Goal: Information Seeking & Learning: Learn about a topic

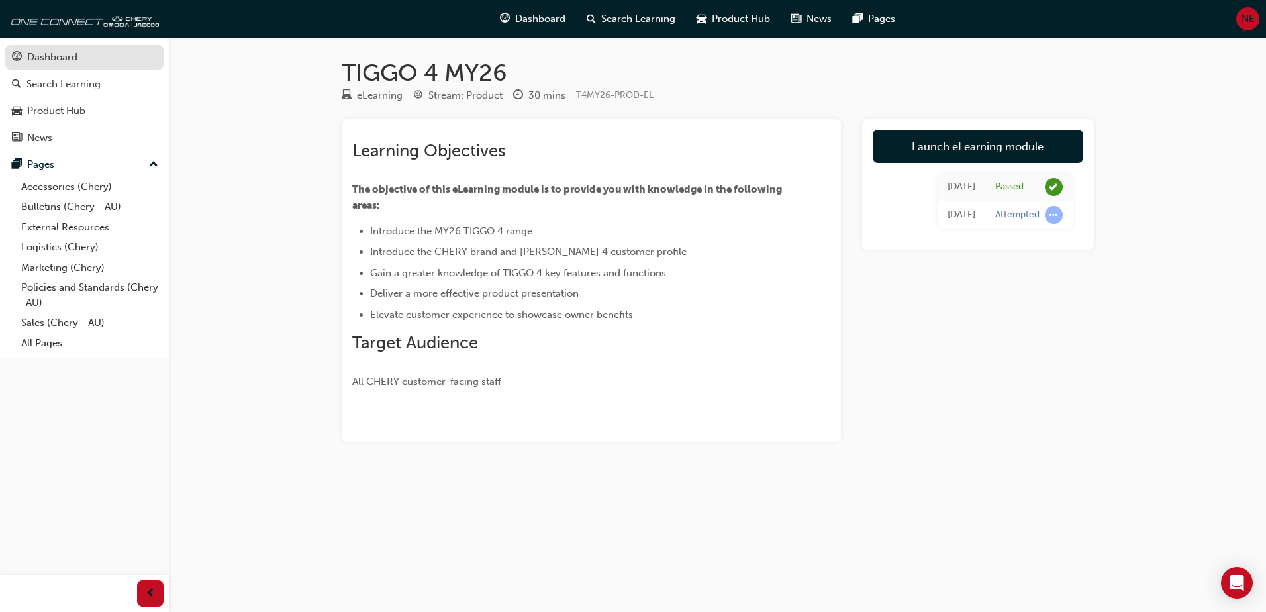
click at [56, 59] on div "Dashboard" at bounding box center [52, 57] width 50 height 15
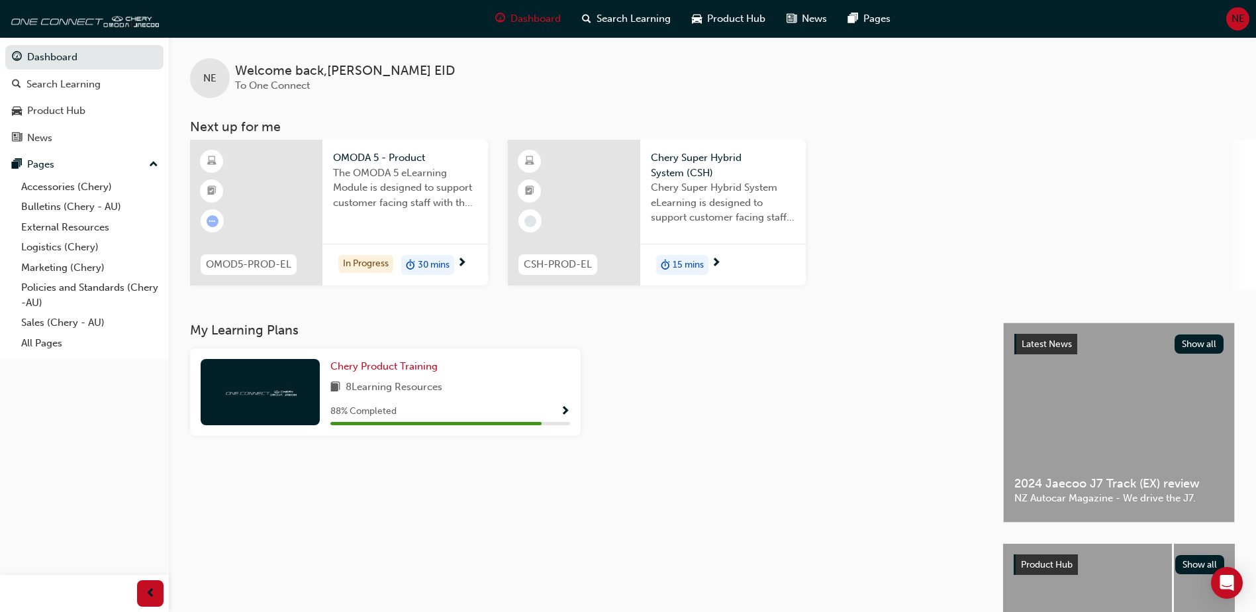
click at [282, 192] on div at bounding box center [256, 213] width 132 height 146
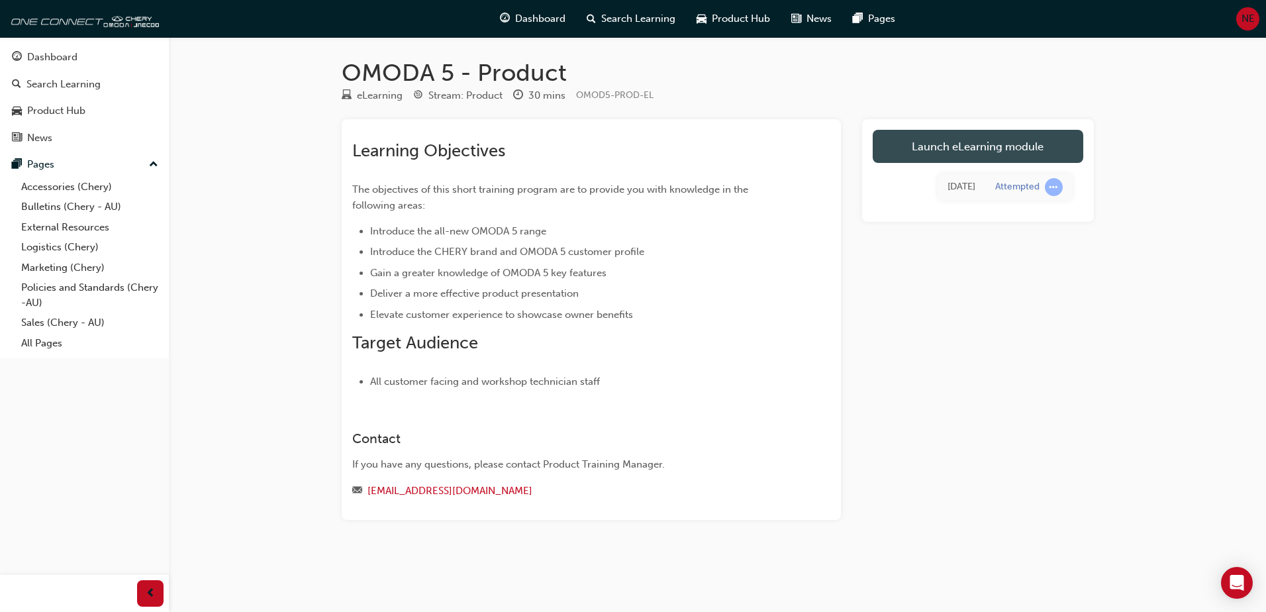
click at [899, 151] on link "Launch eLearning module" at bounding box center [977, 146] width 210 height 33
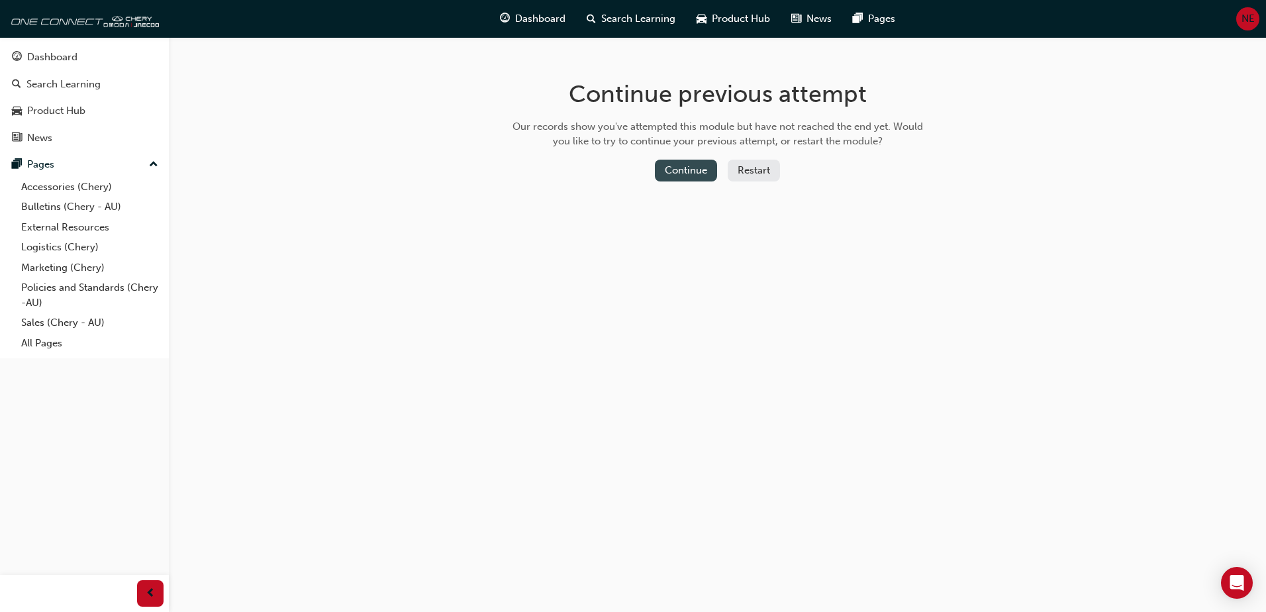
click at [678, 175] on button "Continue" at bounding box center [686, 171] width 62 height 22
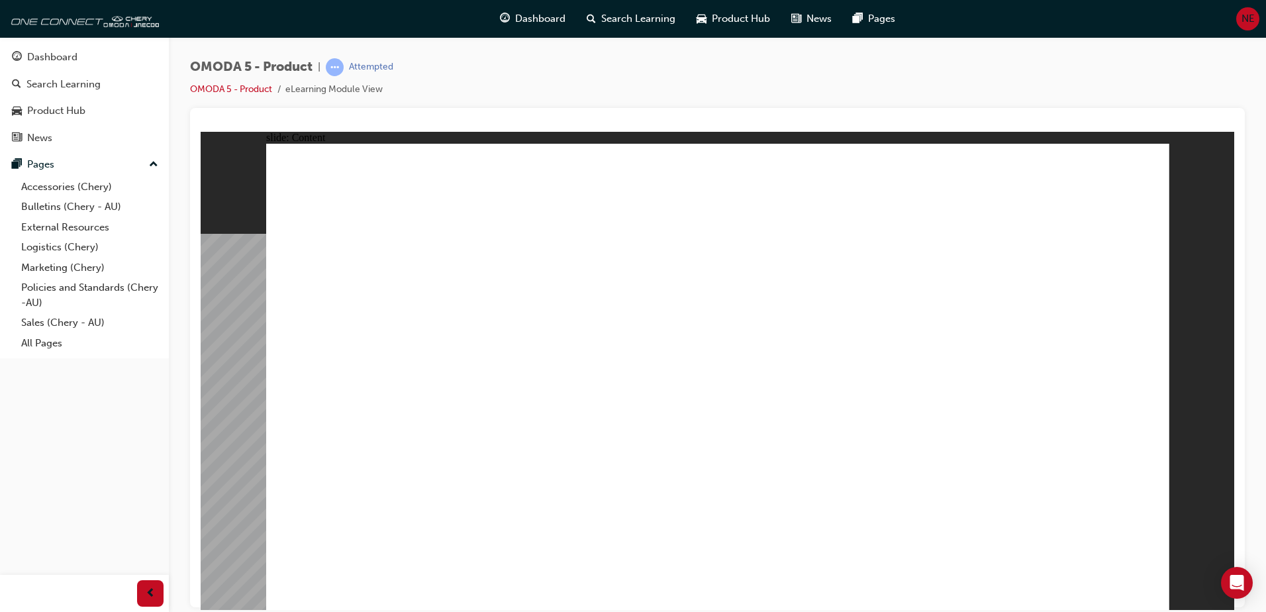
drag, startPoint x: 571, startPoint y: 390, endPoint x: 676, endPoint y: 385, distance: 104.7
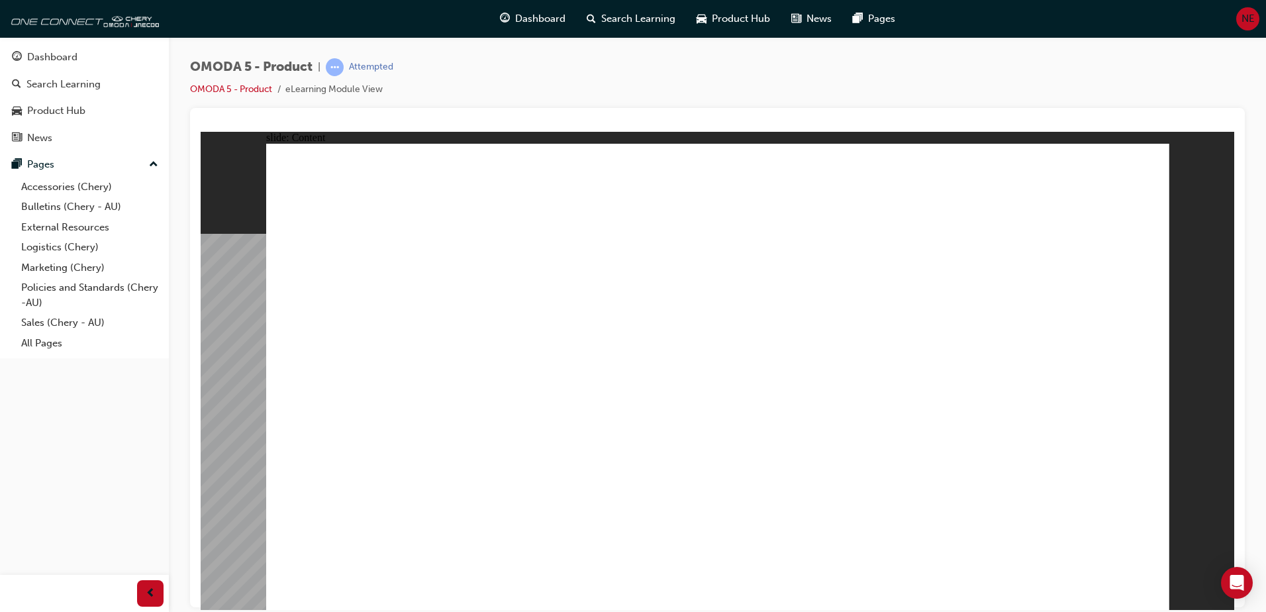
drag, startPoint x: 810, startPoint y: 387, endPoint x: 824, endPoint y: 388, distance: 14.0
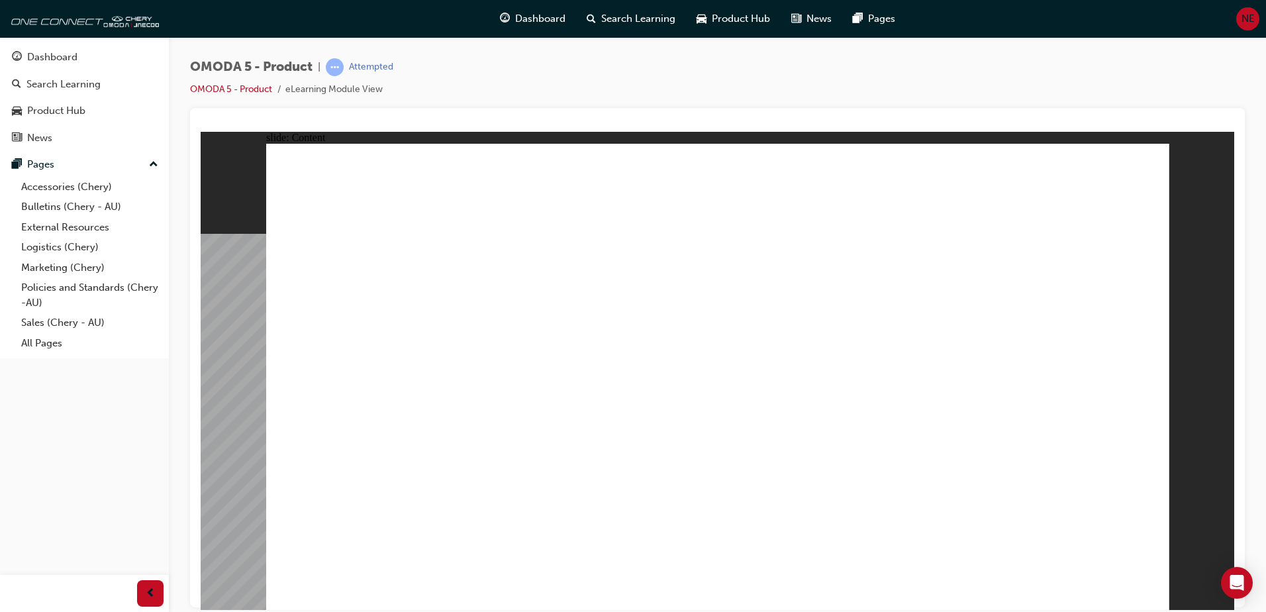
drag, startPoint x: 338, startPoint y: 471, endPoint x: 384, endPoint y: 472, distance: 45.7
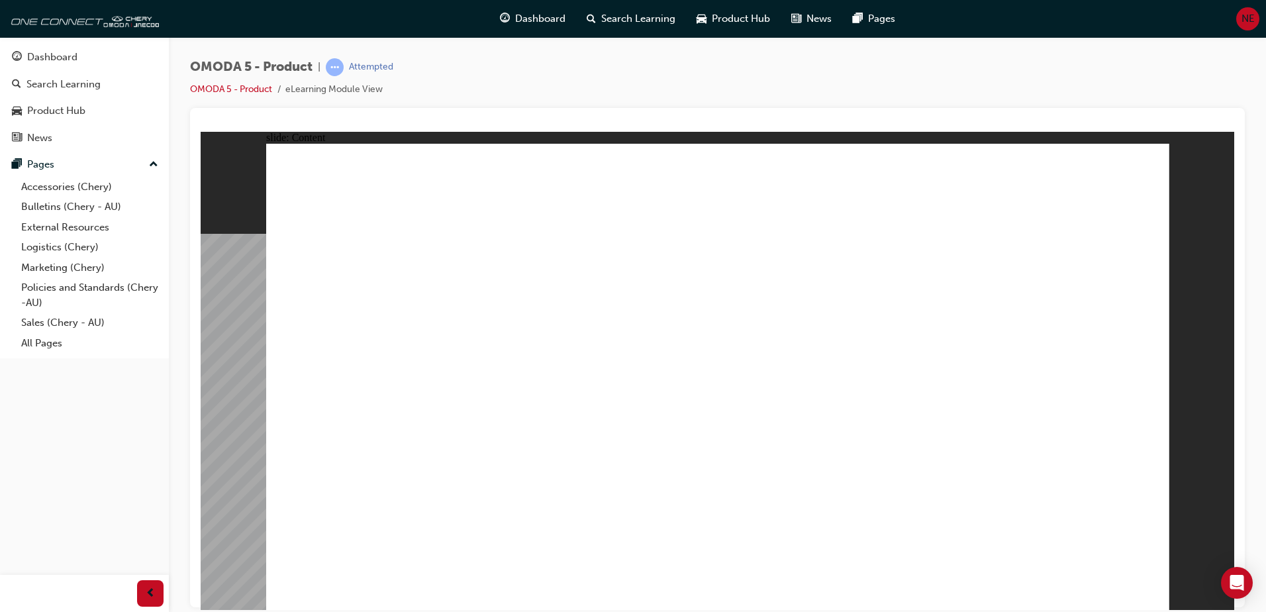
drag, startPoint x: 883, startPoint y: 451, endPoint x: 1098, endPoint y: 471, distance: 216.0
drag, startPoint x: 1107, startPoint y: 470, endPoint x: 1063, endPoint y: 475, distance: 44.6
click at [1106, 471] on div "BX *JUPITER BLUE LUNAR WHITE MERCURIAL GREY *MIDNIGHT BLUE SATURN SILVER *SPACE…" at bounding box center [717, 382] width 903 height 478
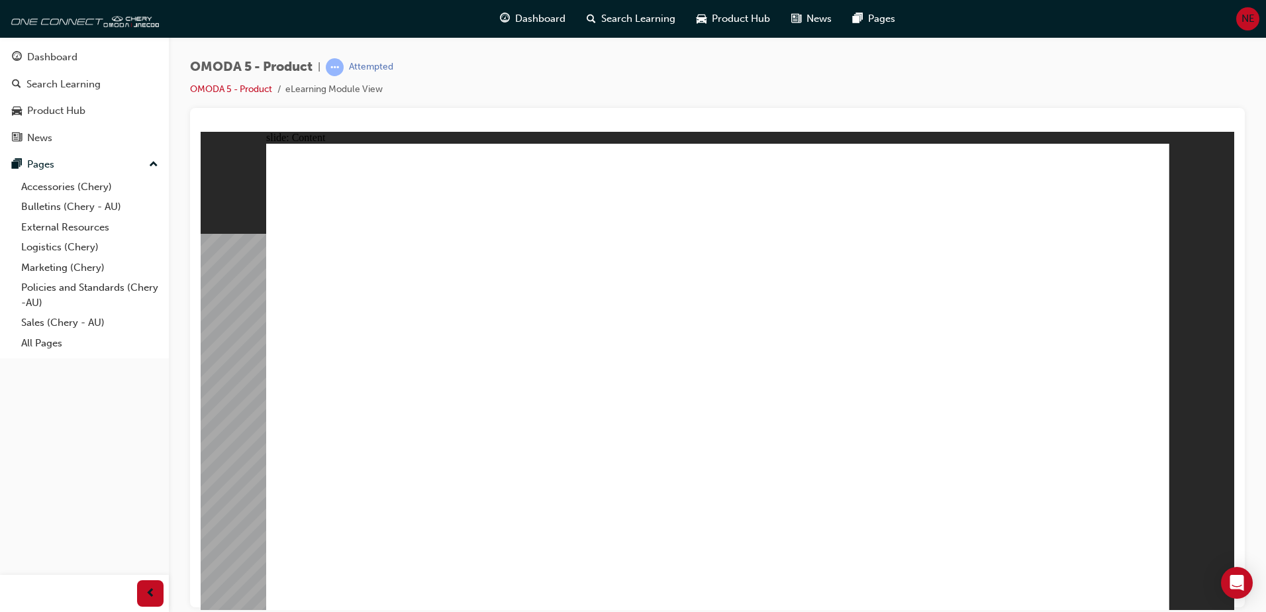
drag, startPoint x: 346, startPoint y: 443, endPoint x: 349, endPoint y: 475, distance: 32.5
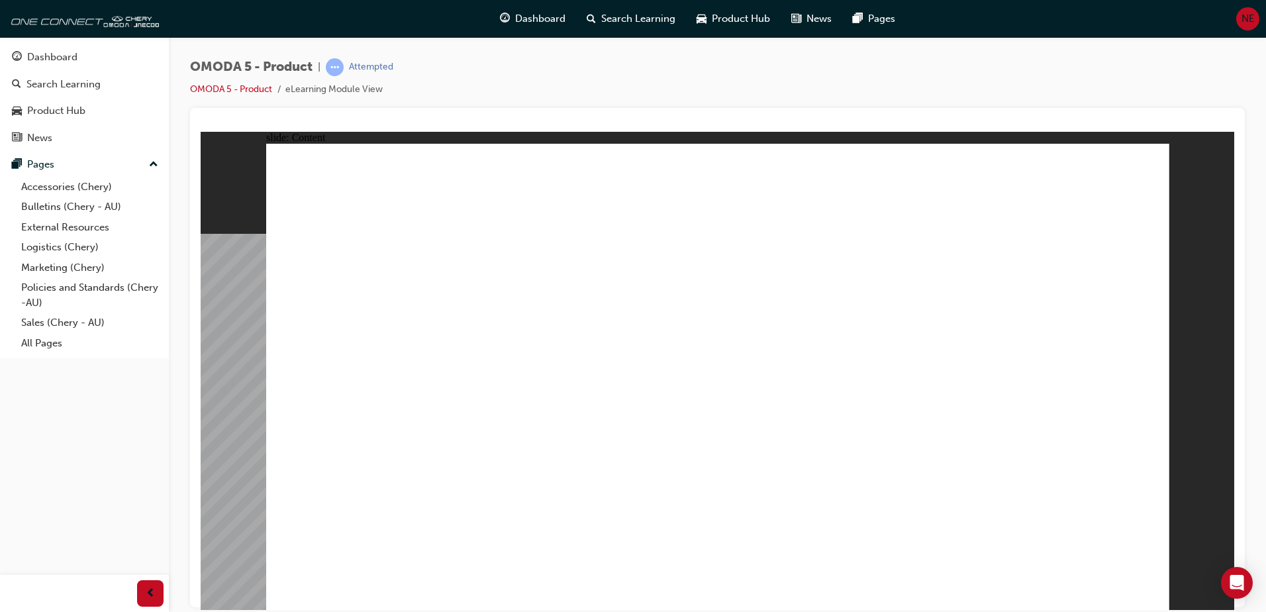
drag, startPoint x: 608, startPoint y: 469, endPoint x: 622, endPoint y: 487, distance: 22.2
drag, startPoint x: 622, startPoint y: 494, endPoint x: 672, endPoint y: 514, distance: 54.1
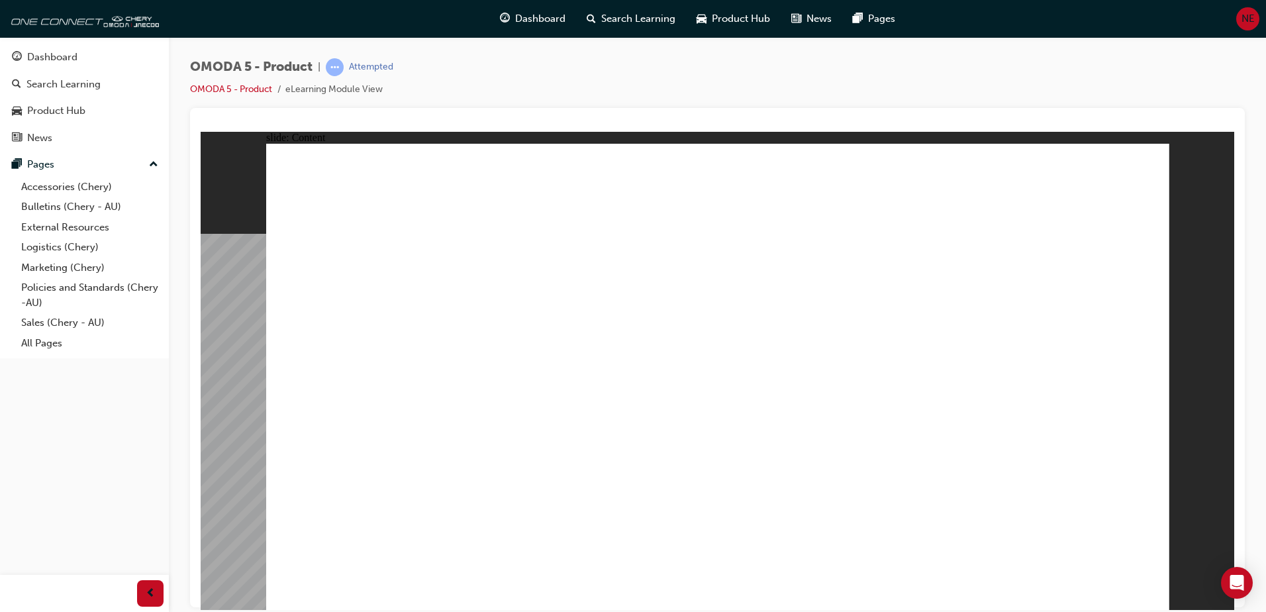
click at [201, 131] on image at bounding box center [201, 131] width 0 height 0
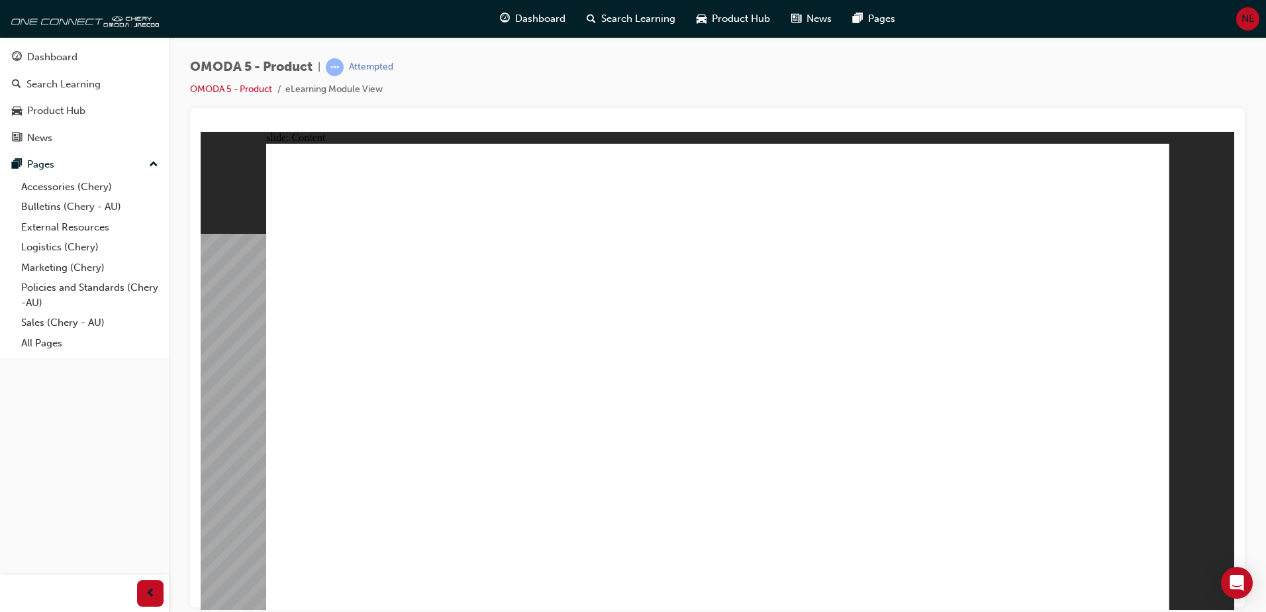
click at [201, 131] on image at bounding box center [201, 131] width 0 height 0
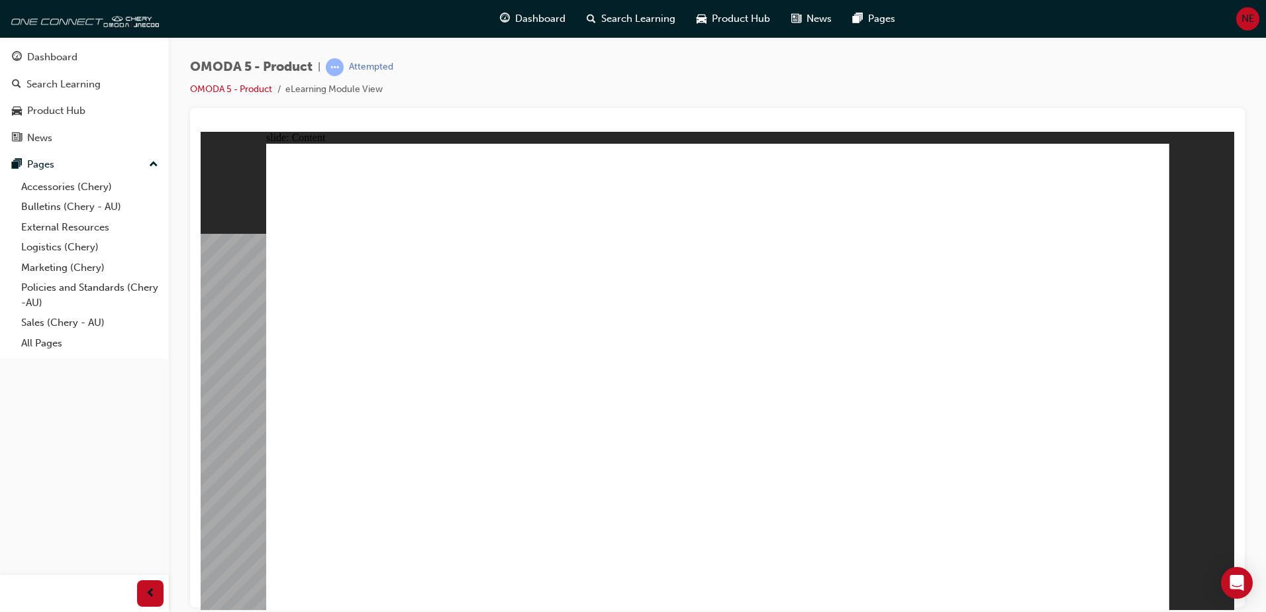
click at [201, 131] on image at bounding box center [201, 131] width 0 height 0
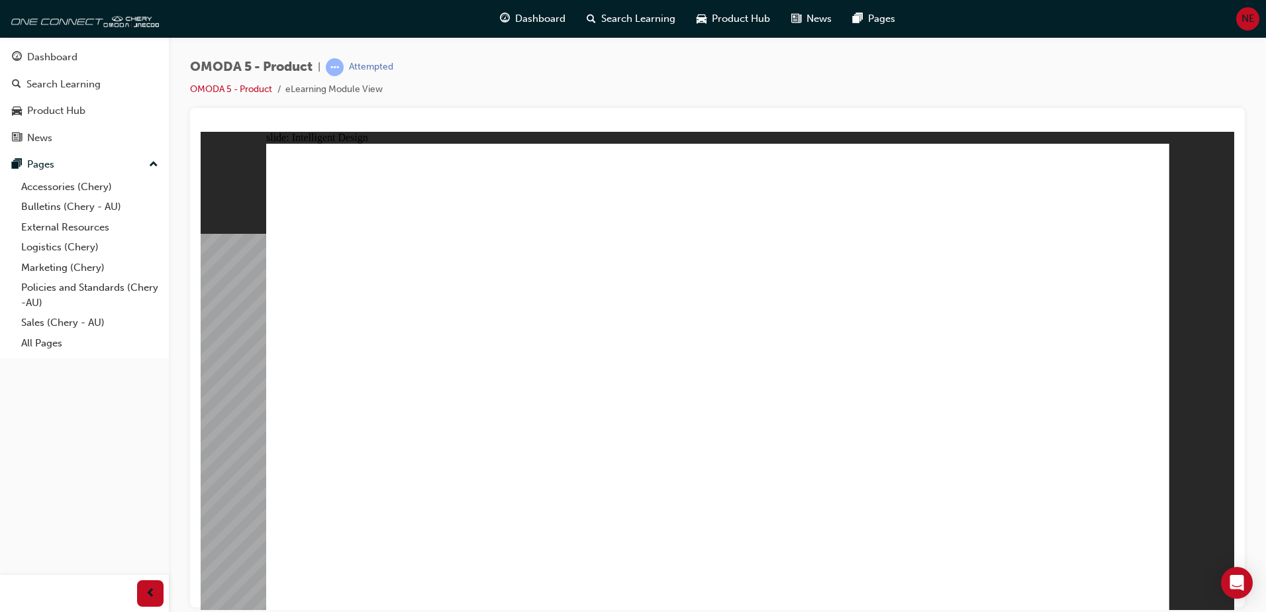
drag, startPoint x: 436, startPoint y: 469, endPoint x: 434, endPoint y: 490, distance: 20.6
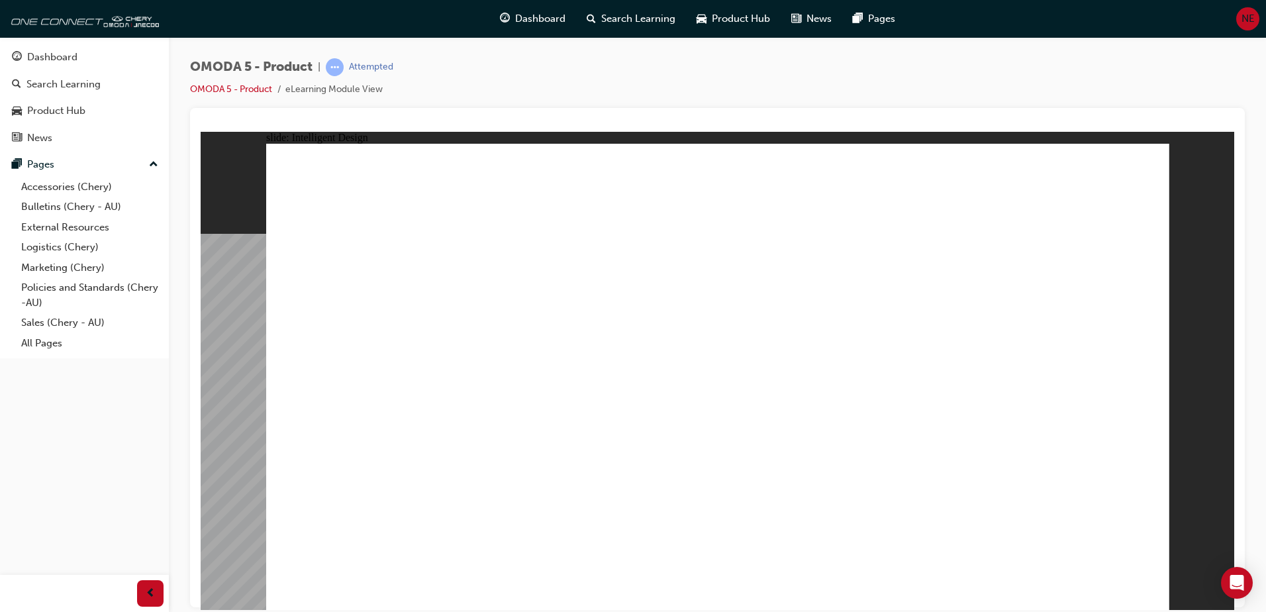
drag, startPoint x: 398, startPoint y: 280, endPoint x: 443, endPoint y: 267, distance: 46.7
drag, startPoint x: 625, startPoint y: 223, endPoint x: 826, endPoint y: 329, distance: 227.4
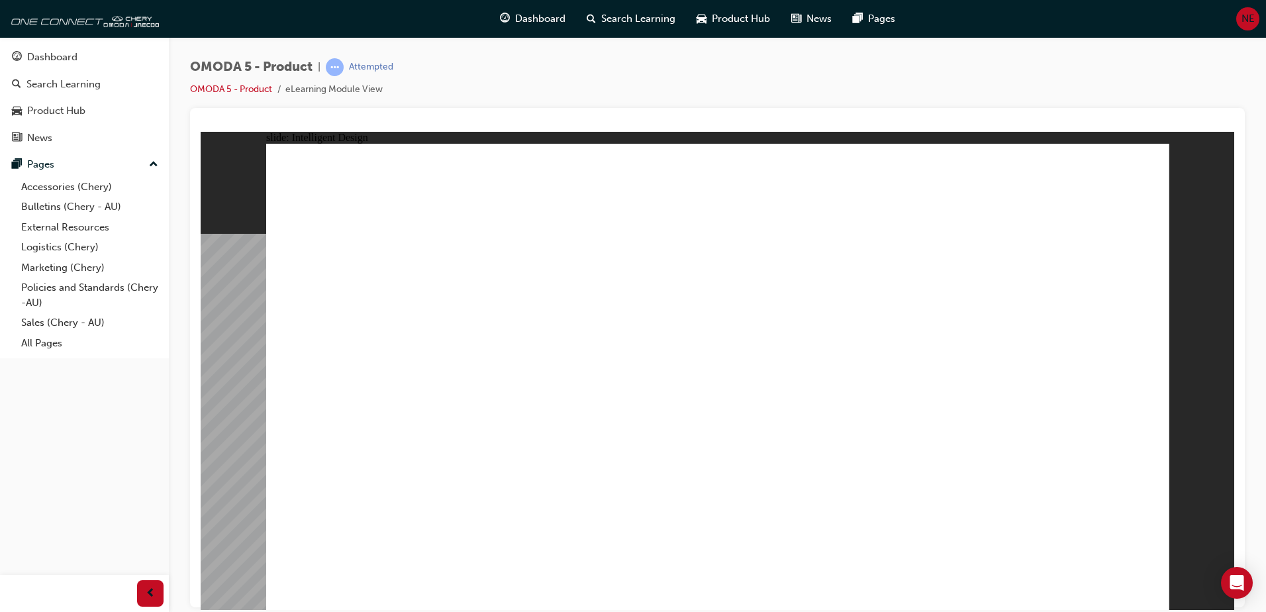
click at [493, 281] on div "ADVANCED LED LIGHTING Another stand-out feature of the body is the combination …" at bounding box center [717, 382] width 903 height 478
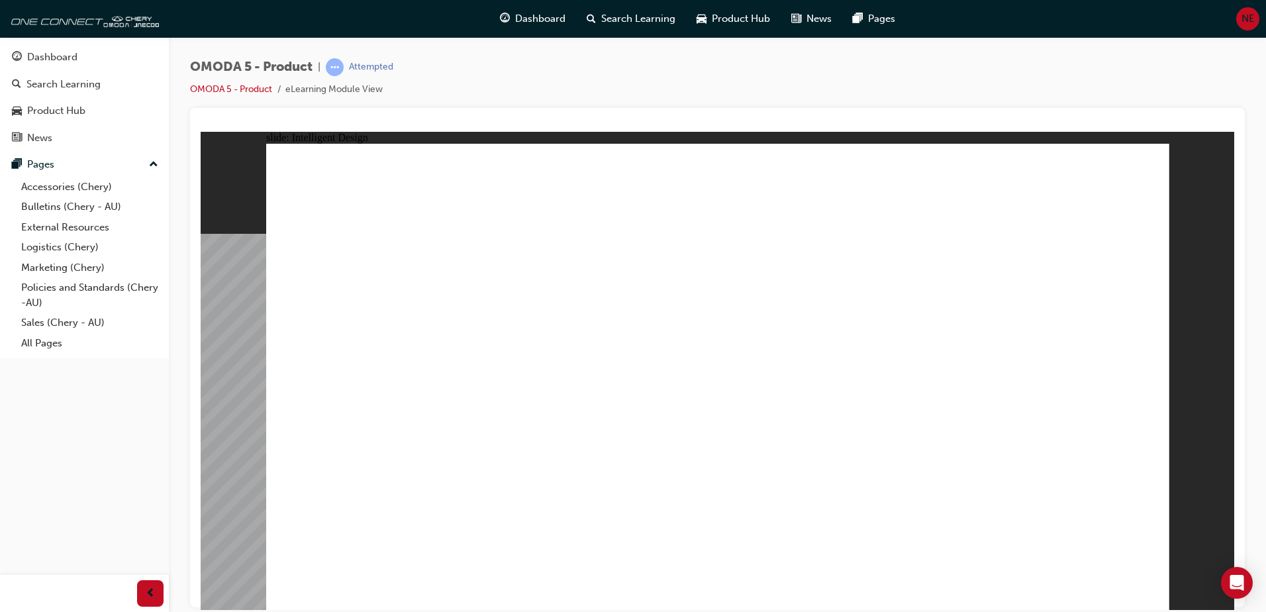
click at [201, 131] on image at bounding box center [201, 131] width 0 height 0
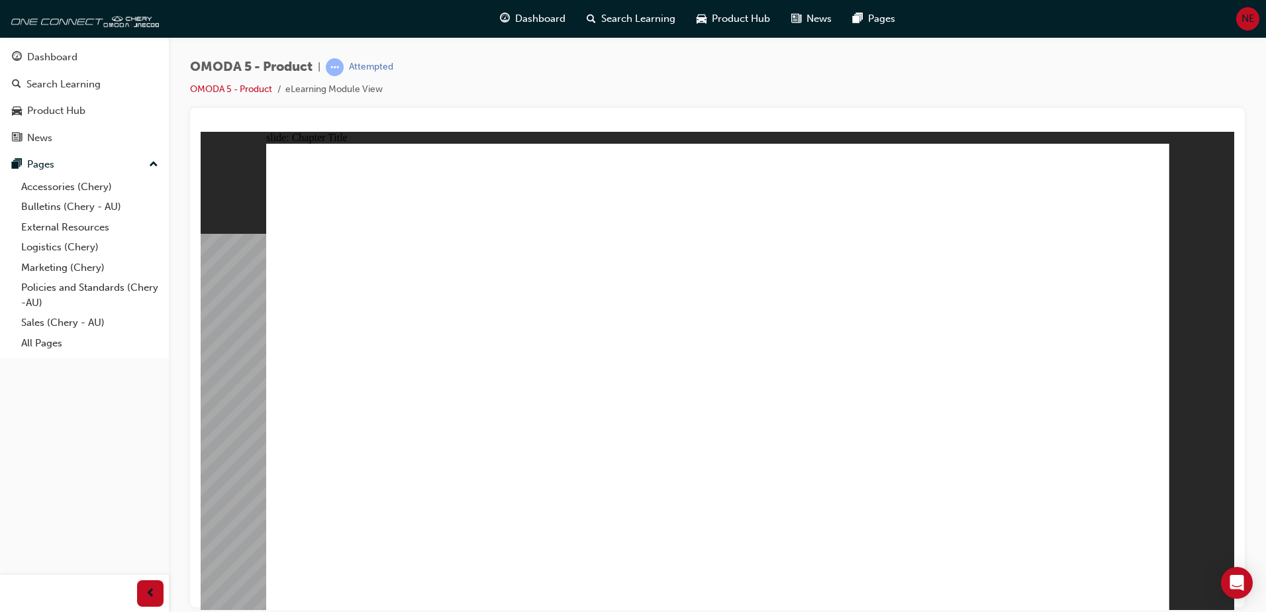
drag, startPoint x: 692, startPoint y: 398, endPoint x: 1062, endPoint y: 589, distance: 415.9
click at [201, 131] on image at bounding box center [201, 131] width 0 height 0
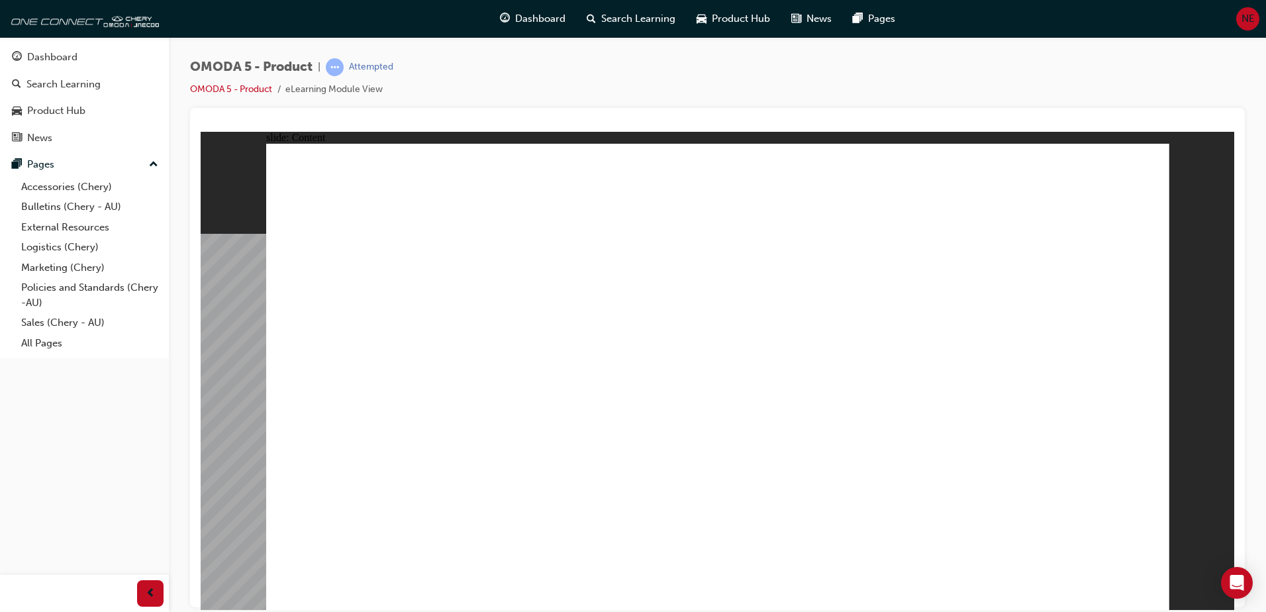
drag, startPoint x: 416, startPoint y: 463, endPoint x: 415, endPoint y: 471, distance: 8.1
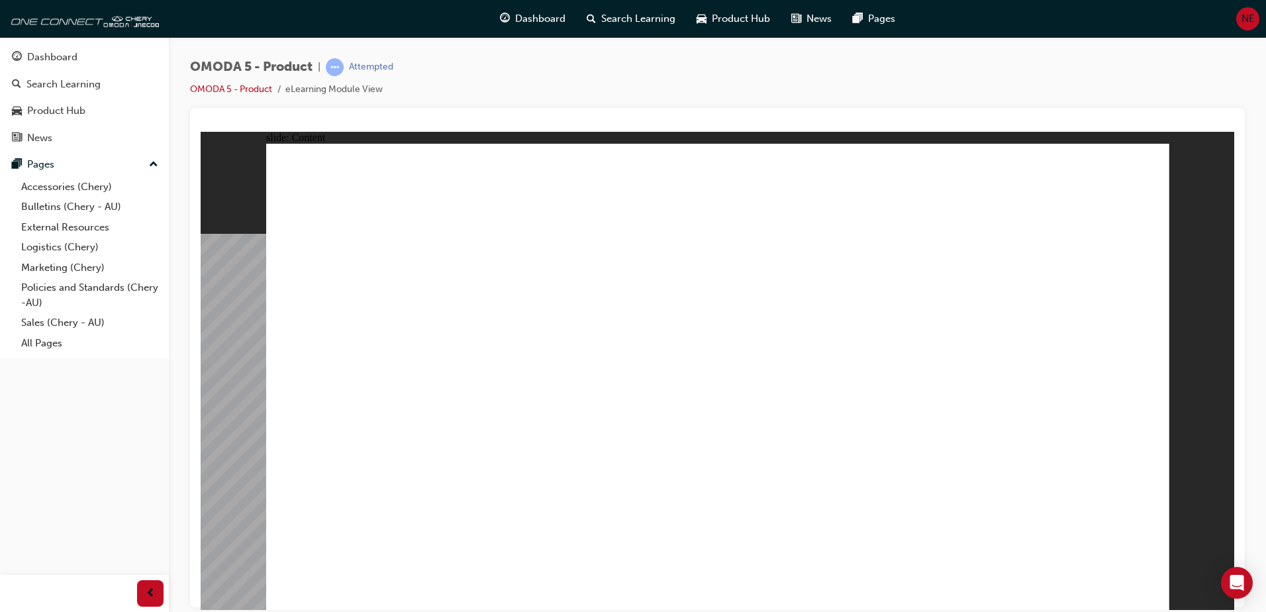
click at [201, 131] on image at bounding box center [201, 131] width 0 height 0
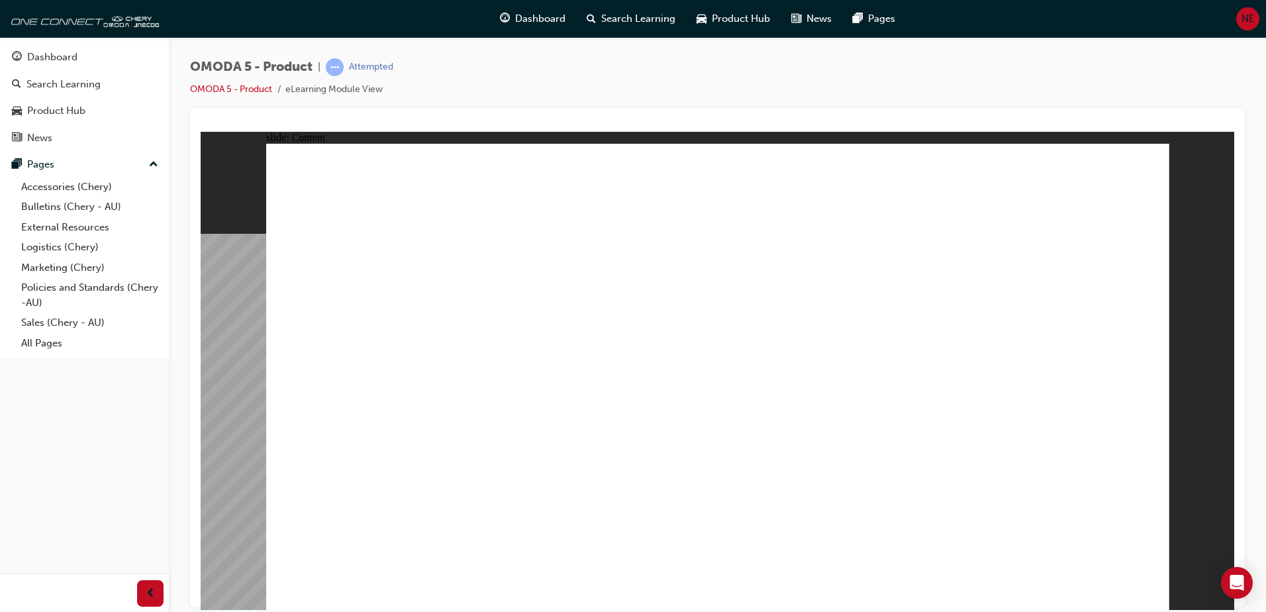
click at [201, 131] on image at bounding box center [201, 131] width 0 height 0
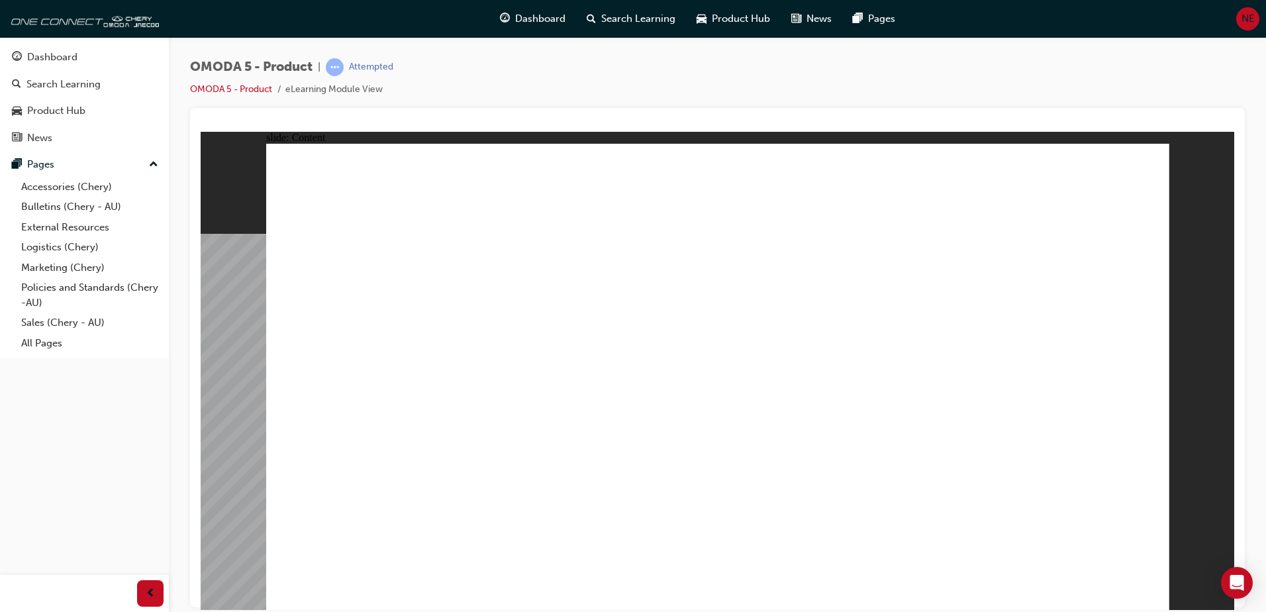
click at [201, 131] on image at bounding box center [201, 131] width 0 height 0
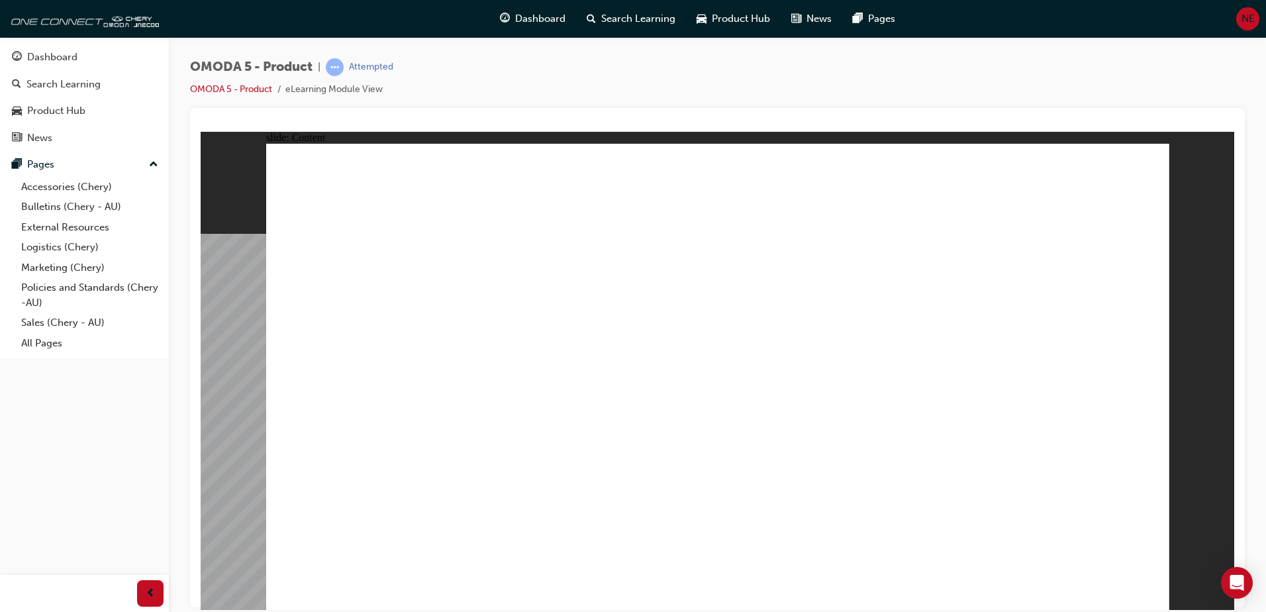
drag, startPoint x: 538, startPoint y: 238, endPoint x: 532, endPoint y: 269, distance: 31.7
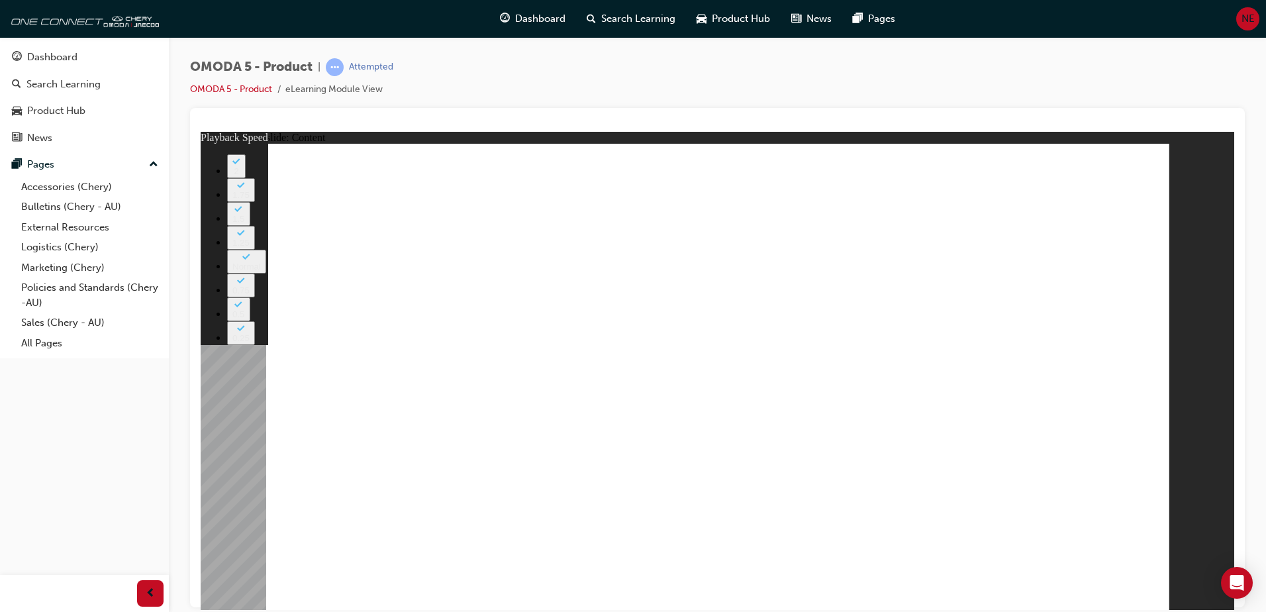
type input "0"
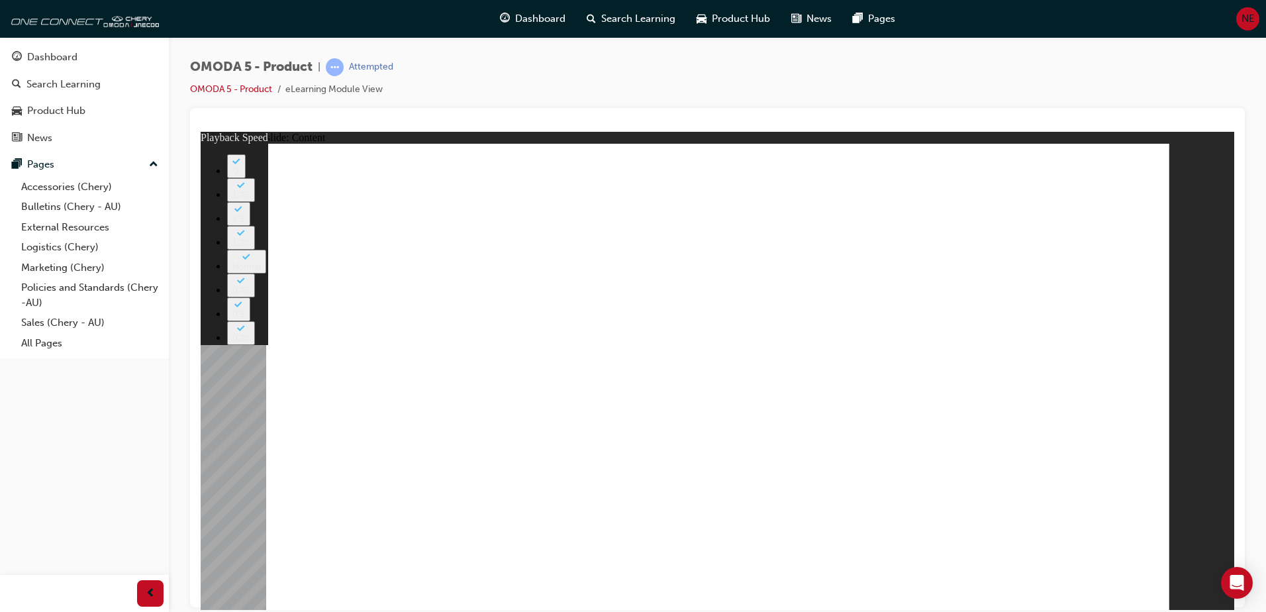
click at [201, 131] on image at bounding box center [201, 131] width 0 height 0
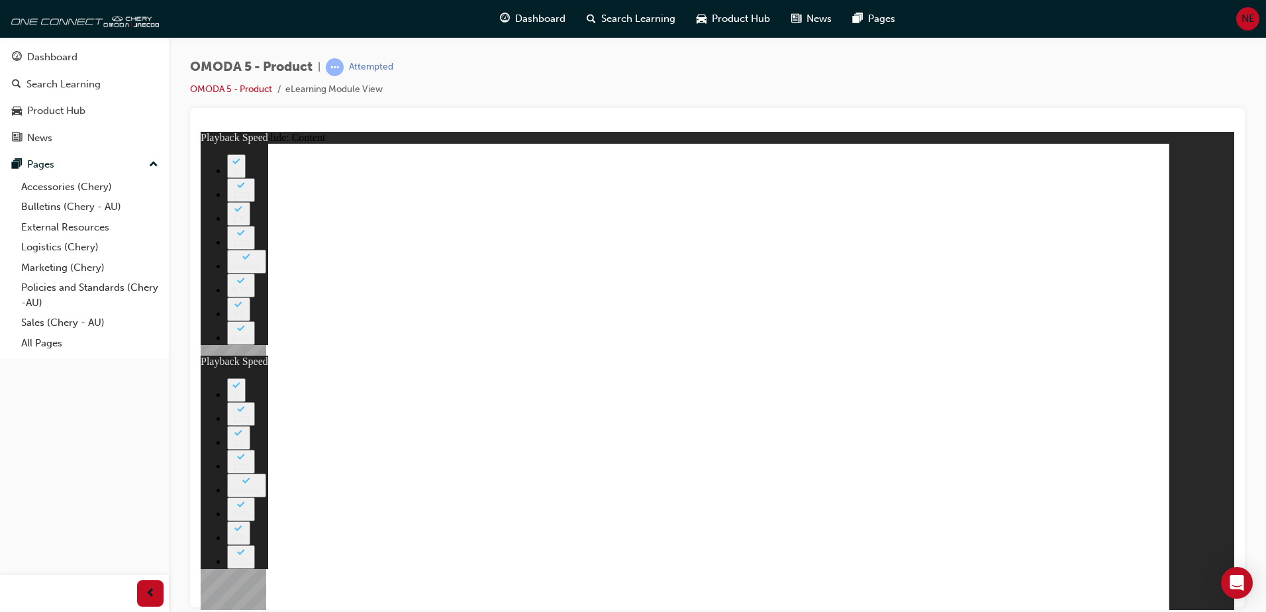
drag, startPoint x: 504, startPoint y: 240, endPoint x: 523, endPoint y: 303, distance: 65.7
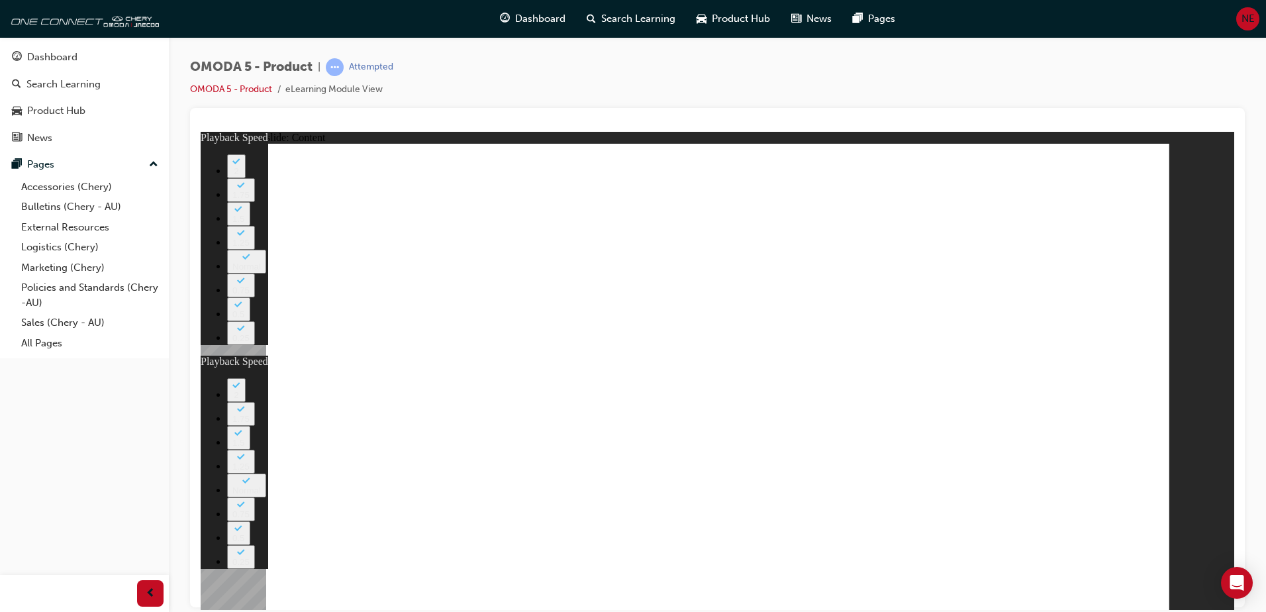
type input "0"
drag, startPoint x: 412, startPoint y: 232, endPoint x: 494, endPoint y: 245, distance: 82.4
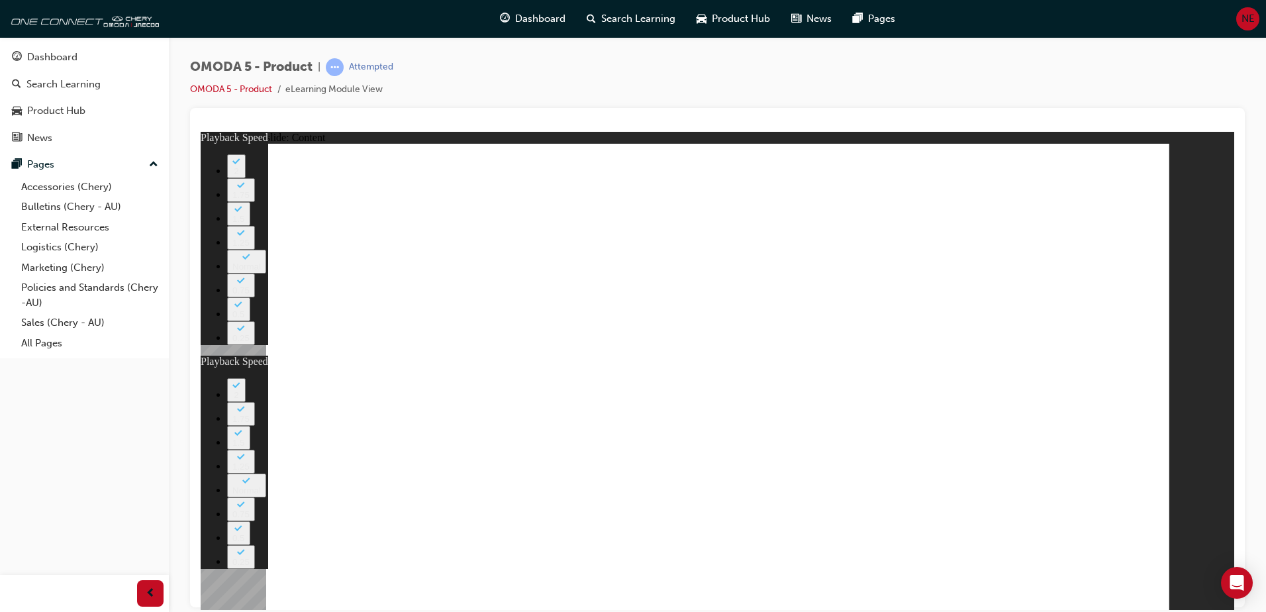
drag, startPoint x: 553, startPoint y: 242, endPoint x: 603, endPoint y: 269, distance: 56.8
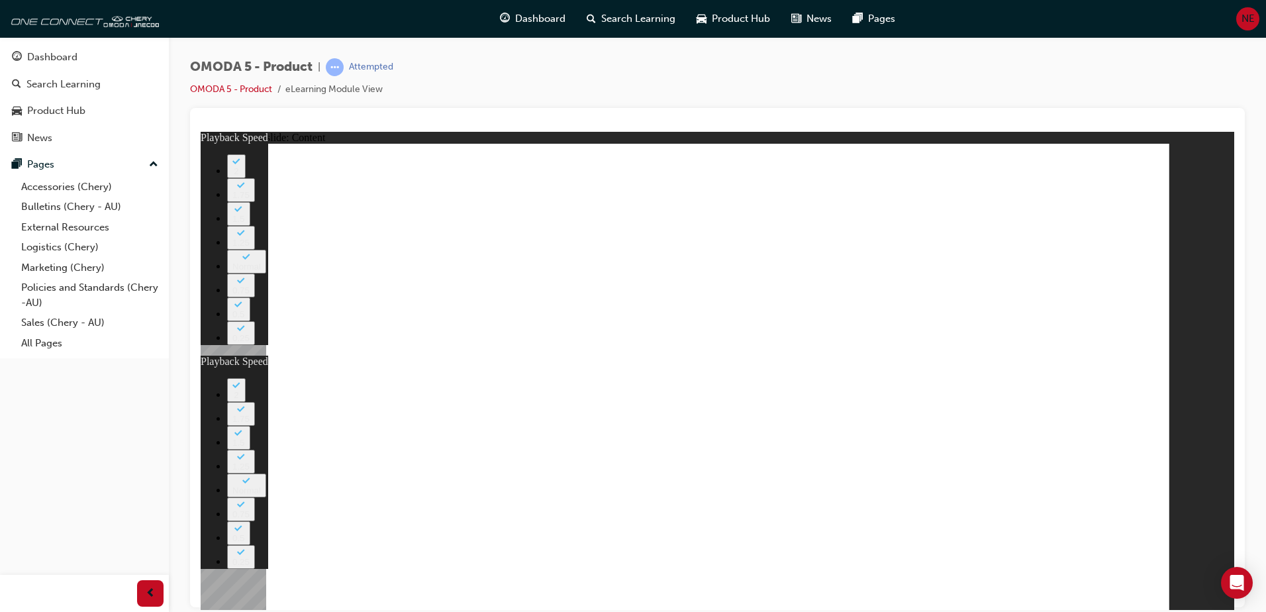
click at [201, 131] on image at bounding box center [201, 131] width 0 height 0
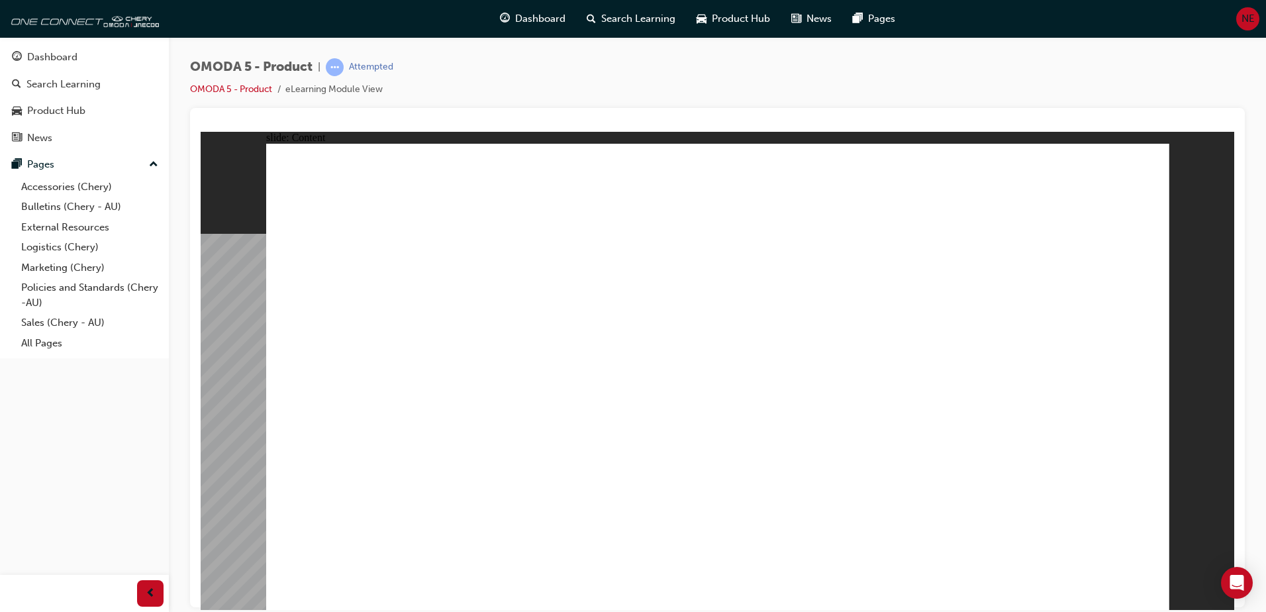
radio input "true"
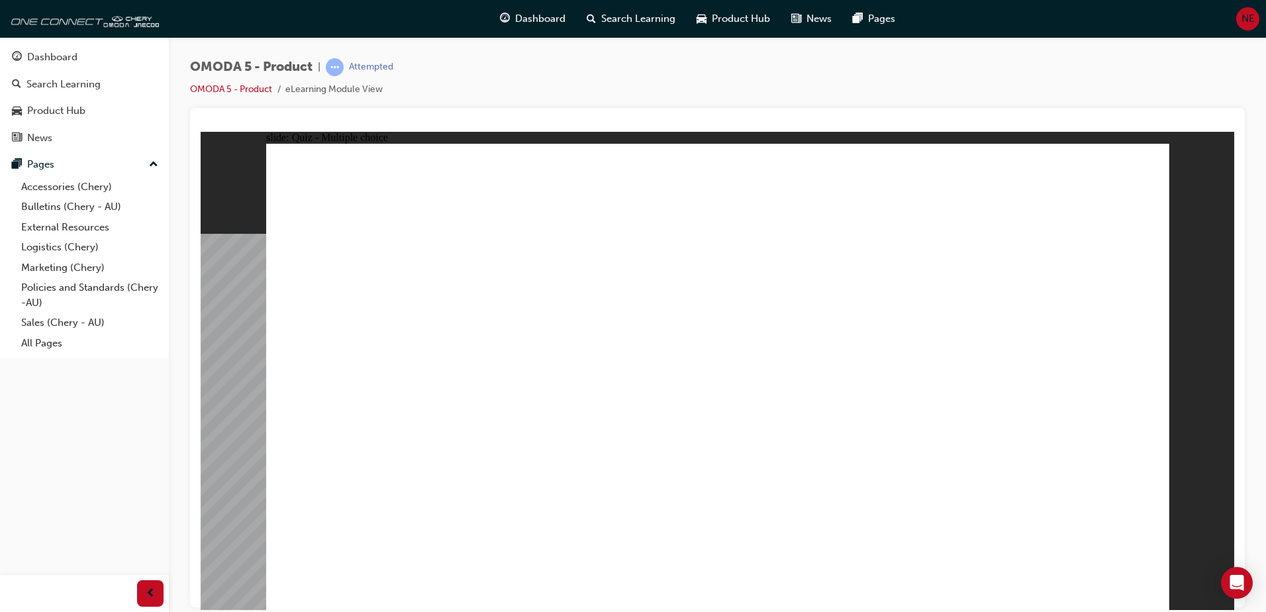
radio input "true"
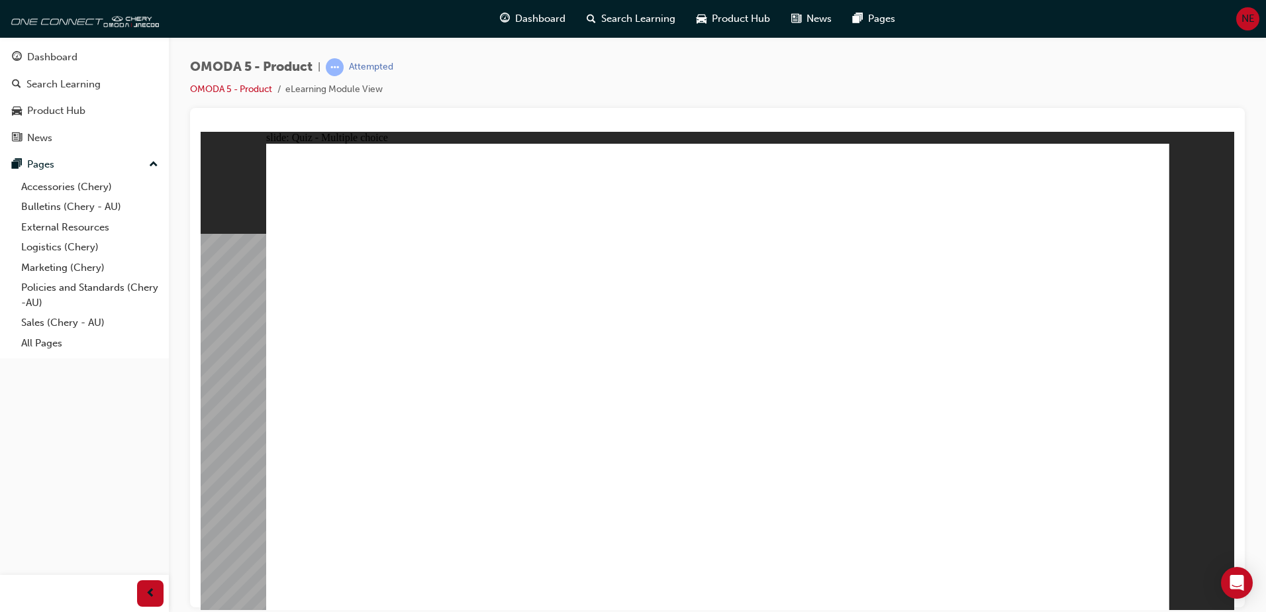
radio input "true"
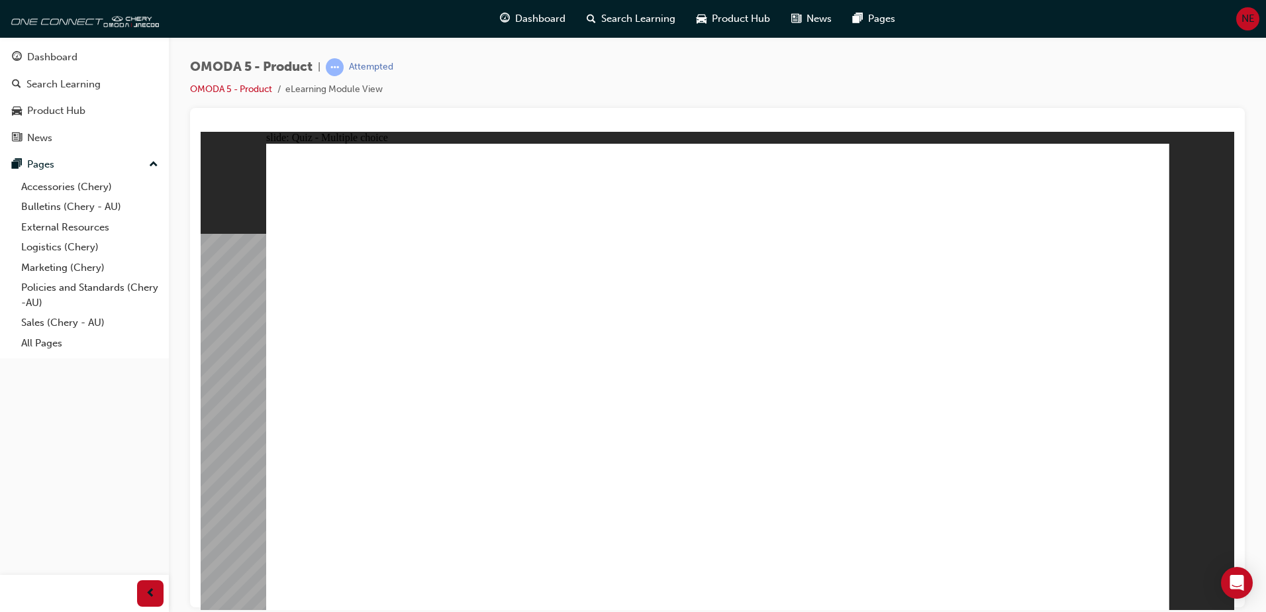
radio input "true"
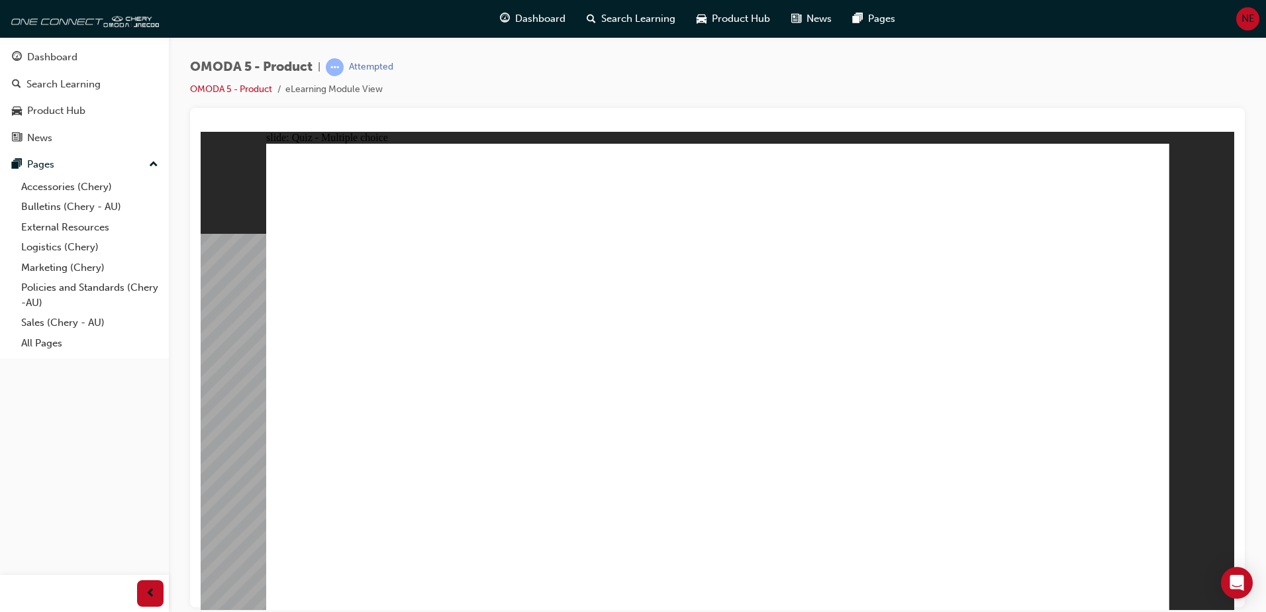
drag, startPoint x: 728, startPoint y: 174, endPoint x: 379, endPoint y: 477, distance: 462.1
drag, startPoint x: 745, startPoint y: 226, endPoint x: 404, endPoint y: 462, distance: 414.4
drag, startPoint x: 378, startPoint y: 470, endPoint x: 723, endPoint y: 225, distance: 423.5
drag, startPoint x: 1013, startPoint y: 275, endPoint x: 721, endPoint y: 477, distance: 354.7
drag, startPoint x: 1052, startPoint y: 225, endPoint x: 997, endPoint y: 361, distance: 146.4
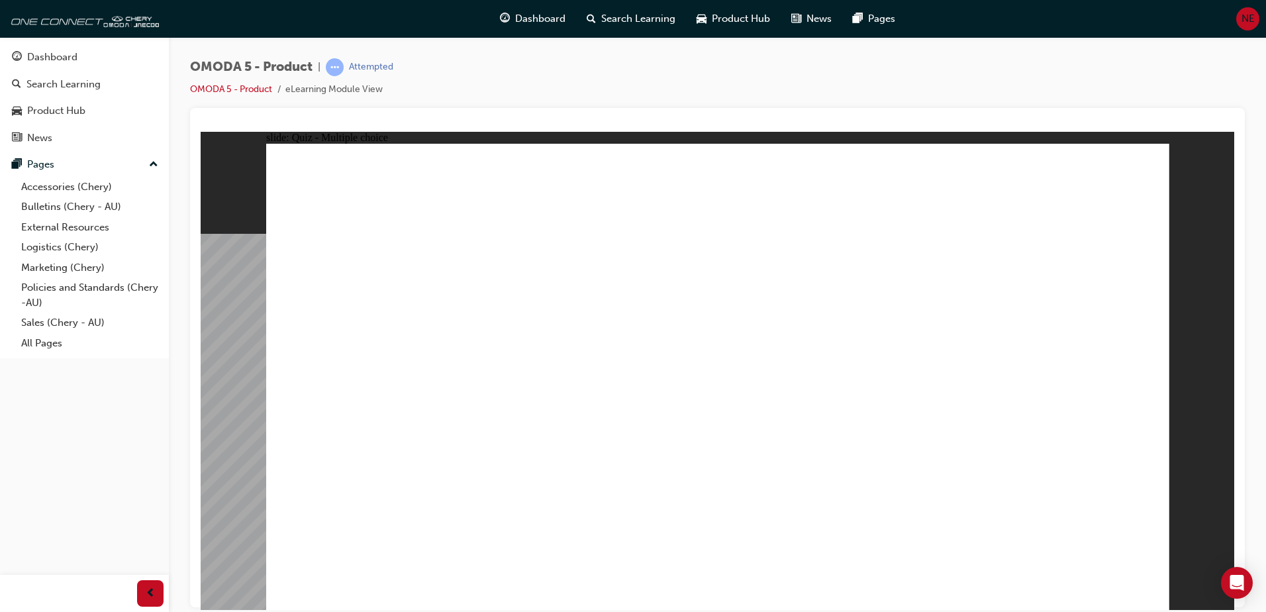
drag, startPoint x: 1028, startPoint y: 170, endPoint x: 542, endPoint y: 487, distance: 579.8
drag, startPoint x: 380, startPoint y: 463, endPoint x: 645, endPoint y: 524, distance: 271.7
drag, startPoint x: 887, startPoint y: 365, endPoint x: 363, endPoint y: 475, distance: 535.0
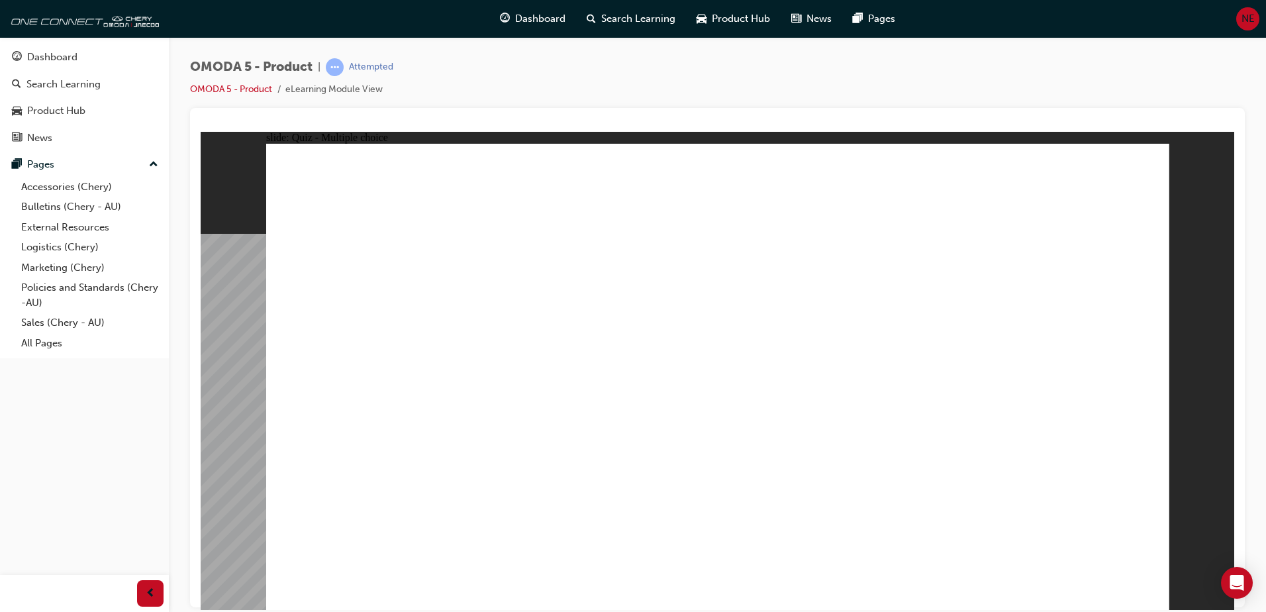
drag, startPoint x: 689, startPoint y: 368, endPoint x: 561, endPoint y: 463, distance: 159.9
drag, startPoint x: 761, startPoint y: 309, endPoint x: 616, endPoint y: 451, distance: 202.7
drag, startPoint x: 691, startPoint y: 293, endPoint x: 727, endPoint y: 456, distance: 167.4
drag, startPoint x: 693, startPoint y: 230, endPoint x: 522, endPoint y: 483, distance: 304.6
drag, startPoint x: 689, startPoint y: 165, endPoint x: 333, endPoint y: 456, distance: 459.6
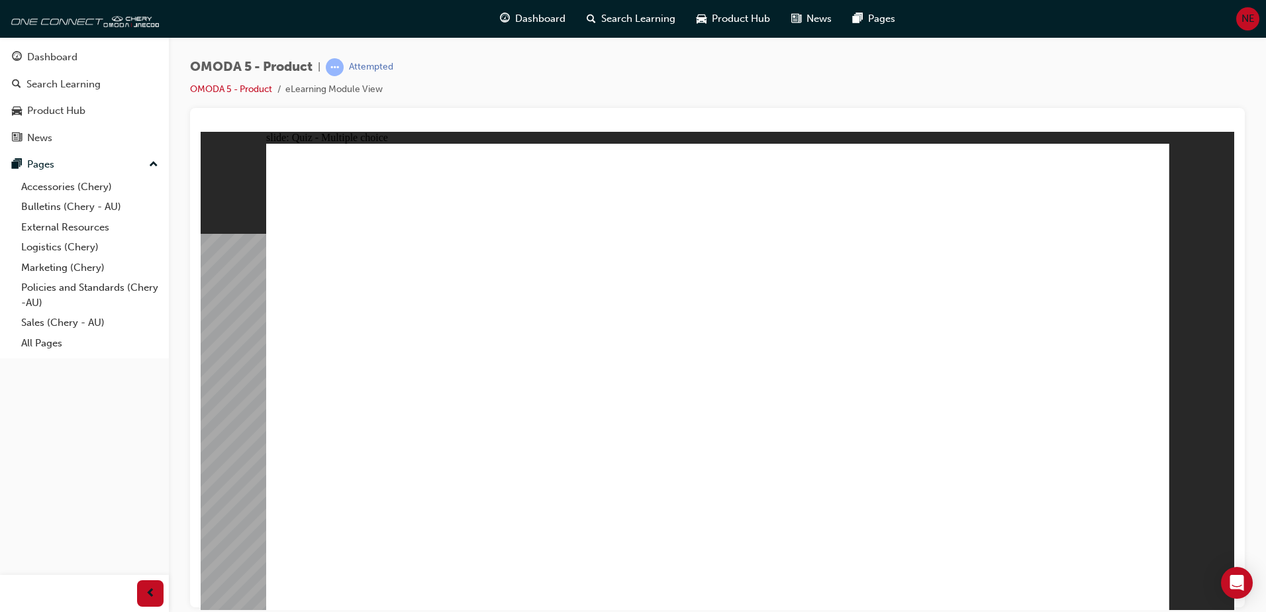
drag, startPoint x: 802, startPoint y: 385, endPoint x: 368, endPoint y: 465, distance: 441.5
drag, startPoint x: 864, startPoint y: 270, endPoint x: 582, endPoint y: 463, distance: 341.9
drag, startPoint x: 1054, startPoint y: 306, endPoint x: 951, endPoint y: 430, distance: 160.8
drag, startPoint x: 966, startPoint y: 367, endPoint x: 932, endPoint y: 462, distance: 100.5
drag, startPoint x: 891, startPoint y: 219, endPoint x: 389, endPoint y: 460, distance: 556.6
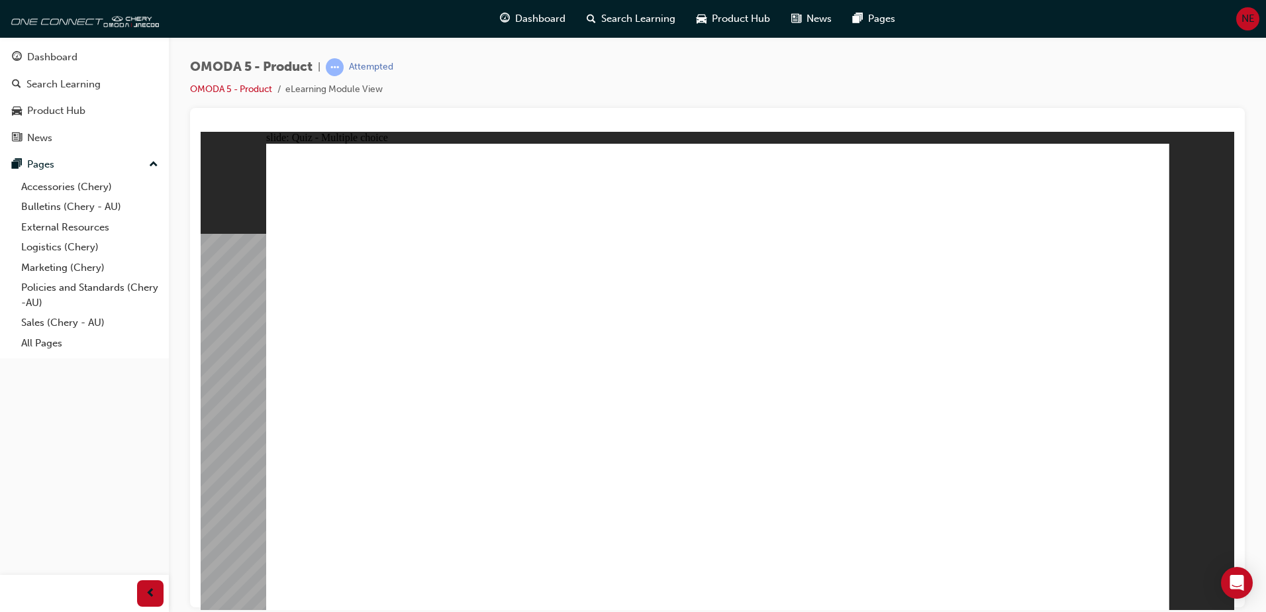
drag, startPoint x: 856, startPoint y: 170, endPoint x: 539, endPoint y: 457, distance: 427.3
radio input "true"
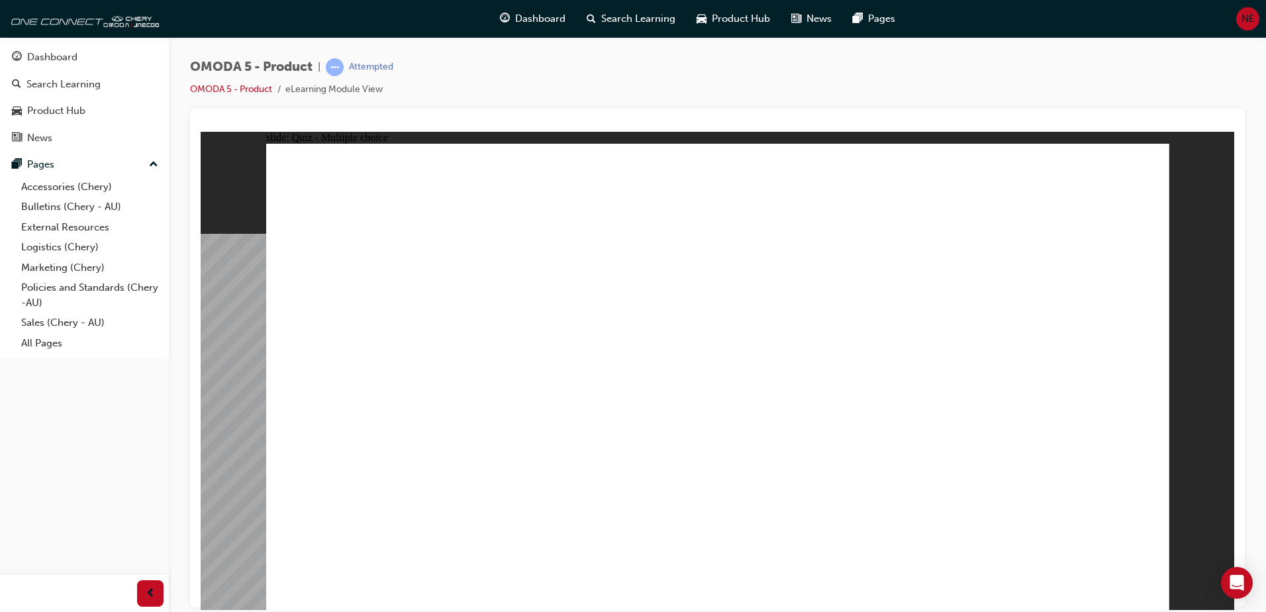
drag, startPoint x: 934, startPoint y: 324, endPoint x: 316, endPoint y: 430, distance: 626.5
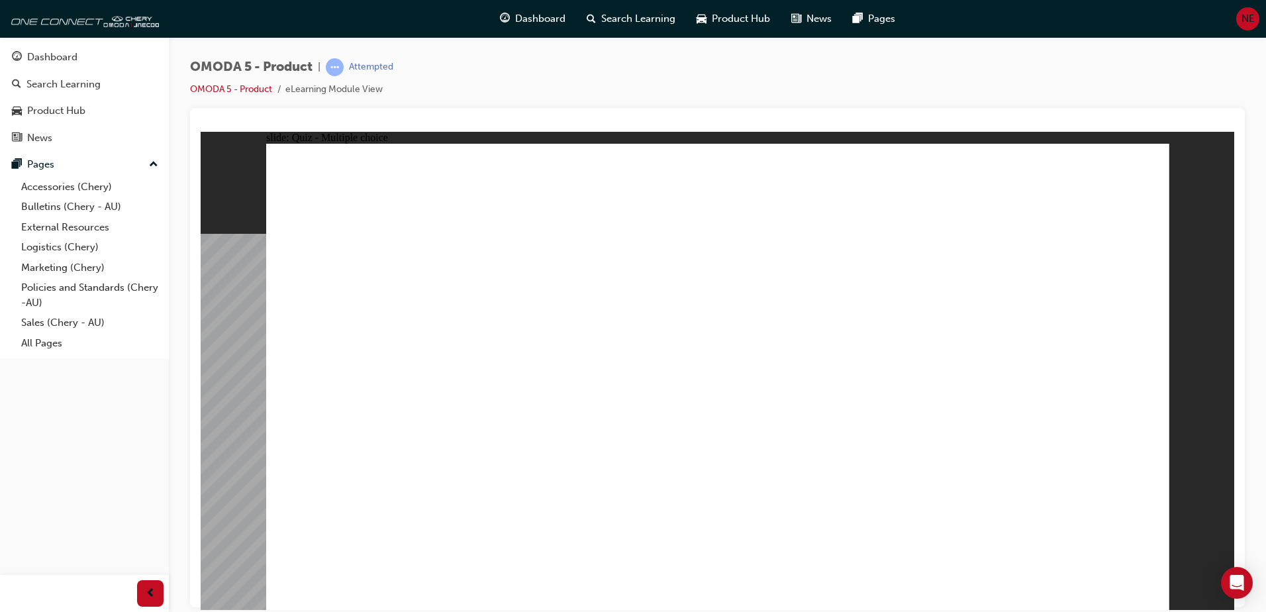
drag, startPoint x: 785, startPoint y: 299, endPoint x: 524, endPoint y: 412, distance: 284.6
drag, startPoint x: 768, startPoint y: 237, endPoint x: 733, endPoint y: 410, distance: 176.4
drag, startPoint x: 1027, startPoint y: 245, endPoint x: 956, endPoint y: 431, distance: 198.8
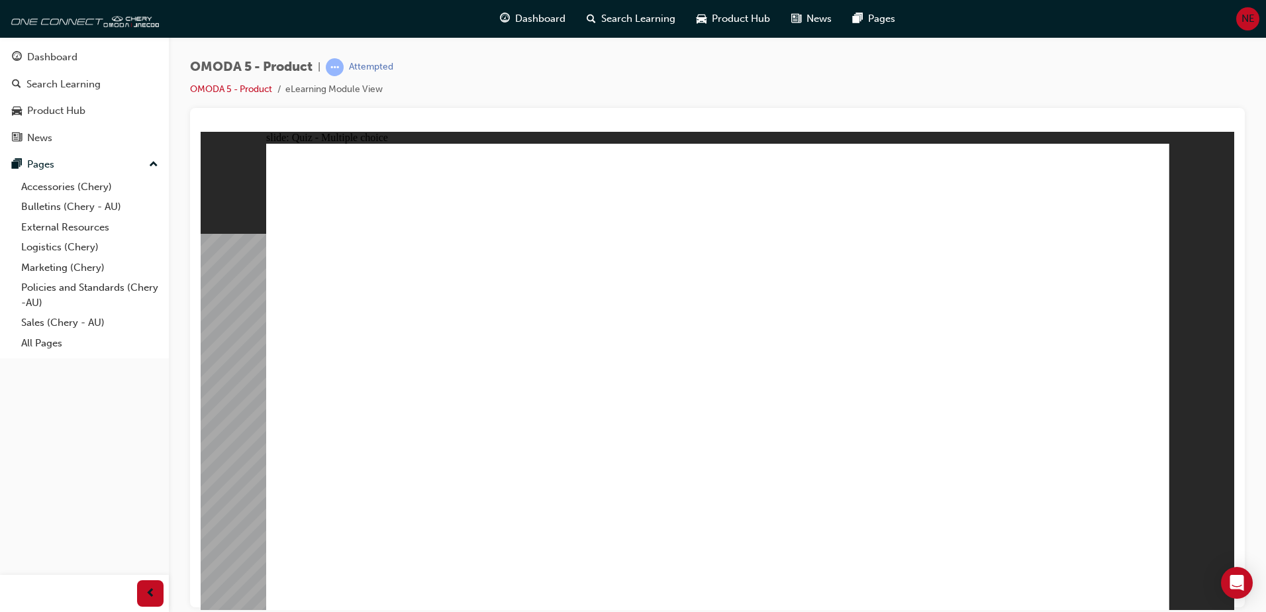
drag, startPoint x: 975, startPoint y: 371, endPoint x: 598, endPoint y: 434, distance: 381.8
radio input "true"
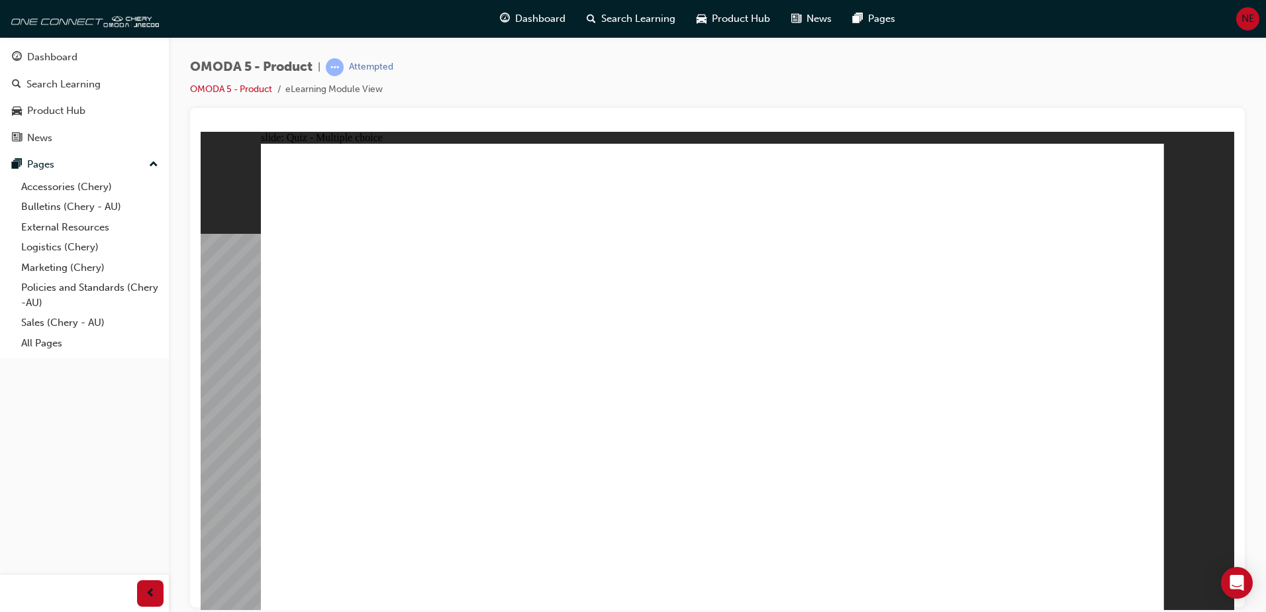
drag, startPoint x: 668, startPoint y: 443, endPoint x: 674, endPoint y: 449, distance: 8.4
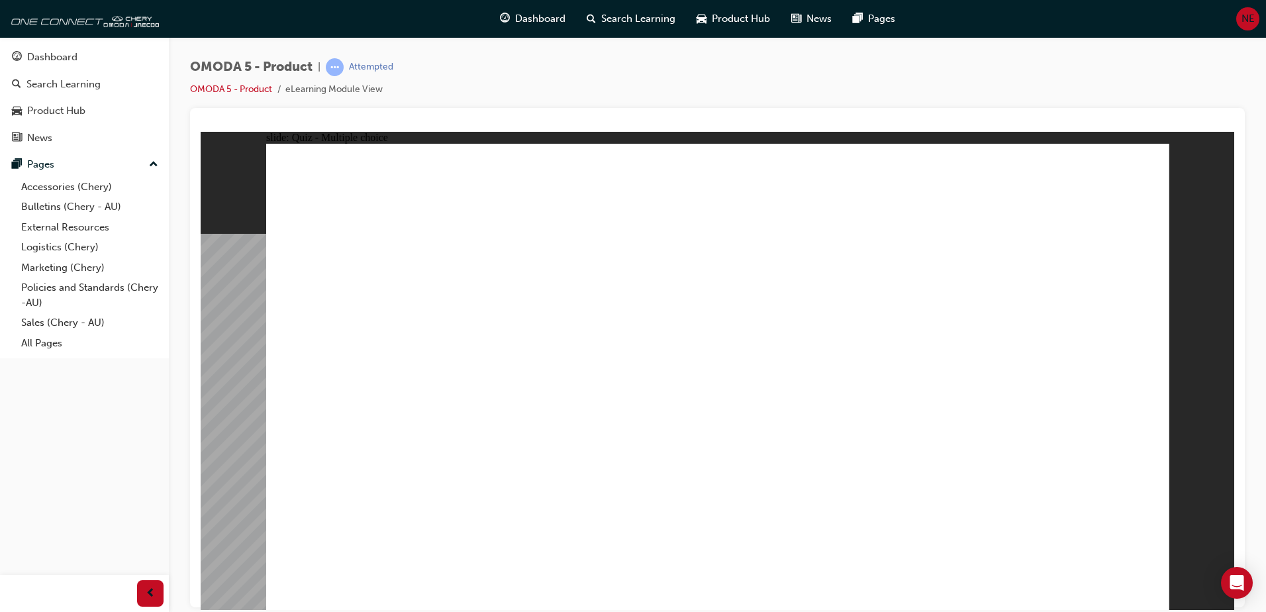
drag, startPoint x: 847, startPoint y: 197, endPoint x: 524, endPoint y: 361, distance: 362.6
drag, startPoint x: 866, startPoint y: 220, endPoint x: 664, endPoint y: 325, distance: 227.9
drag, startPoint x: 856, startPoint y: 229, endPoint x: 579, endPoint y: 389, distance: 319.9
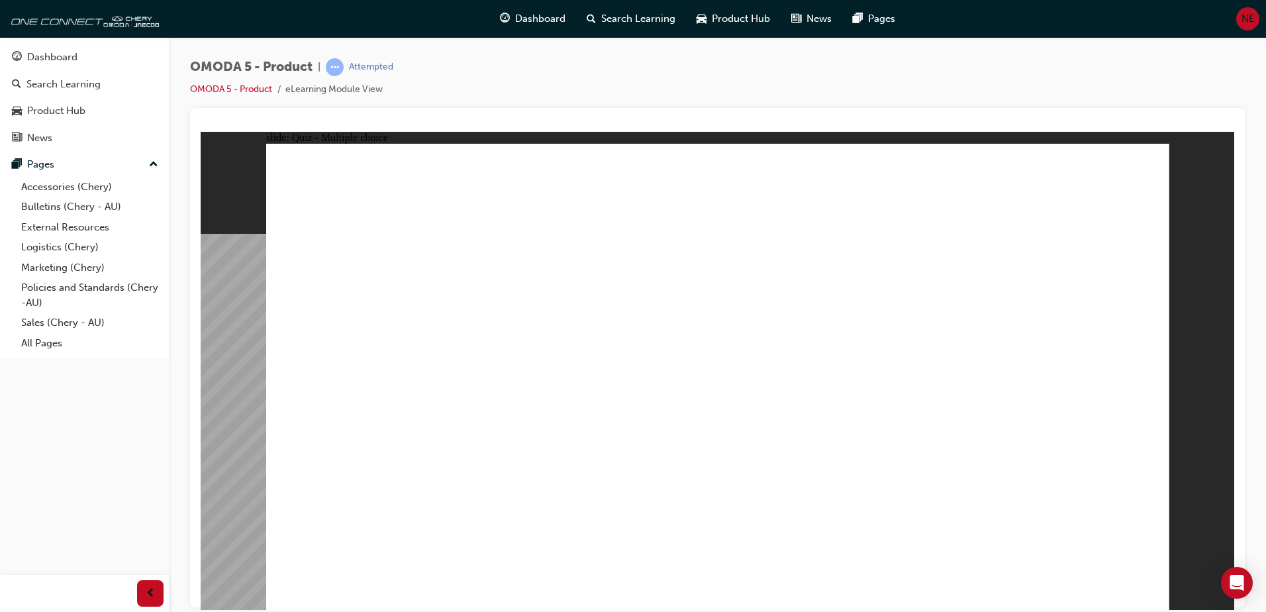
drag, startPoint x: 853, startPoint y: 331, endPoint x: 560, endPoint y: 394, distance: 299.9
drag, startPoint x: 822, startPoint y: 381, endPoint x: 504, endPoint y: 391, distance: 317.9
drag, startPoint x: 820, startPoint y: 289, endPoint x: 614, endPoint y: 400, distance: 234.6
drag, startPoint x: 1029, startPoint y: 398, endPoint x: 520, endPoint y: 439, distance: 510.0
drag, startPoint x: 974, startPoint y: 345, endPoint x: 481, endPoint y: 464, distance: 508.0
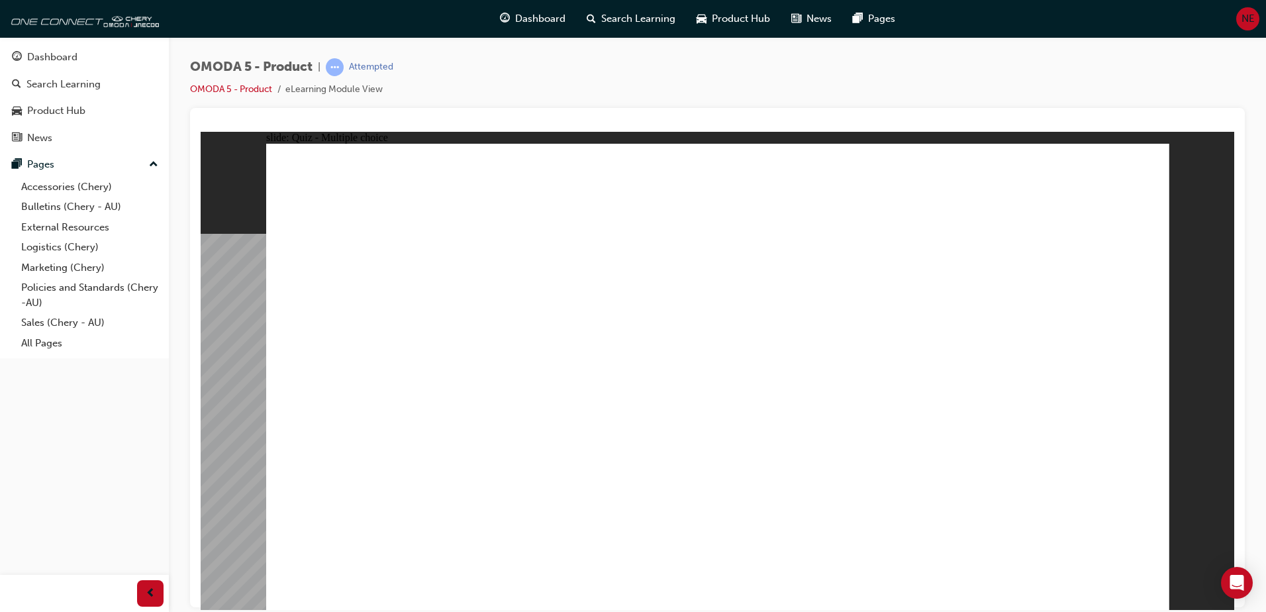
drag, startPoint x: 977, startPoint y: 289, endPoint x: 594, endPoint y: 442, distance: 412.6
drag, startPoint x: 966, startPoint y: 237, endPoint x: 582, endPoint y: 416, distance: 424.3
drag, startPoint x: 967, startPoint y: 193, endPoint x: 522, endPoint y: 469, distance: 523.5
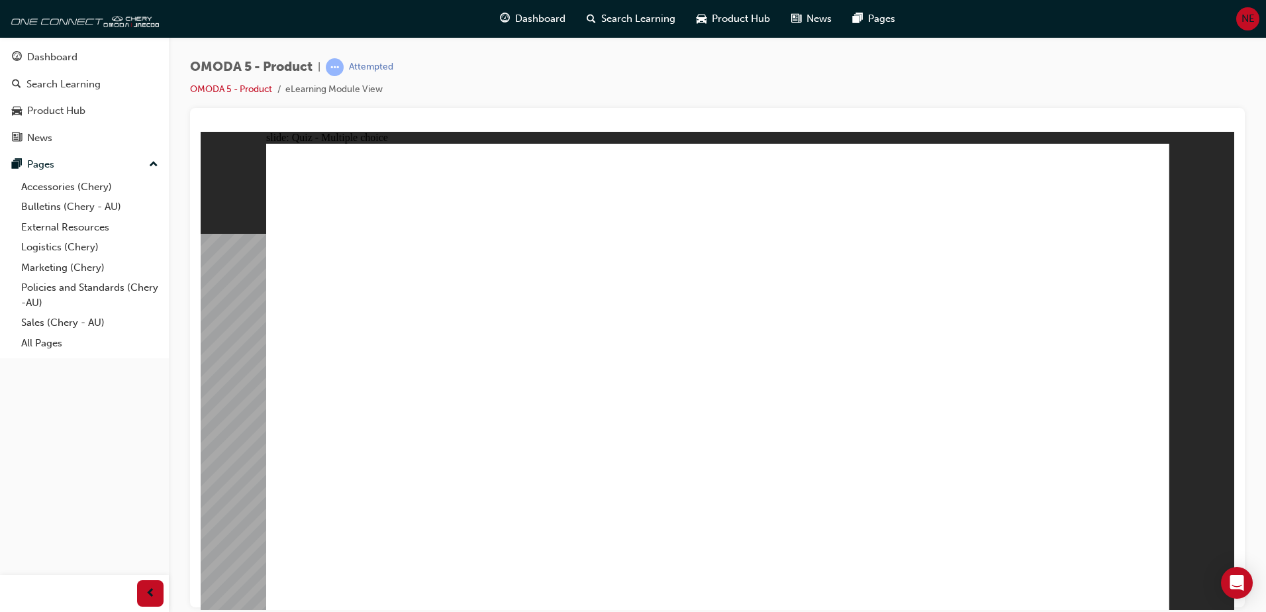
radio input "true"
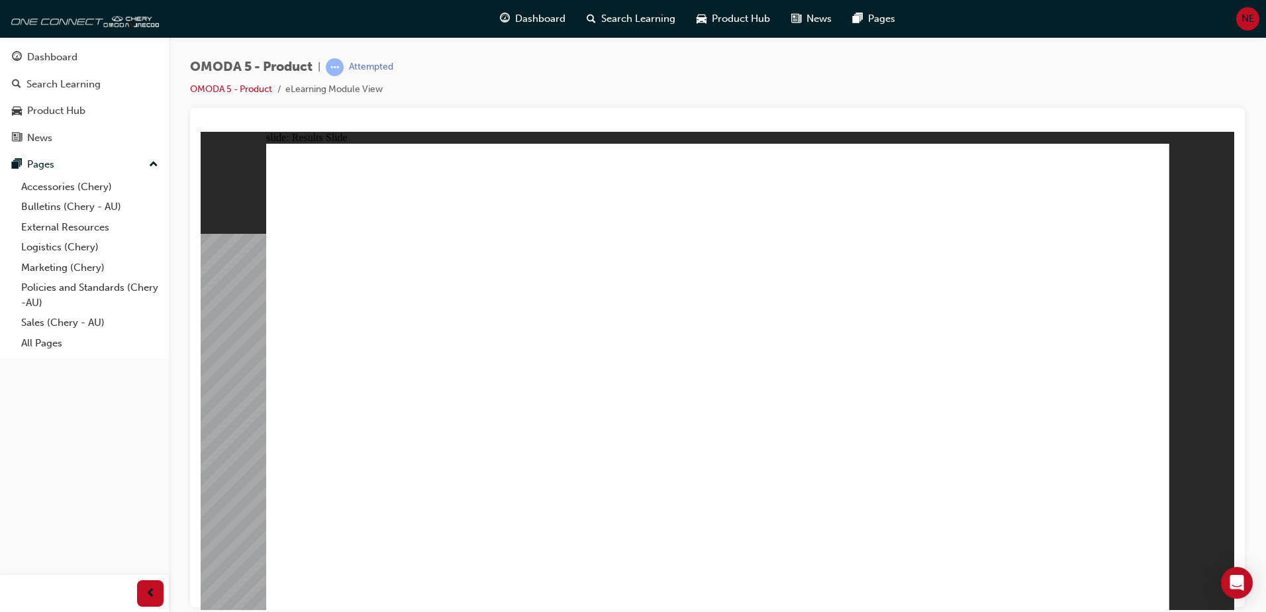
radio input "true"
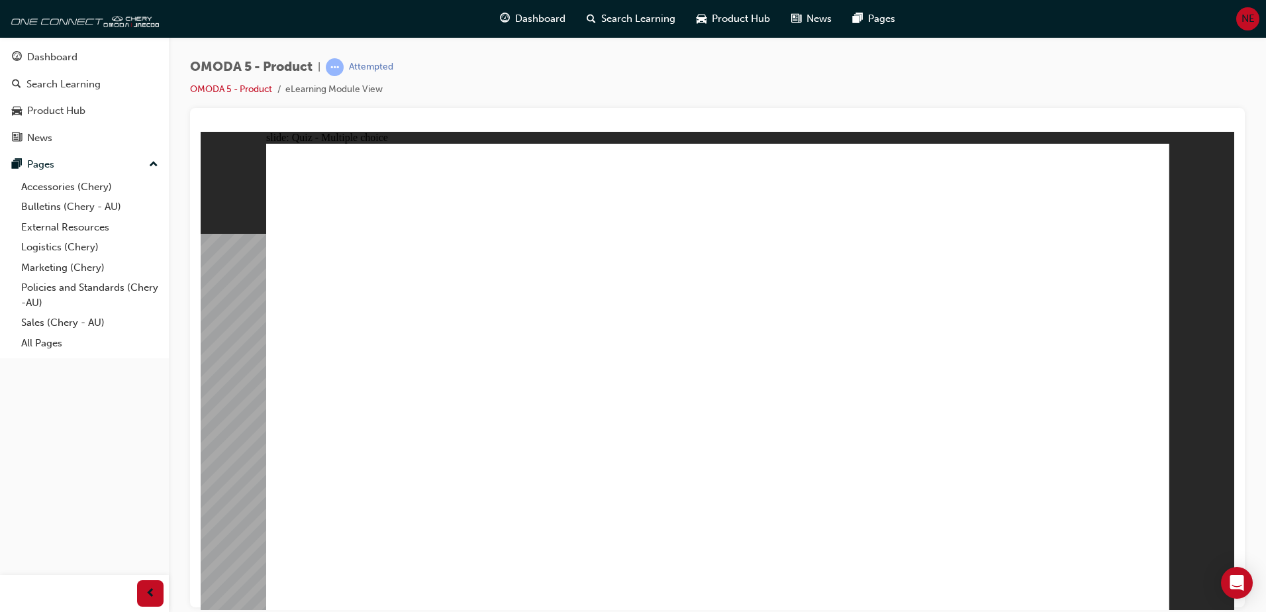
radio input "true"
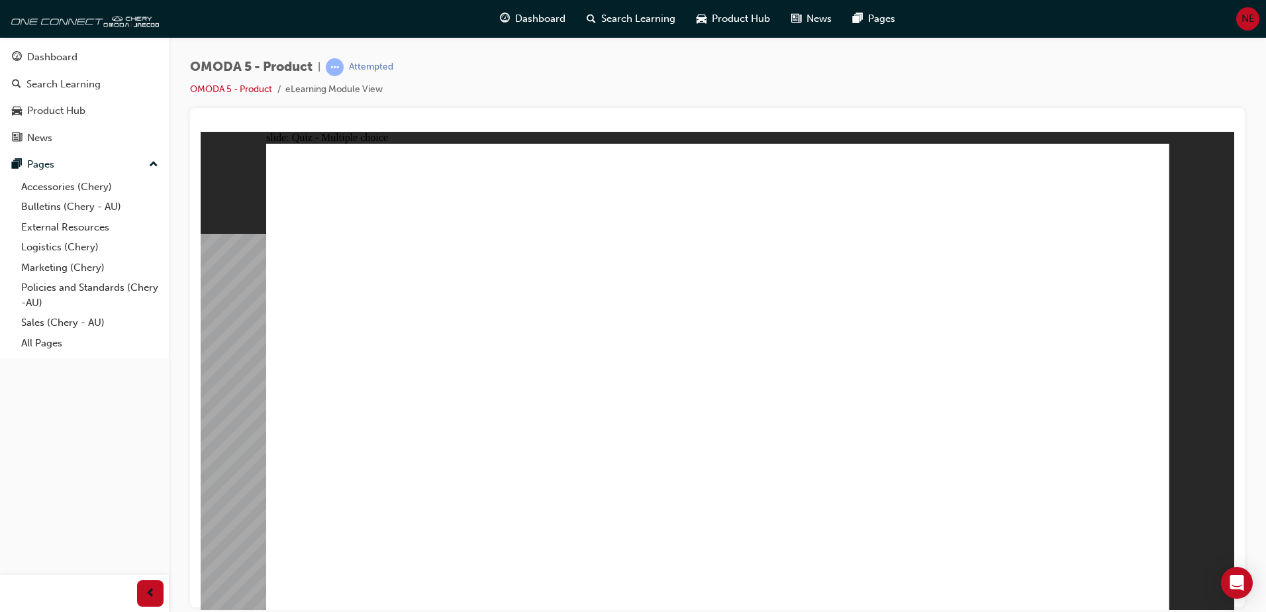
radio input "true"
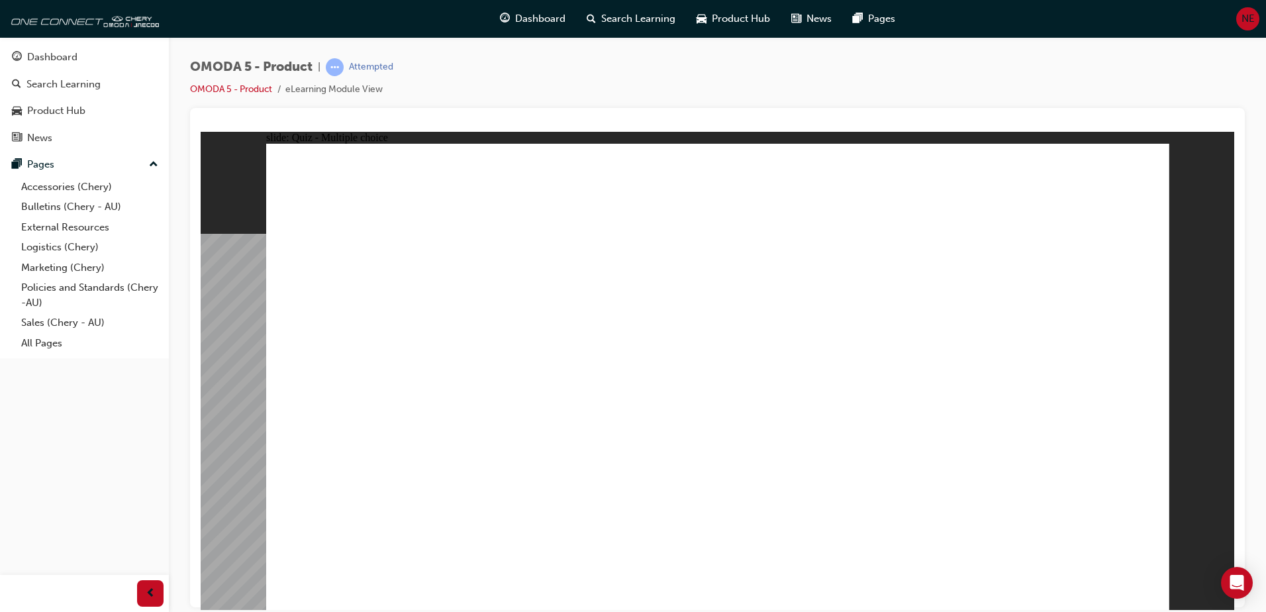
radio input "false"
radio input "true"
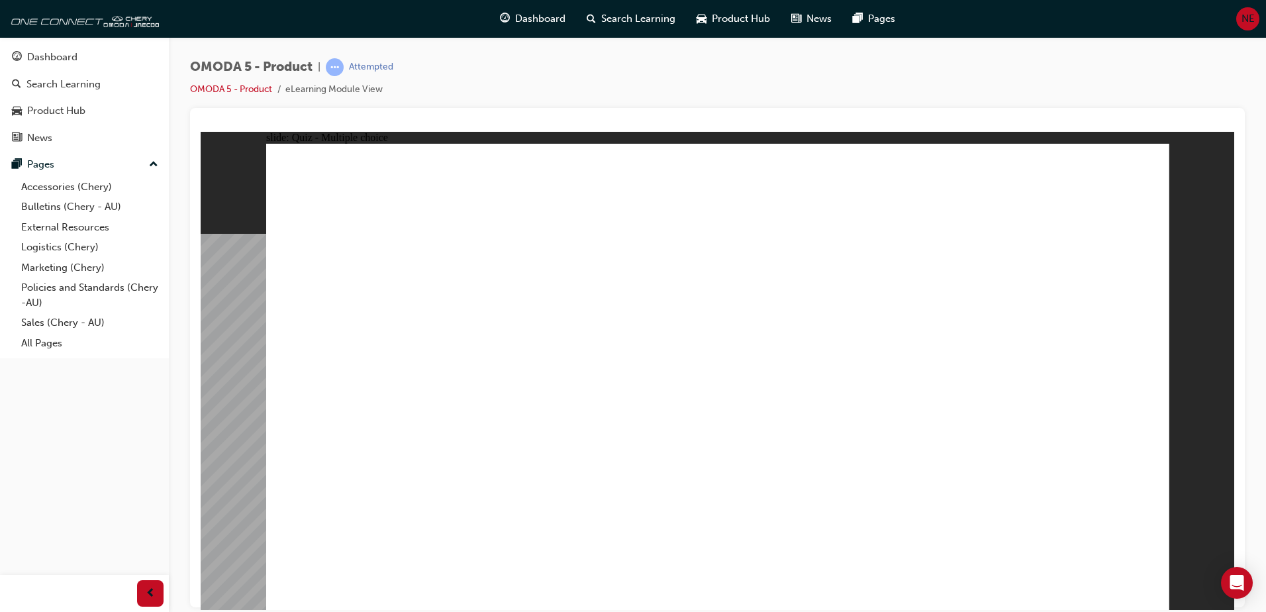
drag, startPoint x: 691, startPoint y: 175, endPoint x: 352, endPoint y: 462, distance: 444.3
drag, startPoint x: 723, startPoint y: 214, endPoint x: 568, endPoint y: 456, distance: 287.9
drag, startPoint x: 688, startPoint y: 315, endPoint x: 493, endPoint y: 471, distance: 250.1
drag, startPoint x: 895, startPoint y: 370, endPoint x: 569, endPoint y: 479, distance: 343.9
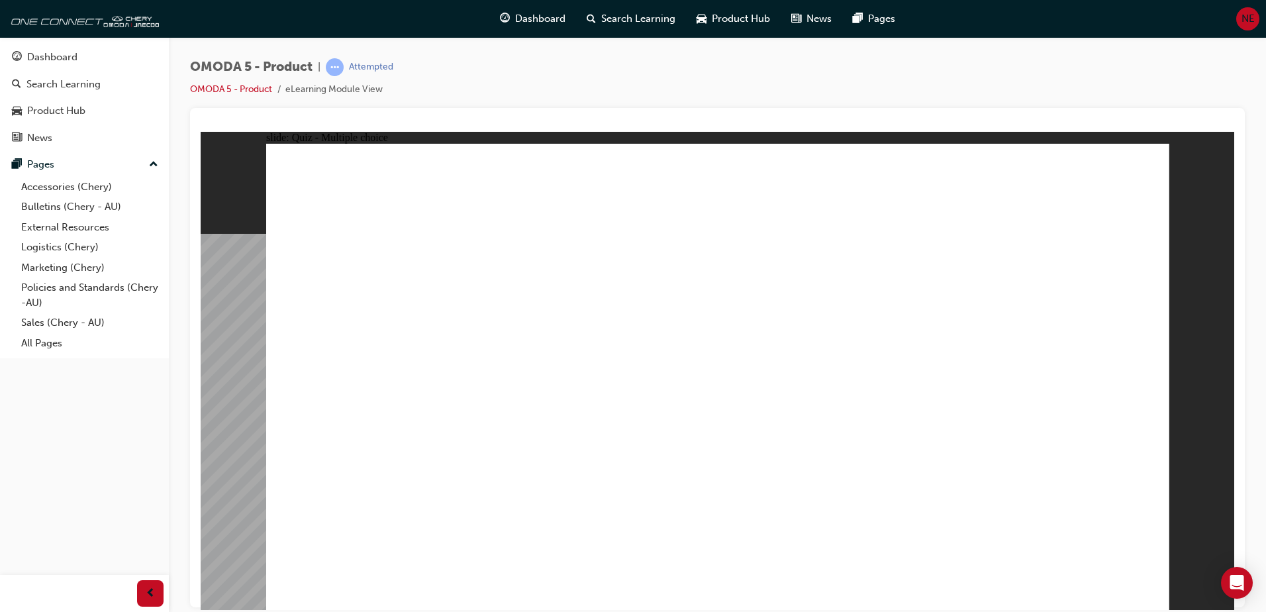
drag, startPoint x: 857, startPoint y: 312, endPoint x: 341, endPoint y: 471, distance: 540.4
drag, startPoint x: 879, startPoint y: 282, endPoint x: 391, endPoint y: 473, distance: 524.6
drag, startPoint x: 911, startPoint y: 220, endPoint x: 421, endPoint y: 463, distance: 546.7
drag, startPoint x: 728, startPoint y: 263, endPoint x: 618, endPoint y: 460, distance: 226.1
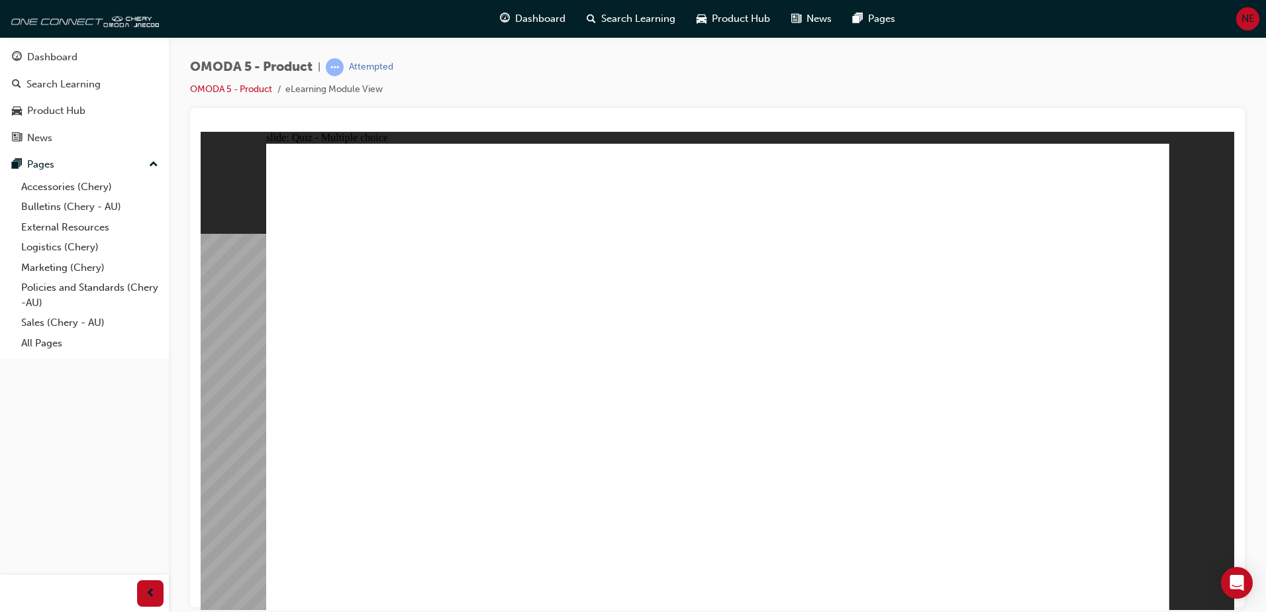
drag, startPoint x: 574, startPoint y: 461, endPoint x: 731, endPoint y: 461, distance: 156.9
drag, startPoint x: 768, startPoint y: 360, endPoint x: 618, endPoint y: 466, distance: 184.4
drag, startPoint x: 869, startPoint y: 179, endPoint x: 874, endPoint y: 478, distance: 299.2
drag, startPoint x: 1066, startPoint y: 312, endPoint x: 413, endPoint y: 463, distance: 670.5
drag, startPoint x: 1037, startPoint y: 273, endPoint x: 348, endPoint y: 477, distance: 718.6
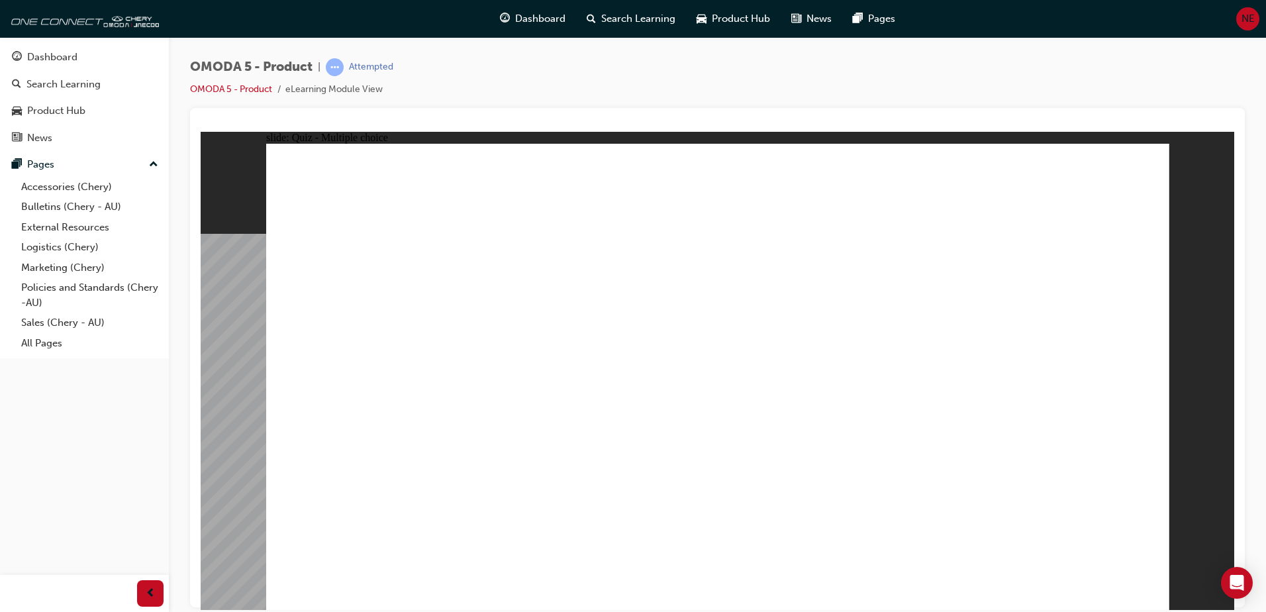
drag, startPoint x: 1024, startPoint y: 218, endPoint x: 770, endPoint y: 473, distance: 359.5
drag, startPoint x: 770, startPoint y: 473, endPoint x: 914, endPoint y: 478, distance: 144.4
drag, startPoint x: 1099, startPoint y: 184, endPoint x: 584, endPoint y: 477, distance: 591.7
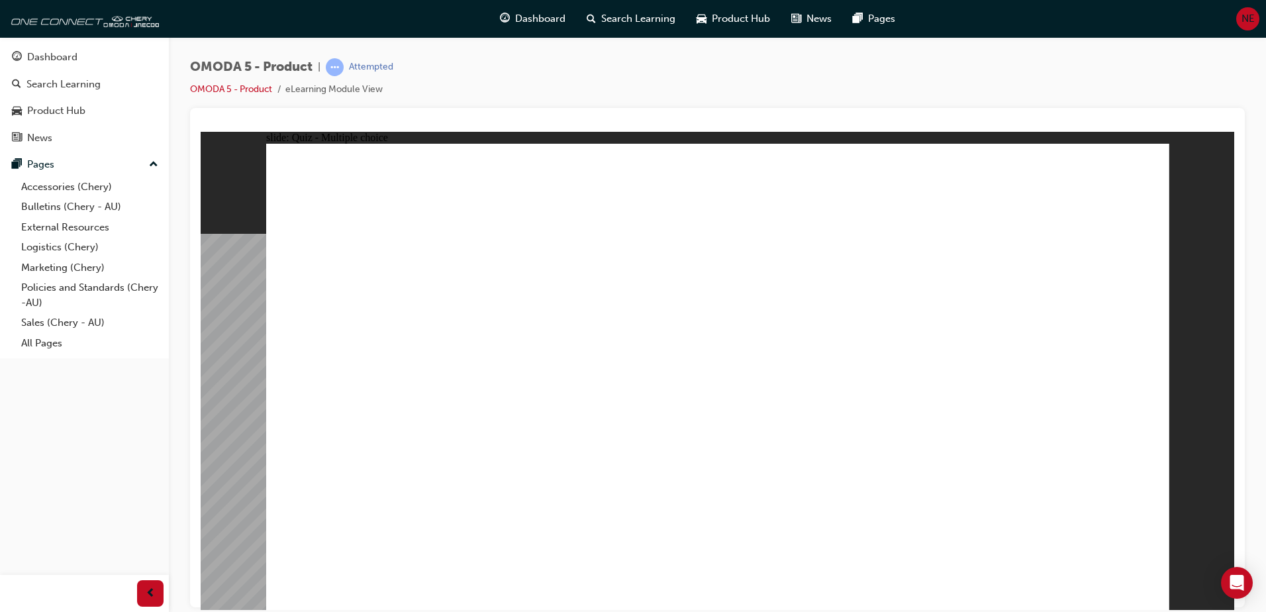
radio input "true"
drag, startPoint x: 978, startPoint y: 299, endPoint x: 355, endPoint y: 410, distance: 632.8
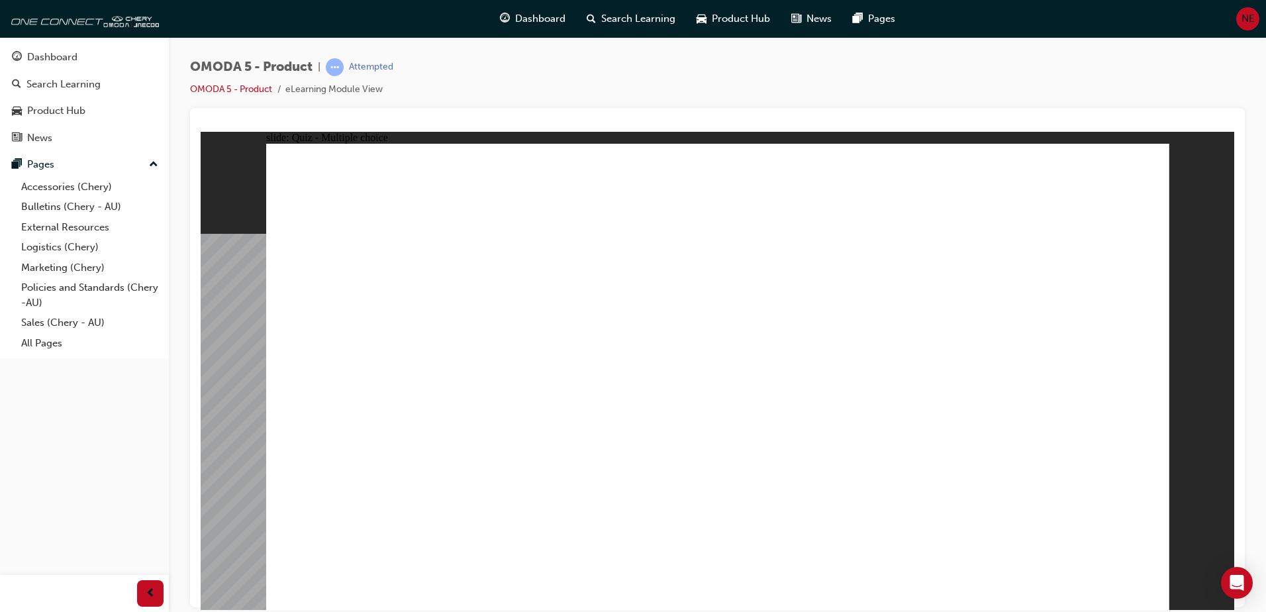
drag, startPoint x: 776, startPoint y: 316, endPoint x: 582, endPoint y: 429, distance: 223.6
drag, startPoint x: 796, startPoint y: 237, endPoint x: 753, endPoint y: 416, distance: 184.3
drag, startPoint x: 981, startPoint y: 244, endPoint x: 928, endPoint y: 446, distance: 208.7
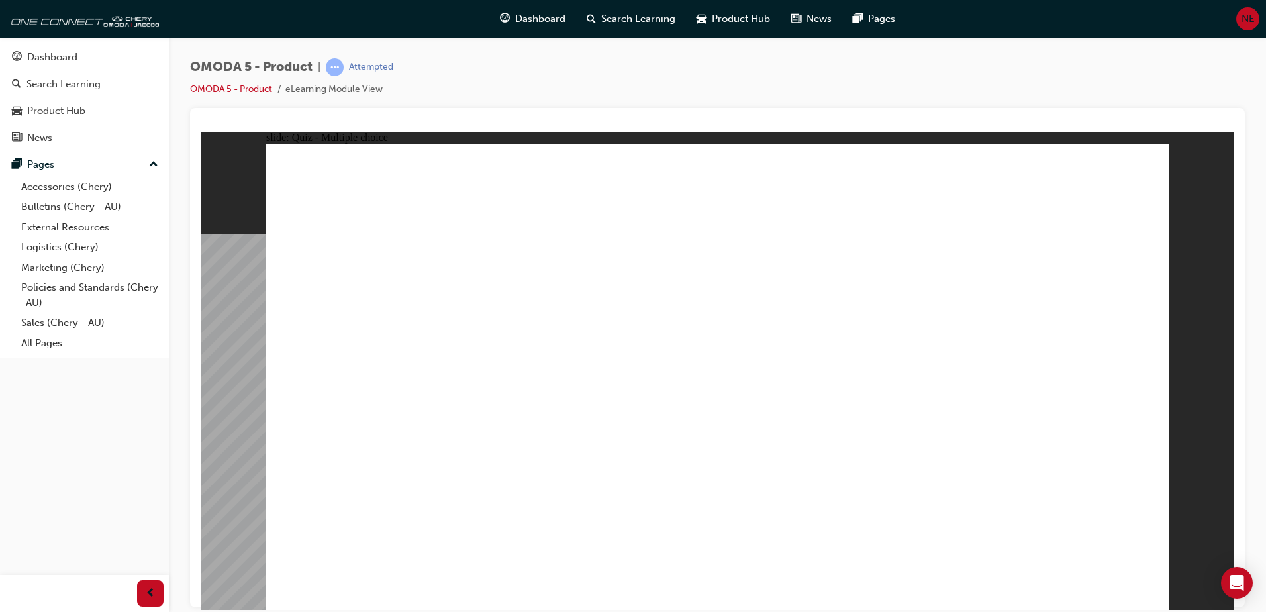
radio input "true"
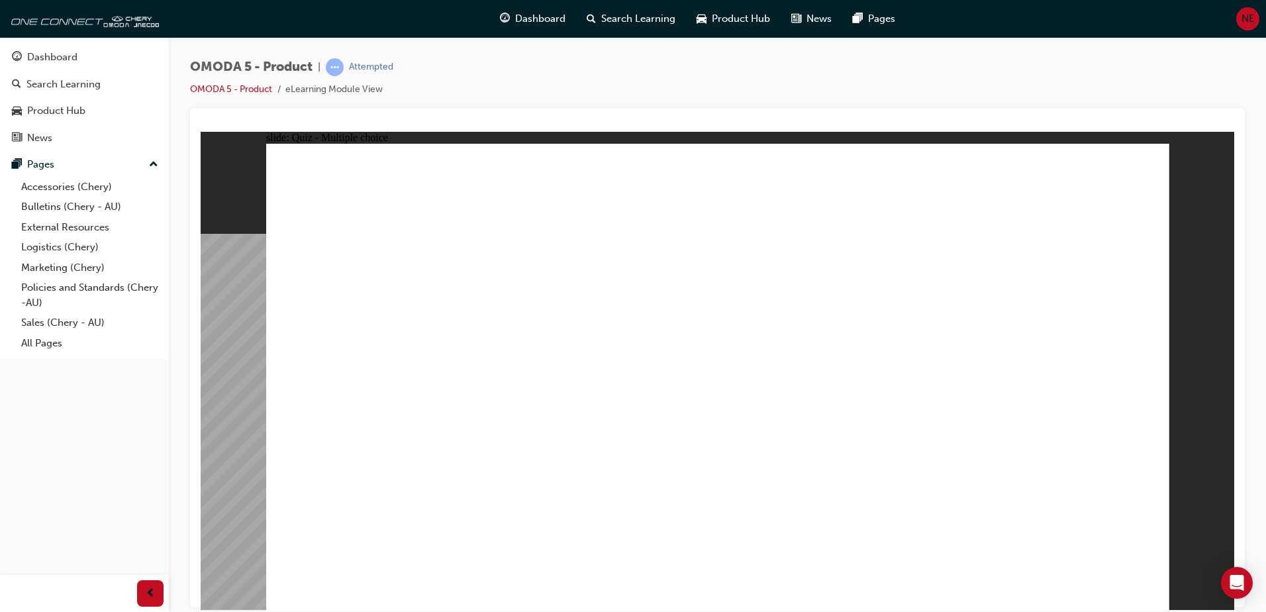
drag, startPoint x: 817, startPoint y: 240, endPoint x: 462, endPoint y: 370, distance: 378.6
drag, startPoint x: 847, startPoint y: 338, endPoint x: 573, endPoint y: 381, distance: 276.7
drag, startPoint x: 852, startPoint y: 383, endPoint x: 631, endPoint y: 373, distance: 221.3
drag, startPoint x: 993, startPoint y: 197, endPoint x: 457, endPoint y: 432, distance: 585.0
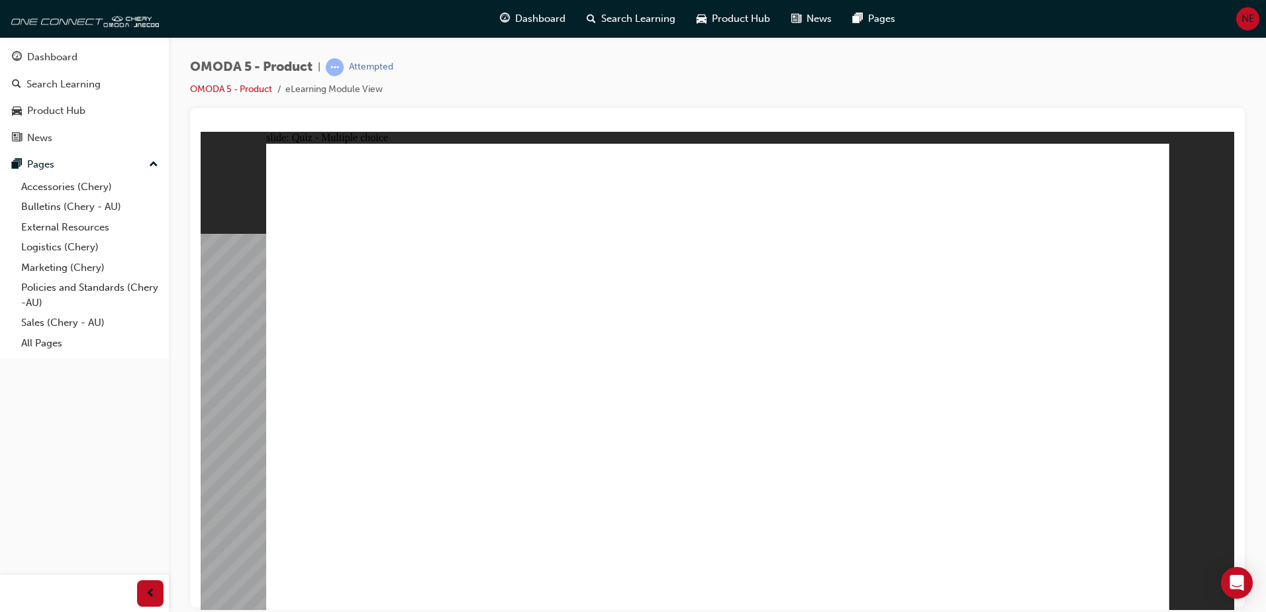
drag, startPoint x: 880, startPoint y: 299, endPoint x: 528, endPoint y: 457, distance: 385.8
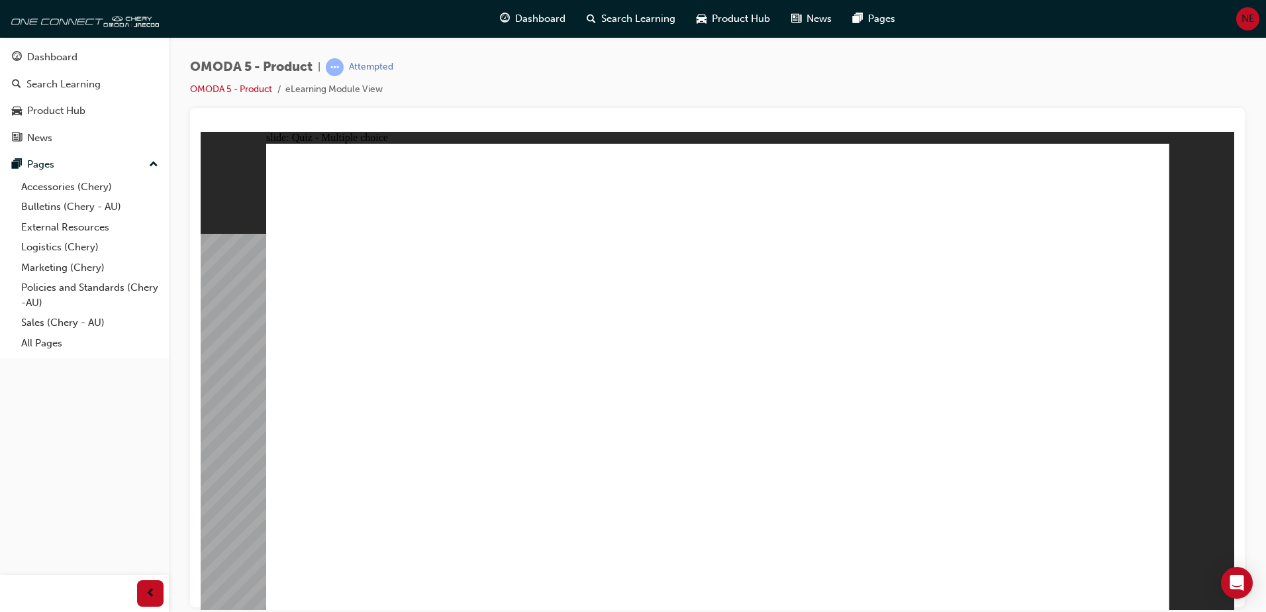
radio input "true"
drag, startPoint x: 711, startPoint y: 463, endPoint x: 714, endPoint y: 469, distance: 6.8
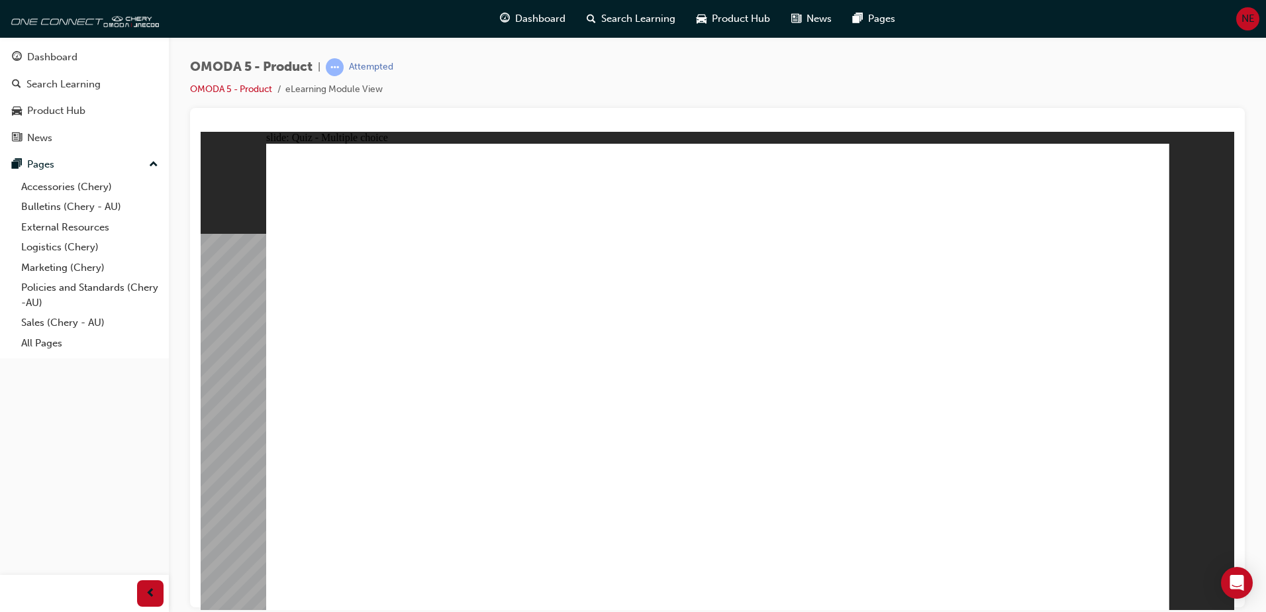
radio input "true"
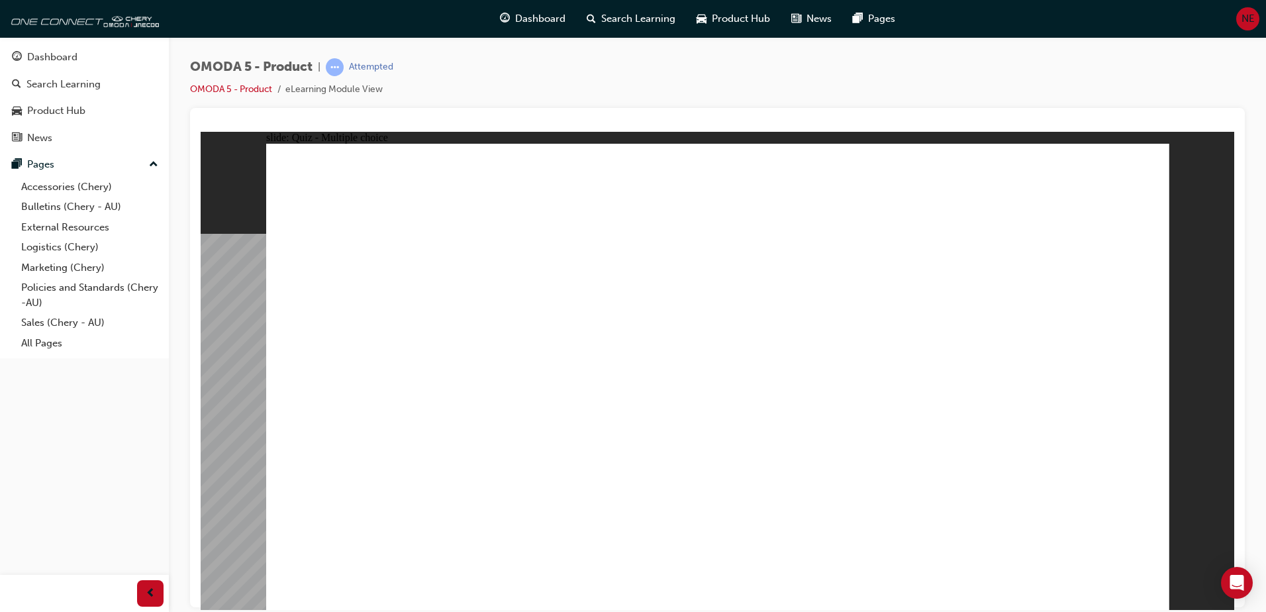
radio input "true"
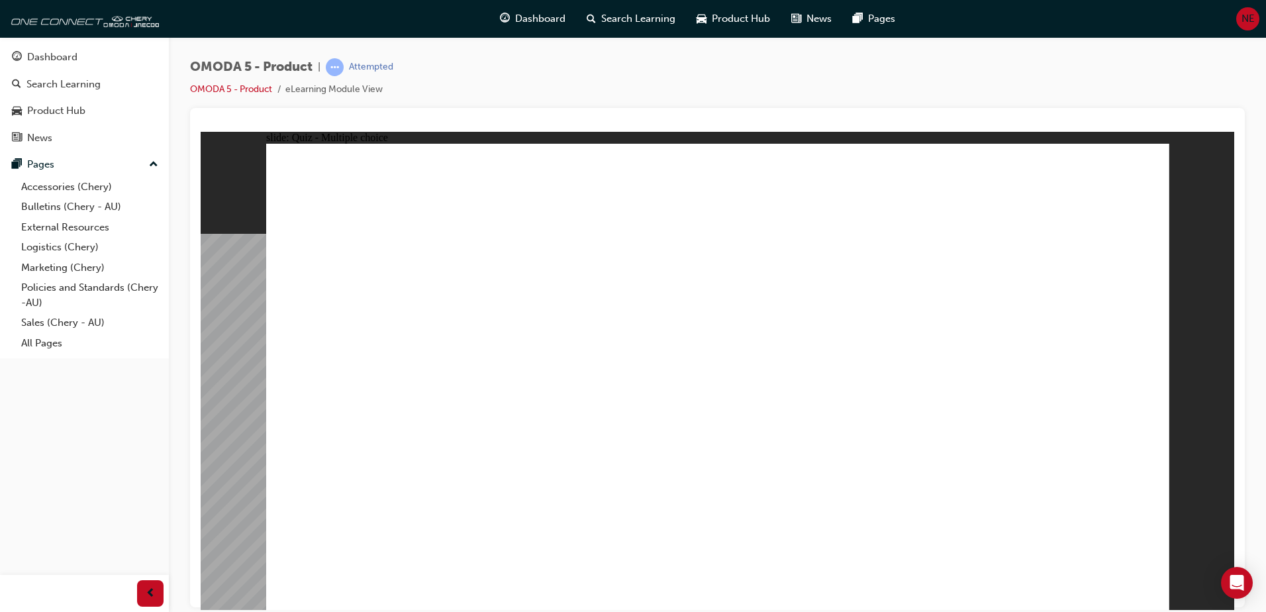
radio input "true"
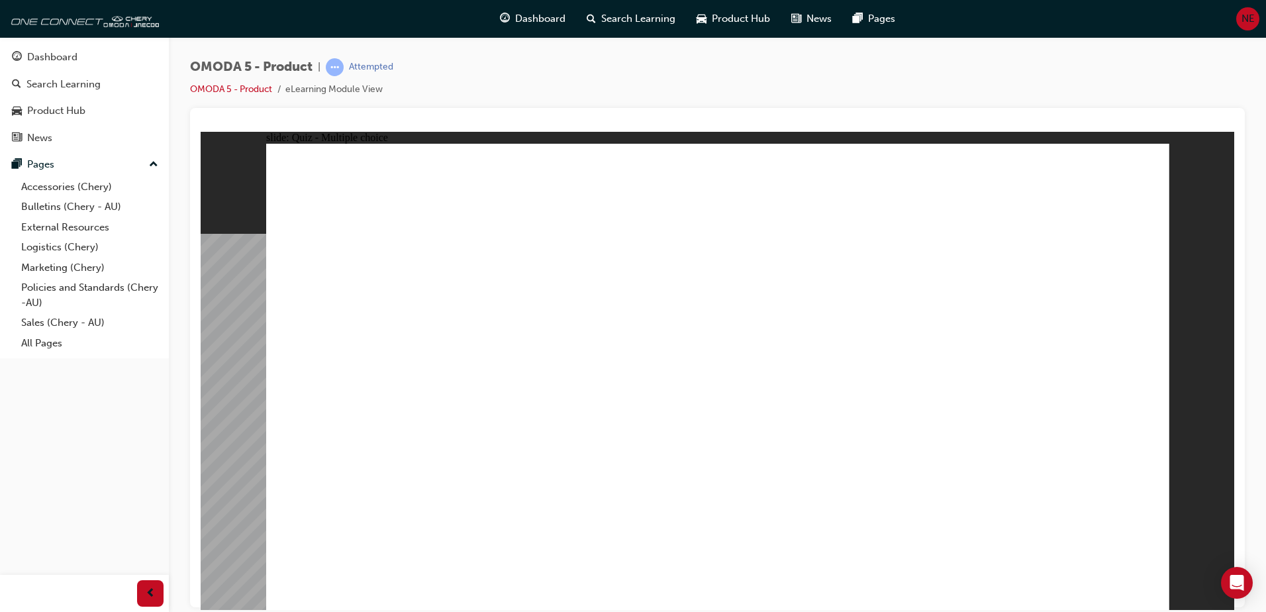
radio input "true"
drag, startPoint x: 707, startPoint y: 187, endPoint x: 355, endPoint y: 481, distance: 458.7
drag, startPoint x: 709, startPoint y: 227, endPoint x: 545, endPoint y: 475, distance: 297.6
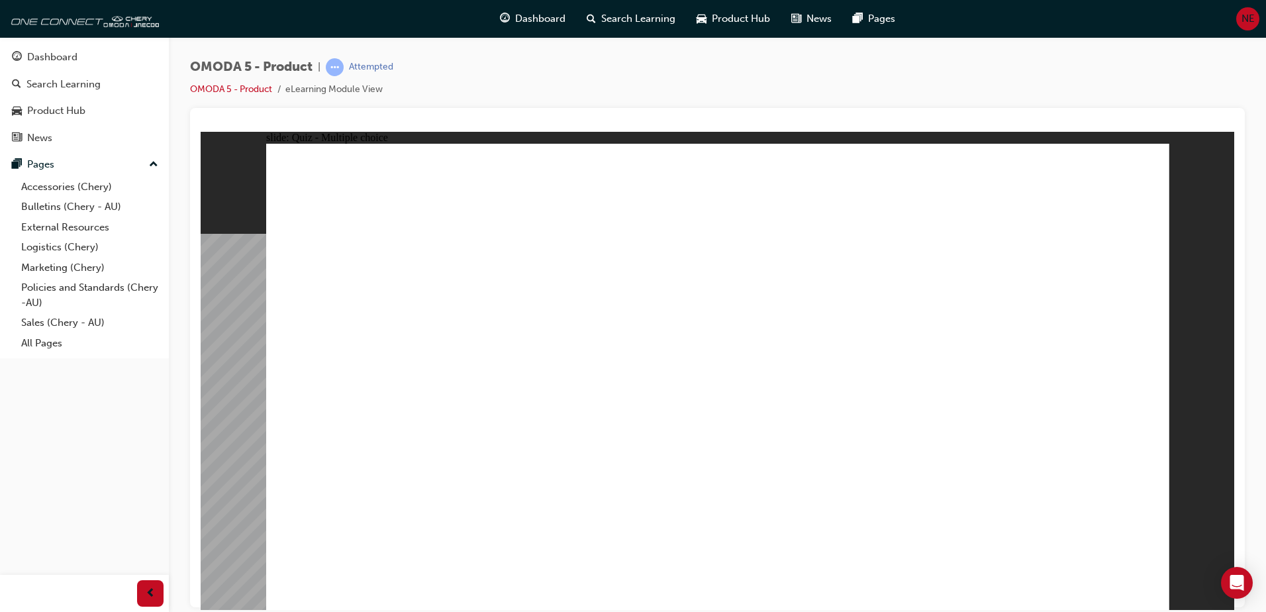
drag, startPoint x: 694, startPoint y: 263, endPoint x: 688, endPoint y: 264, distance: 6.7
drag, startPoint x: 1028, startPoint y: 260, endPoint x: 734, endPoint y: 468, distance: 360.0
drag, startPoint x: 872, startPoint y: 360, endPoint x: 376, endPoint y: 468, distance: 508.0
drag, startPoint x: 883, startPoint y: 304, endPoint x: 382, endPoint y: 459, distance: 524.5
drag, startPoint x: 895, startPoint y: 180, endPoint x: 933, endPoint y: 475, distance: 297.0
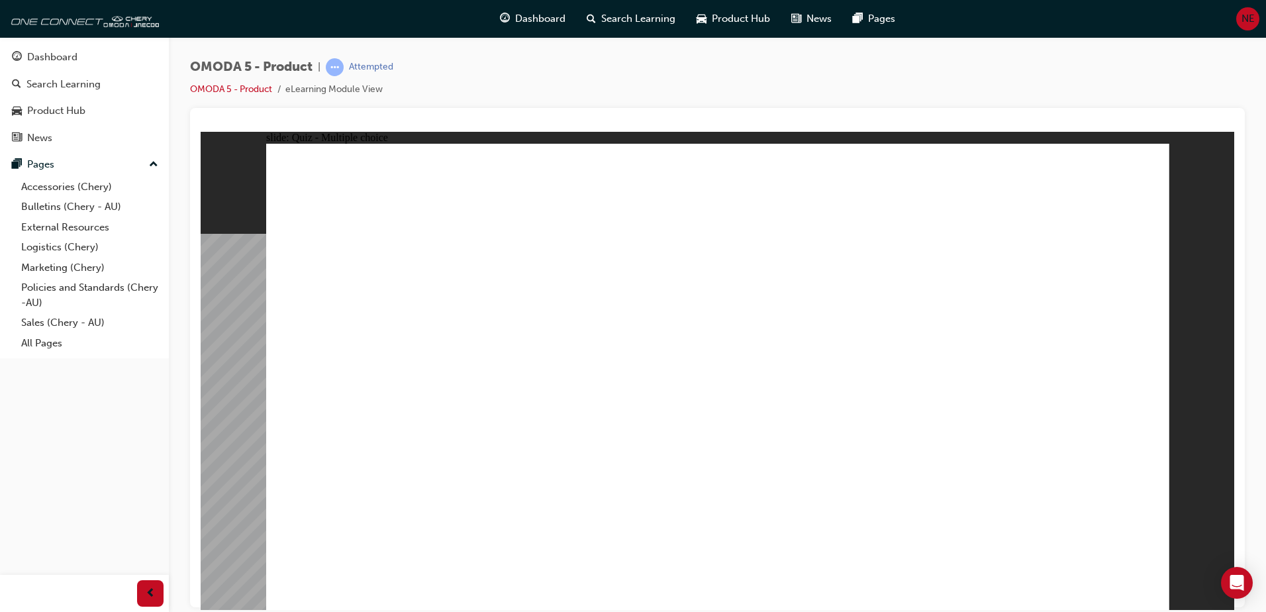
drag, startPoint x: 776, startPoint y: 270, endPoint x: 958, endPoint y: 462, distance: 264.1
drag, startPoint x: 749, startPoint y: 318, endPoint x: 597, endPoint y: 470, distance: 214.8
drag, startPoint x: 708, startPoint y: 360, endPoint x: 564, endPoint y: 456, distance: 172.7
drag, startPoint x: 874, startPoint y: 273, endPoint x: 528, endPoint y: 465, distance: 396.7
drag, startPoint x: 872, startPoint y: 222, endPoint x: 528, endPoint y: 465, distance: 420.9
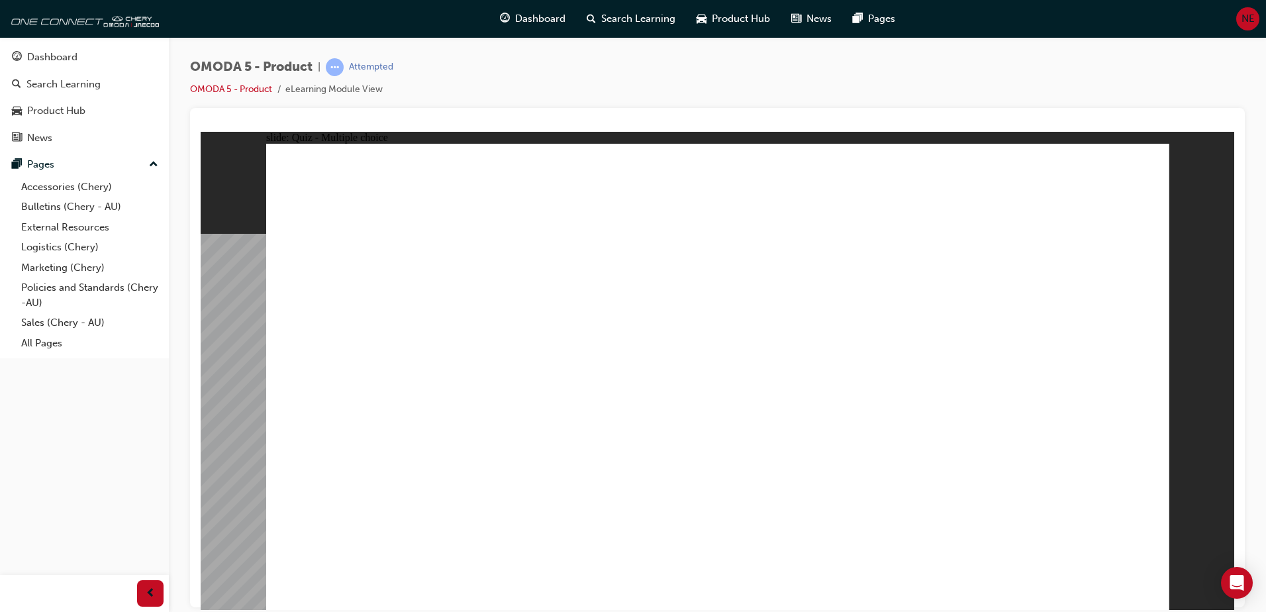
drag, startPoint x: 528, startPoint y: 465, endPoint x: 408, endPoint y: 464, distance: 119.8
drag, startPoint x: 1056, startPoint y: 316, endPoint x: 421, endPoint y: 473, distance: 653.7
drag, startPoint x: 1070, startPoint y: 215, endPoint x: 946, endPoint y: 462, distance: 276.2
drag, startPoint x: 1068, startPoint y: 167, endPoint x: 593, endPoint y: 455, distance: 555.1
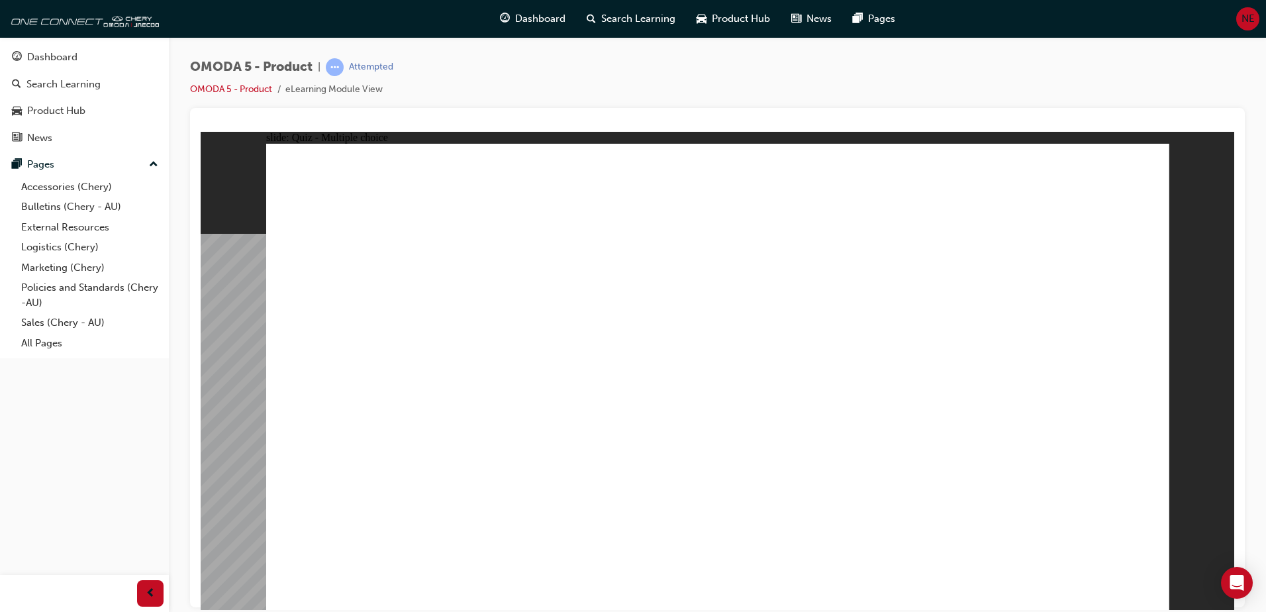
radio input "true"
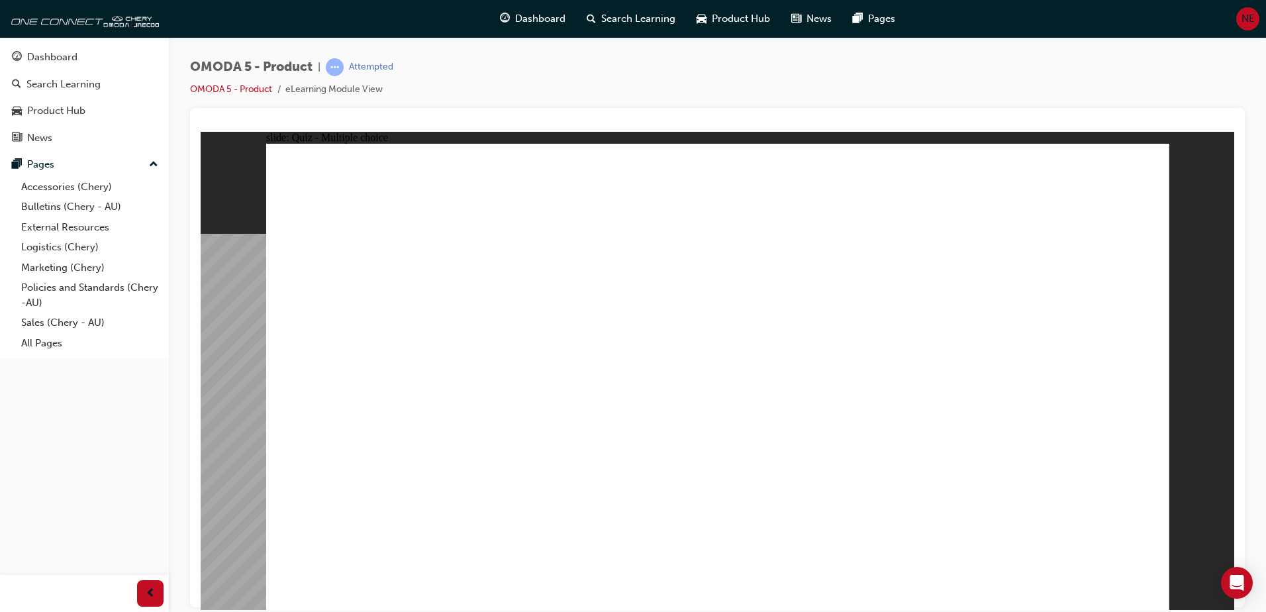
drag, startPoint x: 982, startPoint y: 300, endPoint x: 408, endPoint y: 400, distance: 582.5
drag, startPoint x: 964, startPoint y: 250, endPoint x: 917, endPoint y: 415, distance: 171.8
drag, startPoint x: 819, startPoint y: 234, endPoint x: 748, endPoint y: 413, distance: 193.1
drag, startPoint x: 768, startPoint y: 308, endPoint x: 524, endPoint y: 403, distance: 261.9
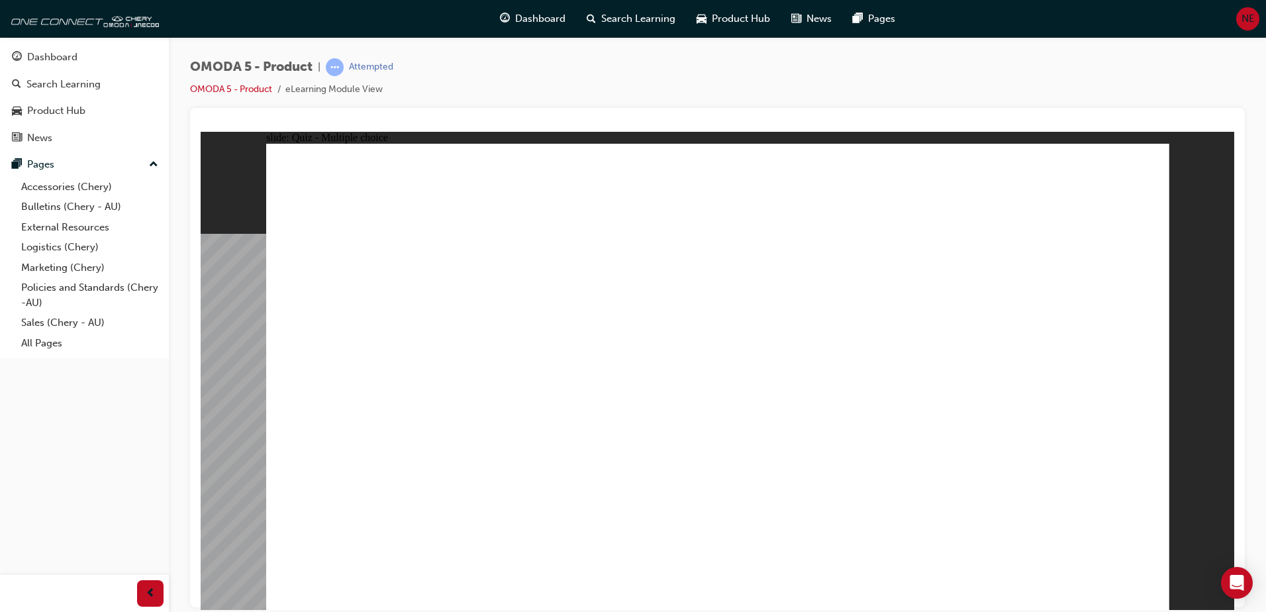
radio input "true"
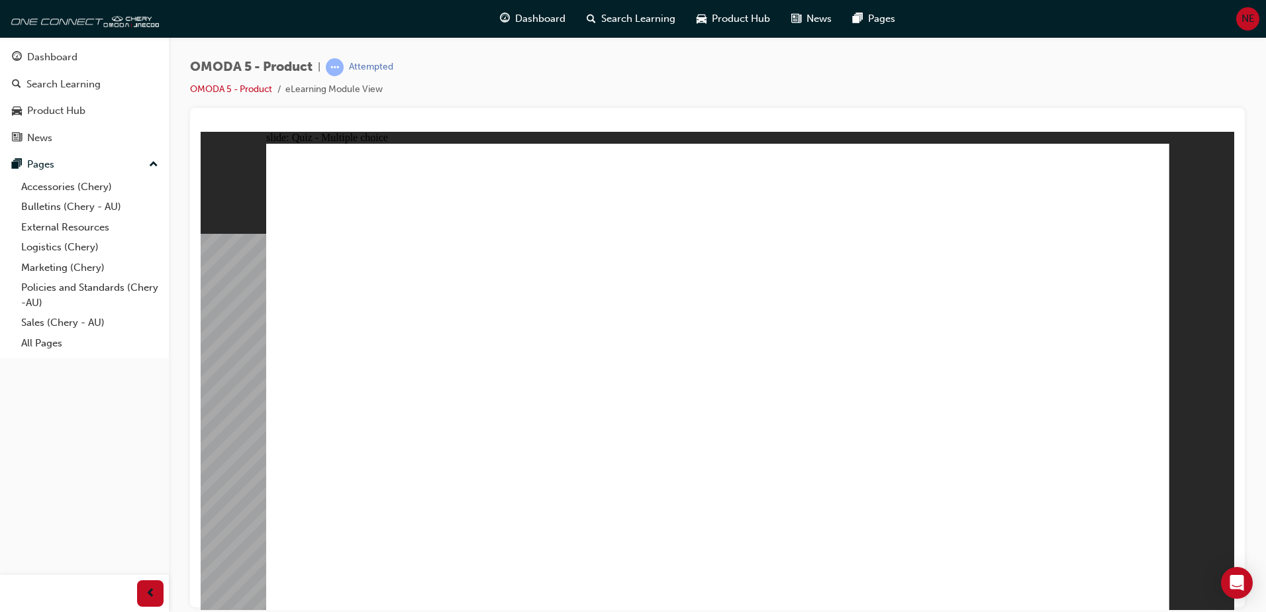
drag, startPoint x: 824, startPoint y: 293, endPoint x: 815, endPoint y: 297, distance: 9.5
drag, startPoint x: 824, startPoint y: 240, endPoint x: 438, endPoint y: 358, distance: 404.1
drag, startPoint x: 863, startPoint y: 203, endPoint x: 774, endPoint y: 282, distance: 119.6
drag, startPoint x: 769, startPoint y: 296, endPoint x: 599, endPoint y: 344, distance: 176.8
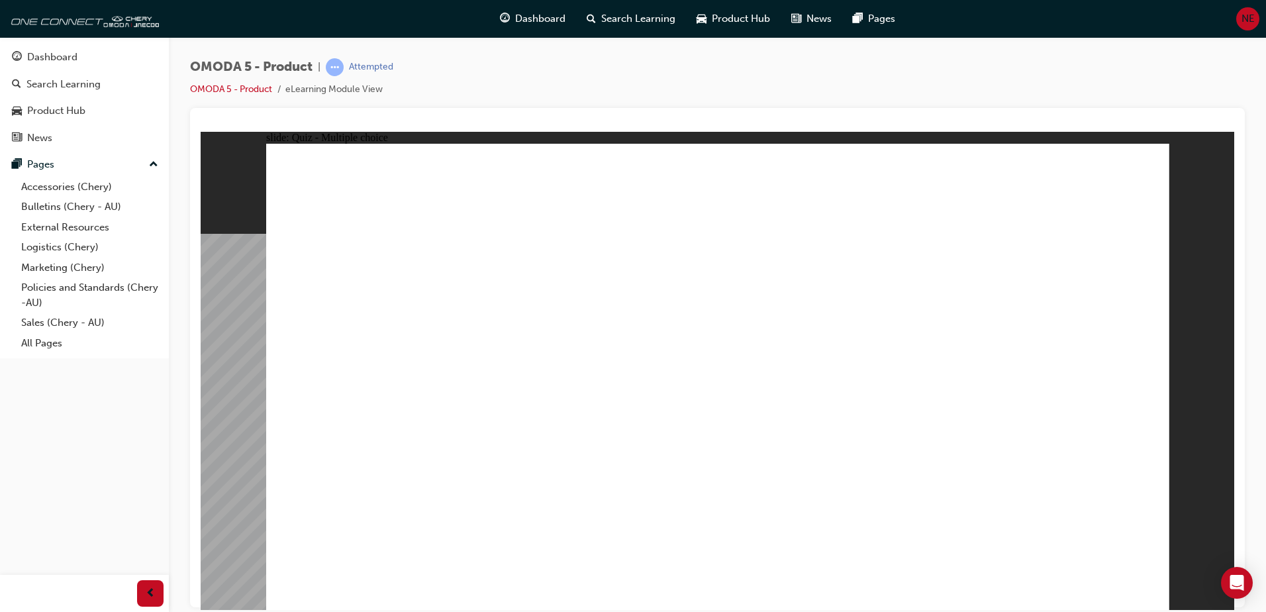
drag, startPoint x: 974, startPoint y: 393, endPoint x: 645, endPoint y: 406, distance: 329.2
drag, startPoint x: 1061, startPoint y: 345, endPoint x: 1004, endPoint y: 345, distance: 56.9
drag, startPoint x: 1004, startPoint y: 344, endPoint x: 545, endPoint y: 424, distance: 465.5
drag, startPoint x: 1014, startPoint y: 305, endPoint x: 592, endPoint y: 423, distance: 437.8
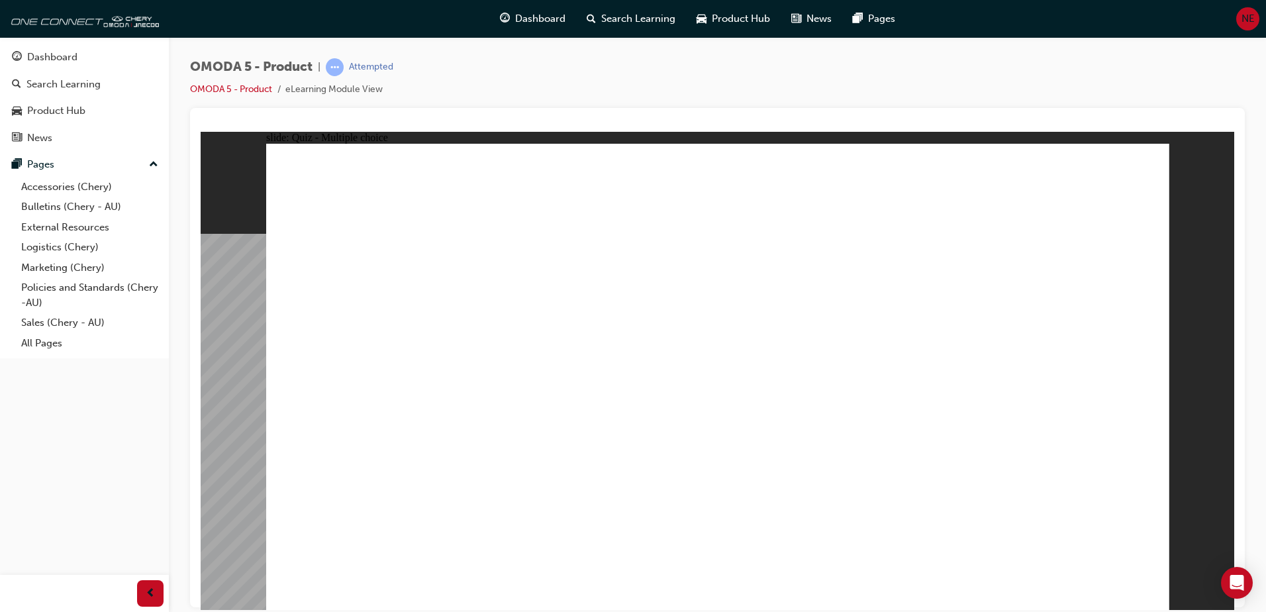
drag, startPoint x: 967, startPoint y: 231, endPoint x: 600, endPoint y: 393, distance: 401.6
drag, startPoint x: 839, startPoint y: 329, endPoint x: 641, endPoint y: 386, distance: 206.6
drag, startPoint x: 841, startPoint y: 385, endPoint x: 539, endPoint y: 441, distance: 307.6
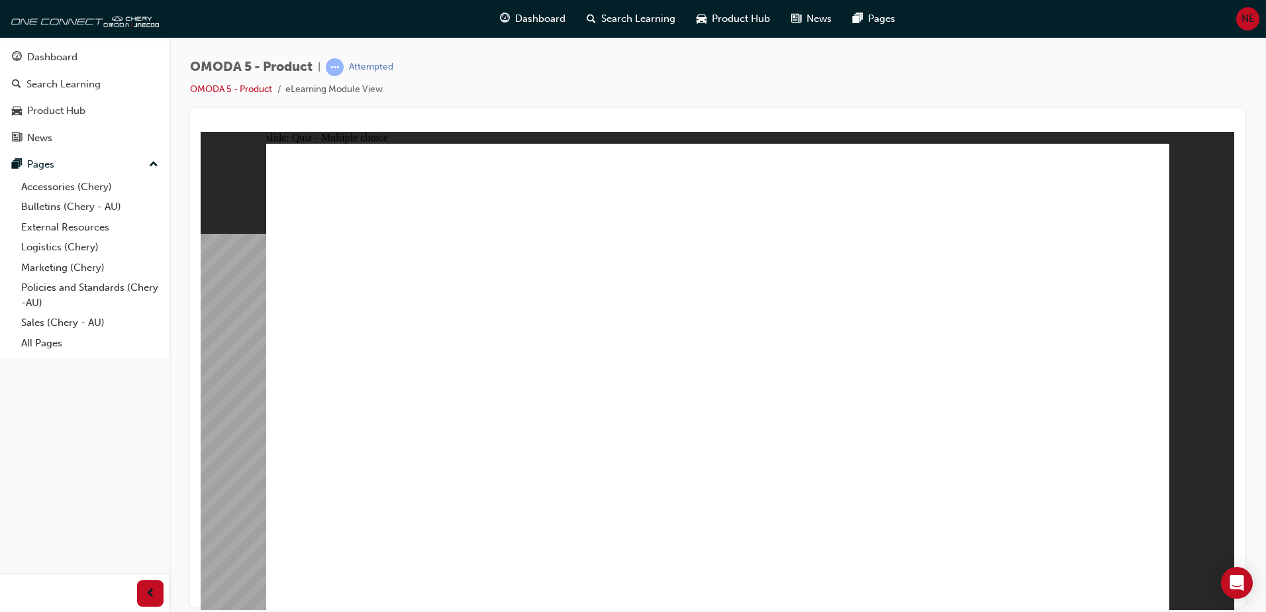
radio input "true"
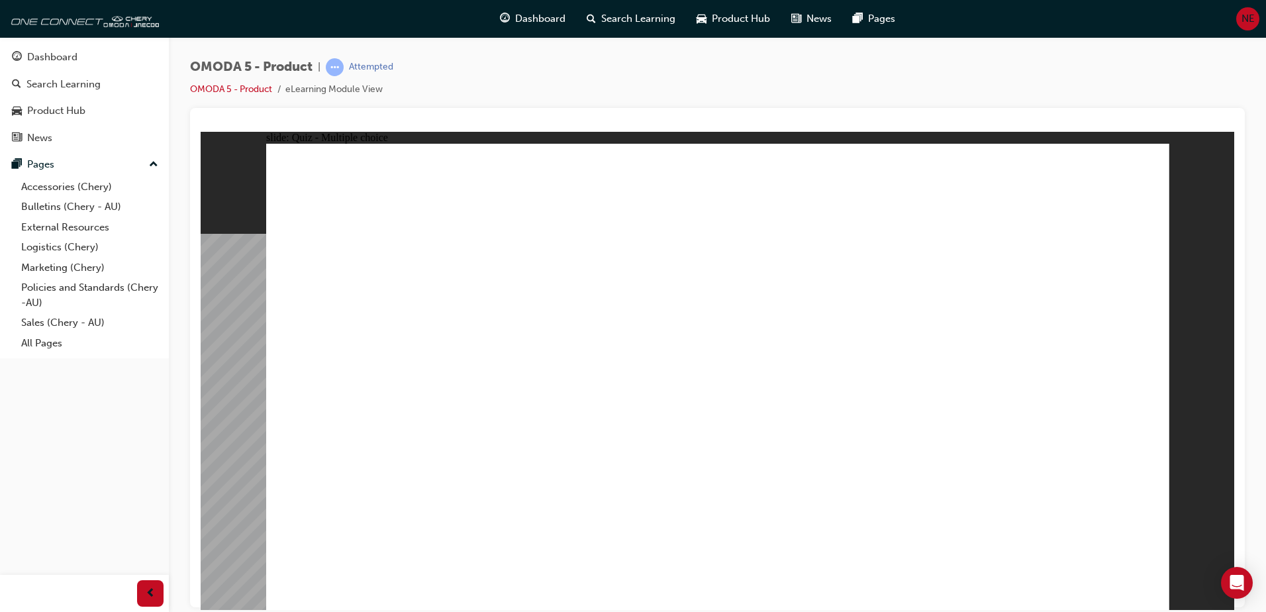
radio input "true"
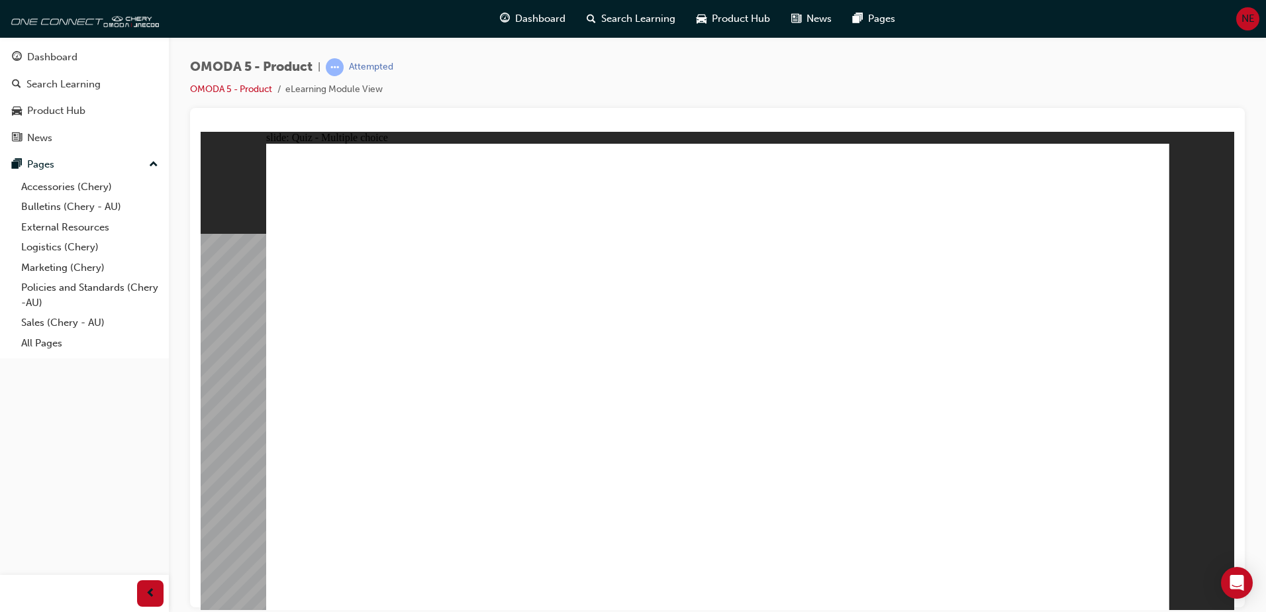
radio input "true"
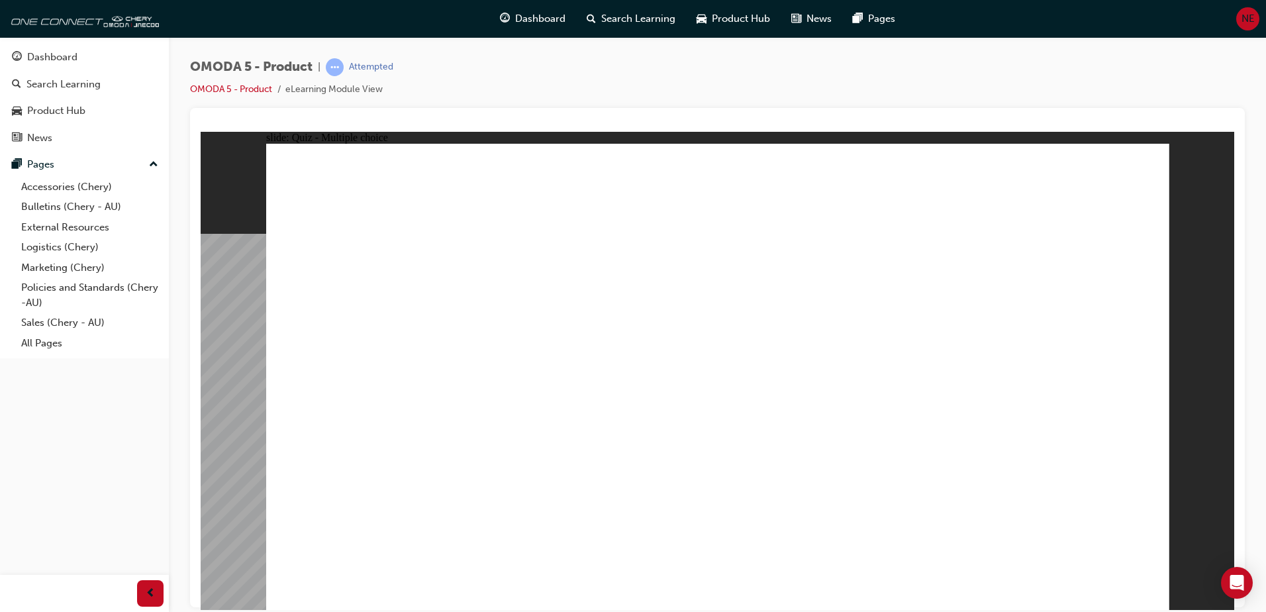
radio input "true"
drag, startPoint x: 724, startPoint y: 363, endPoint x: 750, endPoint y: 449, distance: 89.2
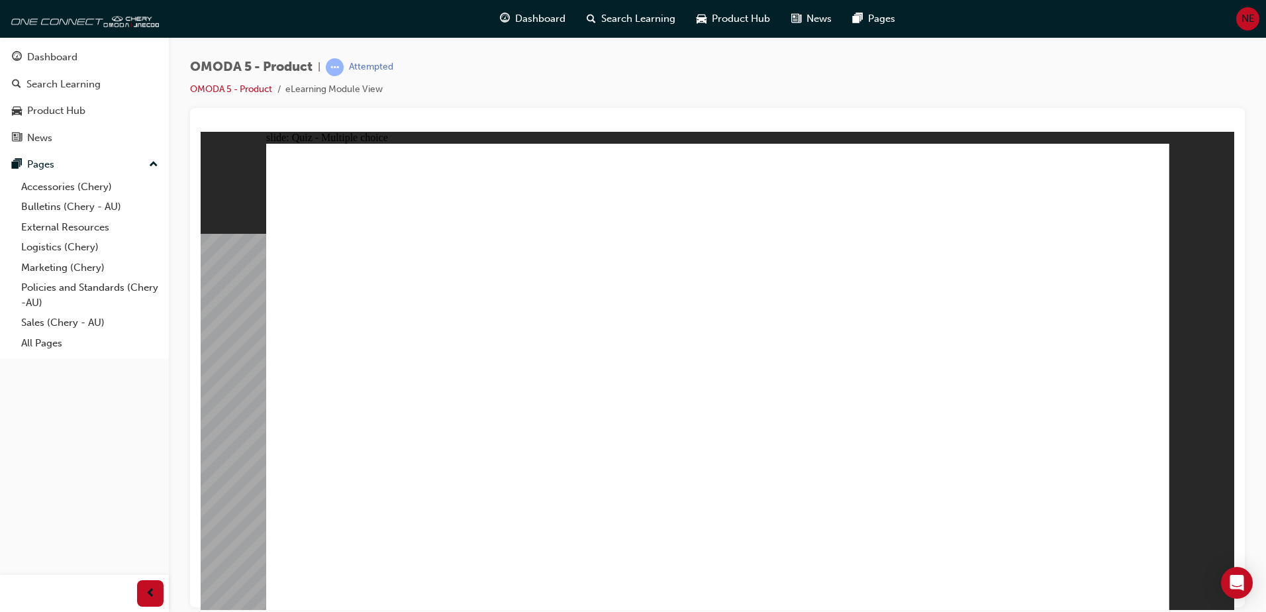
drag, startPoint x: 866, startPoint y: 365, endPoint x: 912, endPoint y: 451, distance: 97.7
drag, startPoint x: 928, startPoint y: 371, endPoint x: 952, endPoint y: 440, distance: 73.5
drag, startPoint x: 738, startPoint y: 326, endPoint x: 740, endPoint y: 469, distance: 143.6
drag, startPoint x: 732, startPoint y: 279, endPoint x: 545, endPoint y: 430, distance: 240.5
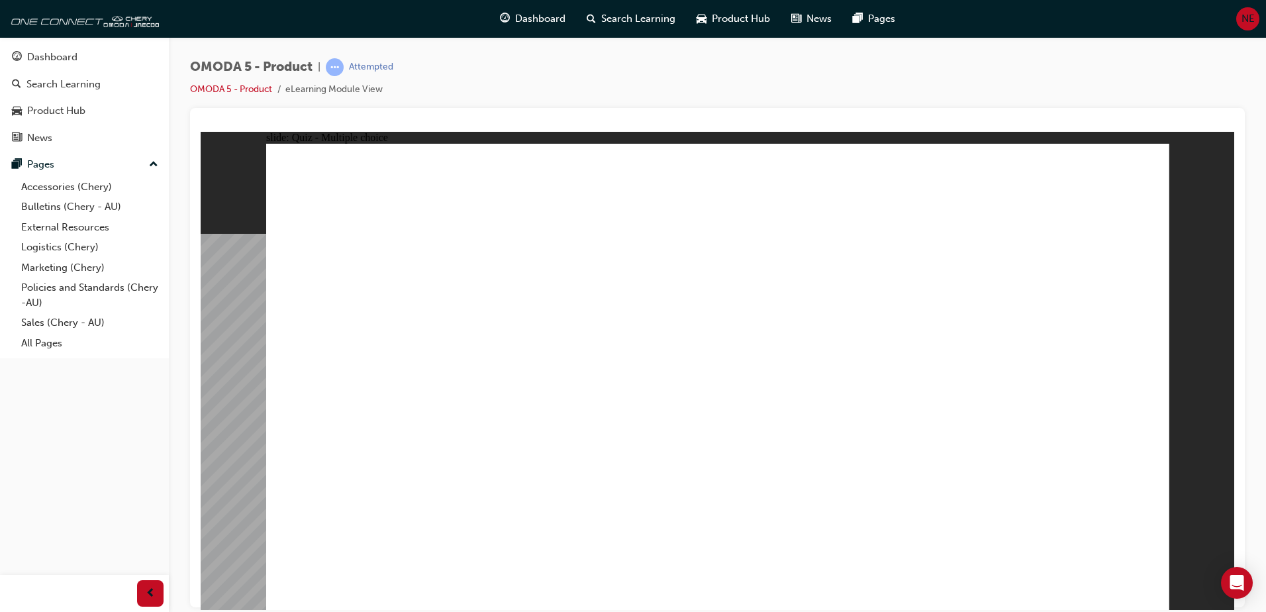
radio input "true"
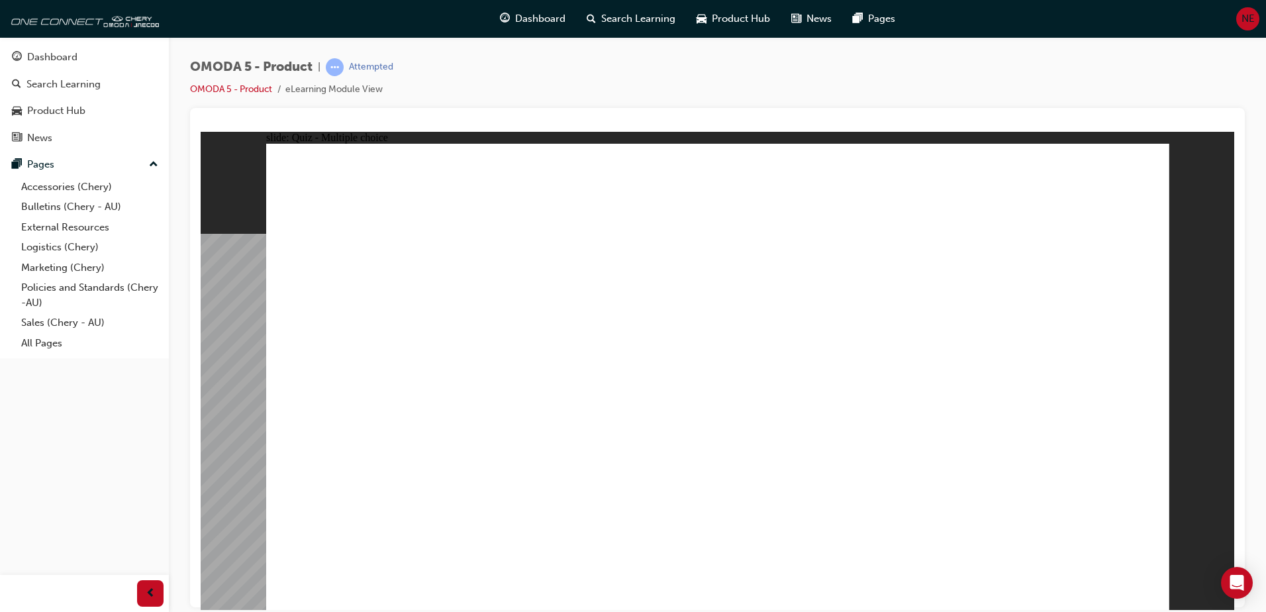
drag, startPoint x: 973, startPoint y: 308, endPoint x: 377, endPoint y: 426, distance: 607.8
drag, startPoint x: 949, startPoint y: 314, endPoint x: 906, endPoint y: 424, distance: 118.6
drag, startPoint x: 798, startPoint y: 309, endPoint x: 594, endPoint y: 404, distance: 224.8
drag, startPoint x: 847, startPoint y: 228, endPoint x: 780, endPoint y: 438, distance: 220.8
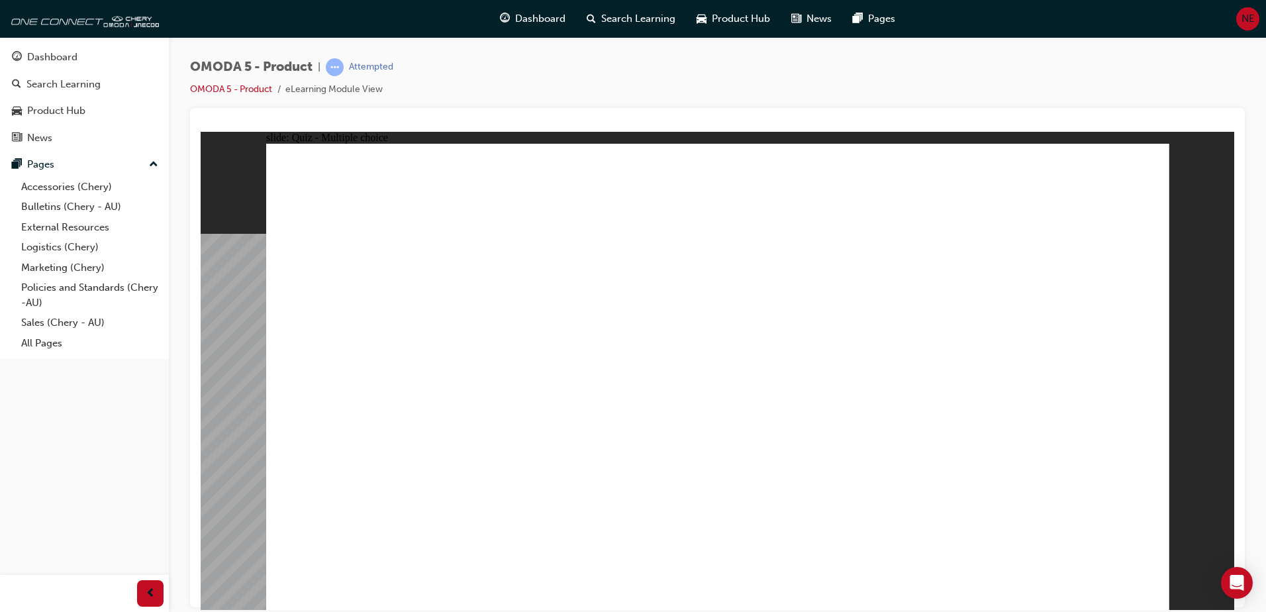
radio input "true"
drag, startPoint x: 954, startPoint y: 190, endPoint x: 532, endPoint y: 367, distance: 458.0
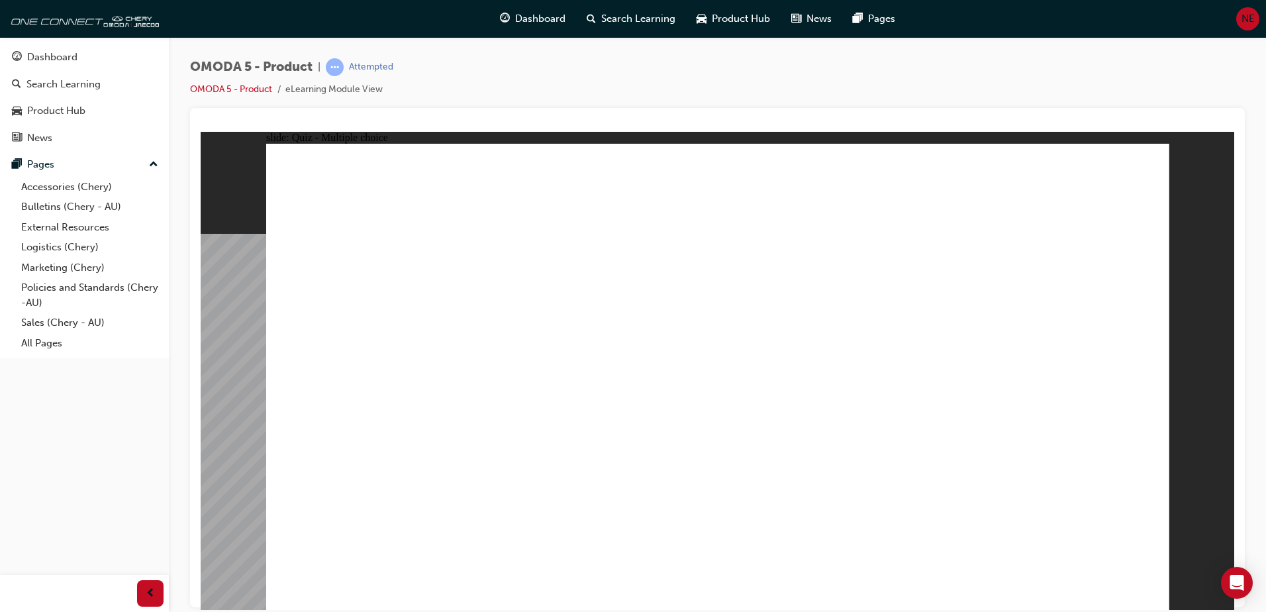
radio input "true"
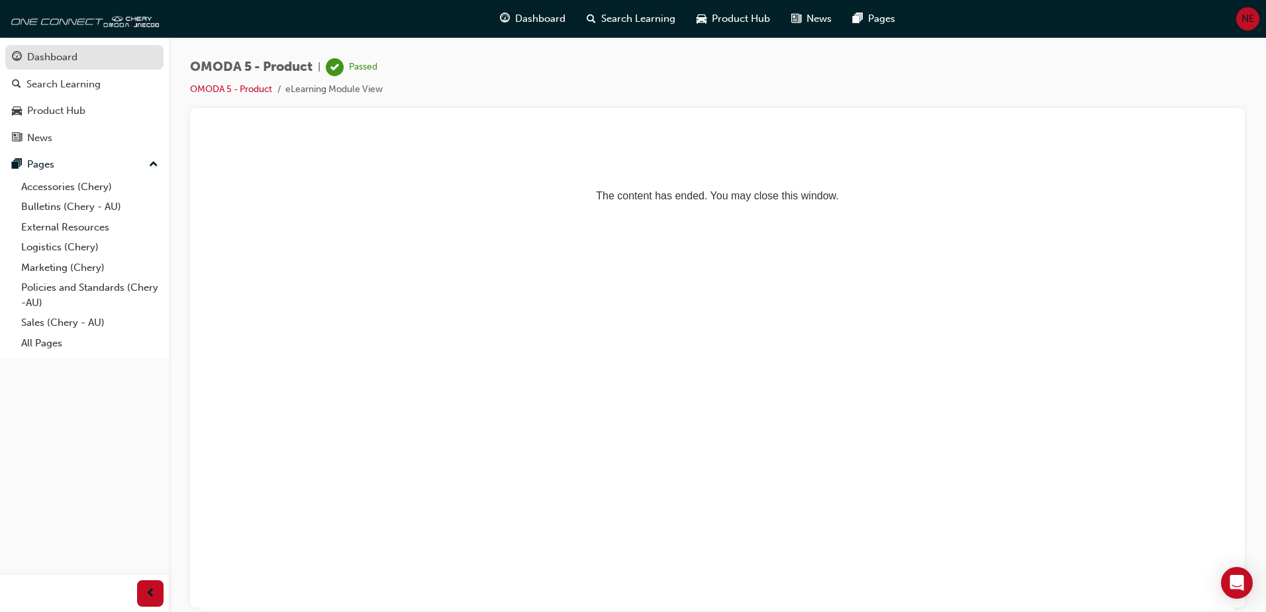
click at [57, 60] on div "Dashboard" at bounding box center [52, 57] width 50 height 15
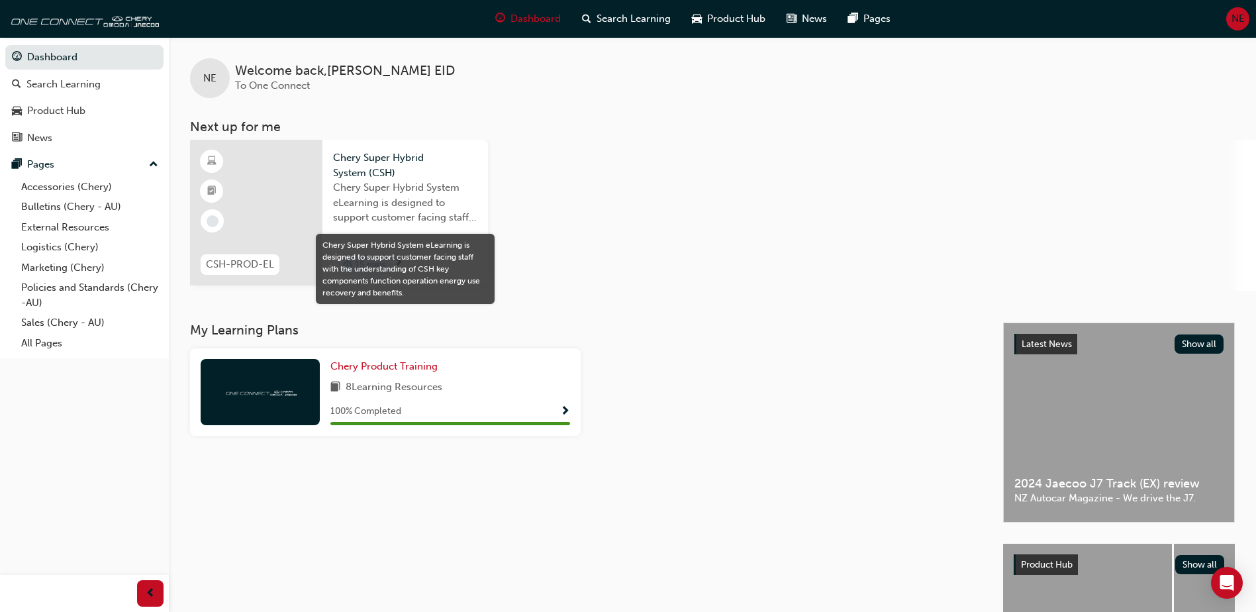
click at [396, 205] on span "Chery Super Hybrid System eLearning is designed to support customer facing staf…" at bounding box center [405, 202] width 144 height 45
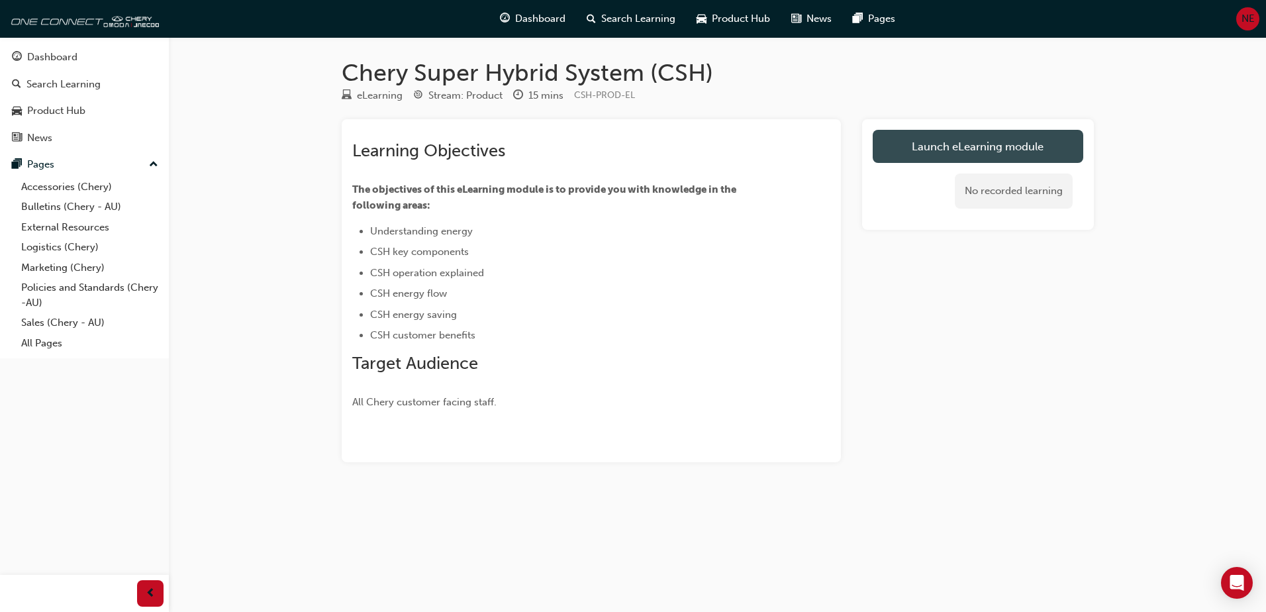
click at [952, 156] on link "Launch eLearning module" at bounding box center [977, 146] width 210 height 33
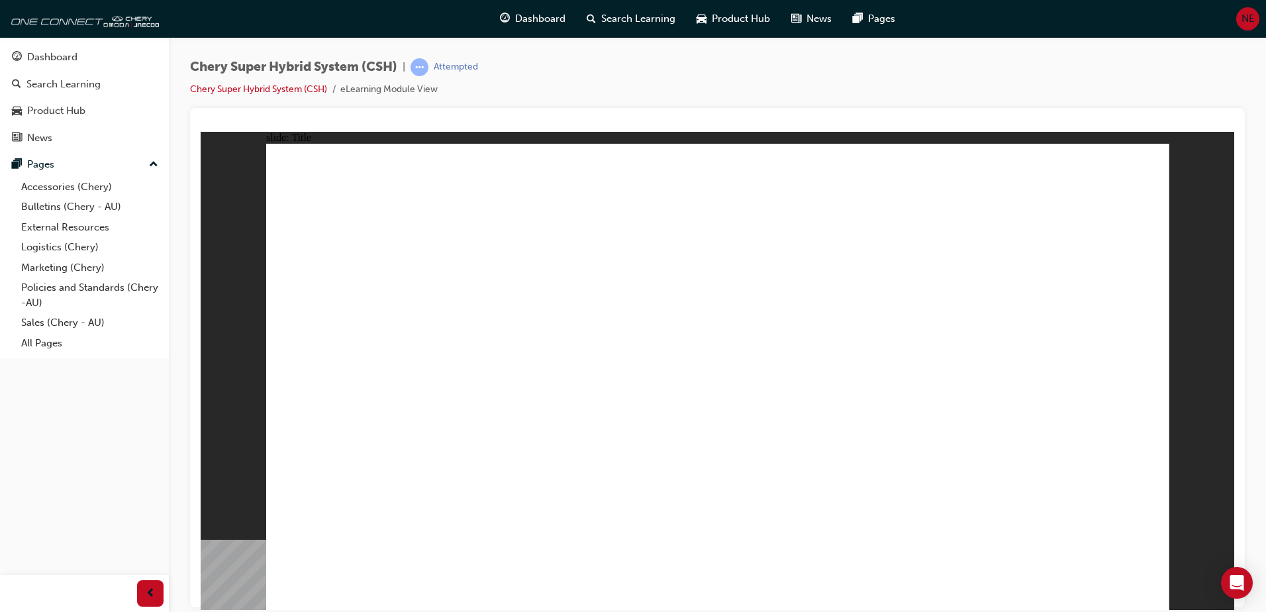
click at [969, 63] on div "Chery Super Hybrid System (CSH) | Attempted Chery Super Hybrid System (CSH) eLe…" at bounding box center [717, 83] width 1054 height 50
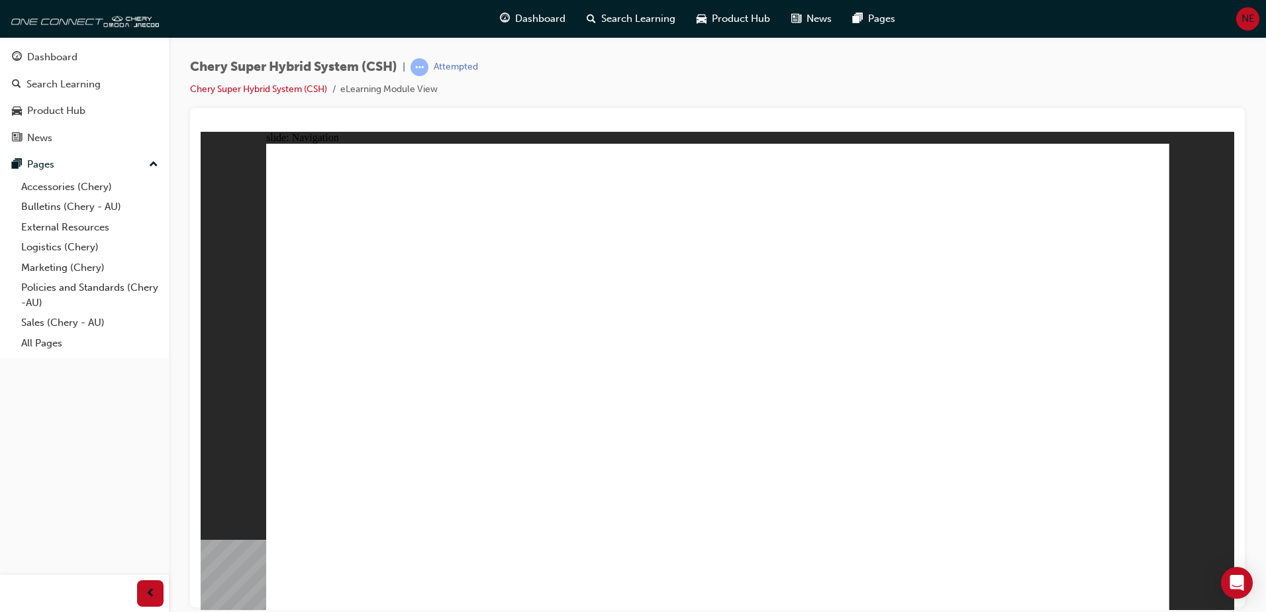
drag, startPoint x: 420, startPoint y: 309, endPoint x: 450, endPoint y: 384, distance: 80.5
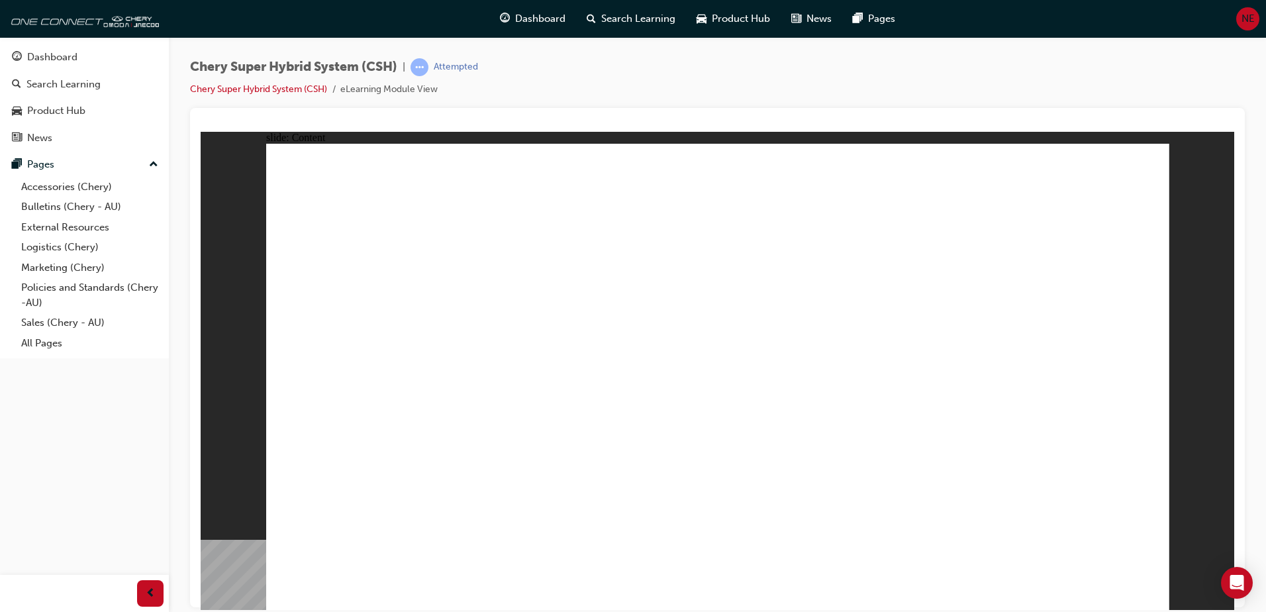
drag, startPoint x: 755, startPoint y: 490, endPoint x: 766, endPoint y: 520, distance: 32.1
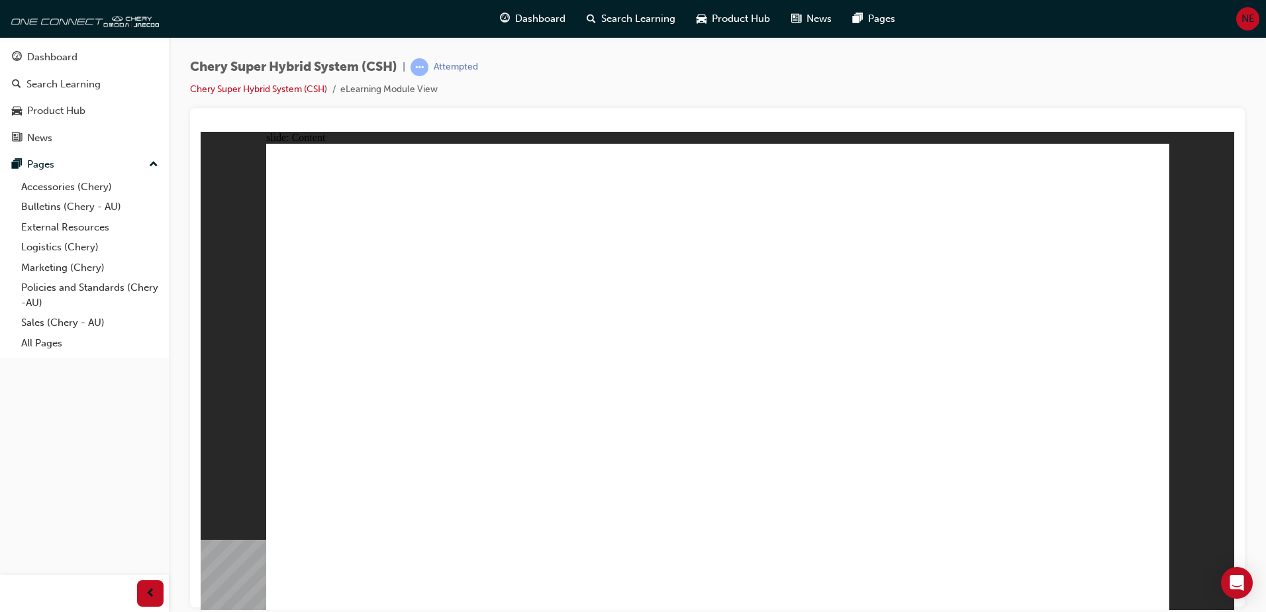
drag, startPoint x: 394, startPoint y: 466, endPoint x: 425, endPoint y: 334, distance: 135.8
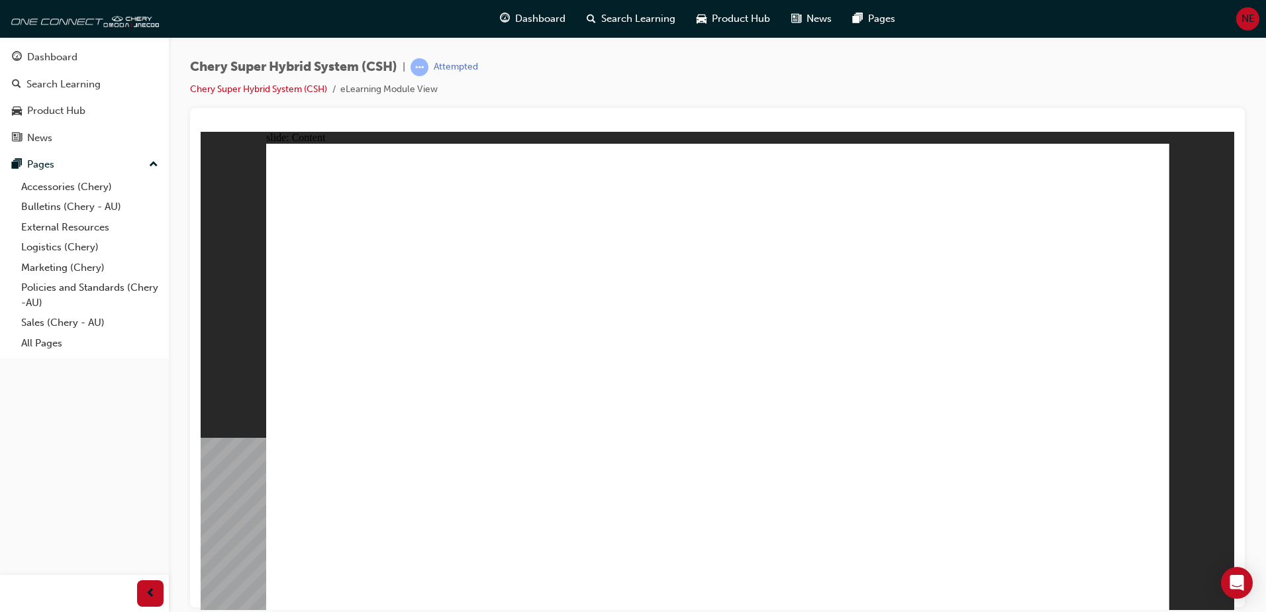
drag, startPoint x: 439, startPoint y: 294, endPoint x: 674, endPoint y: 393, distance: 254.8
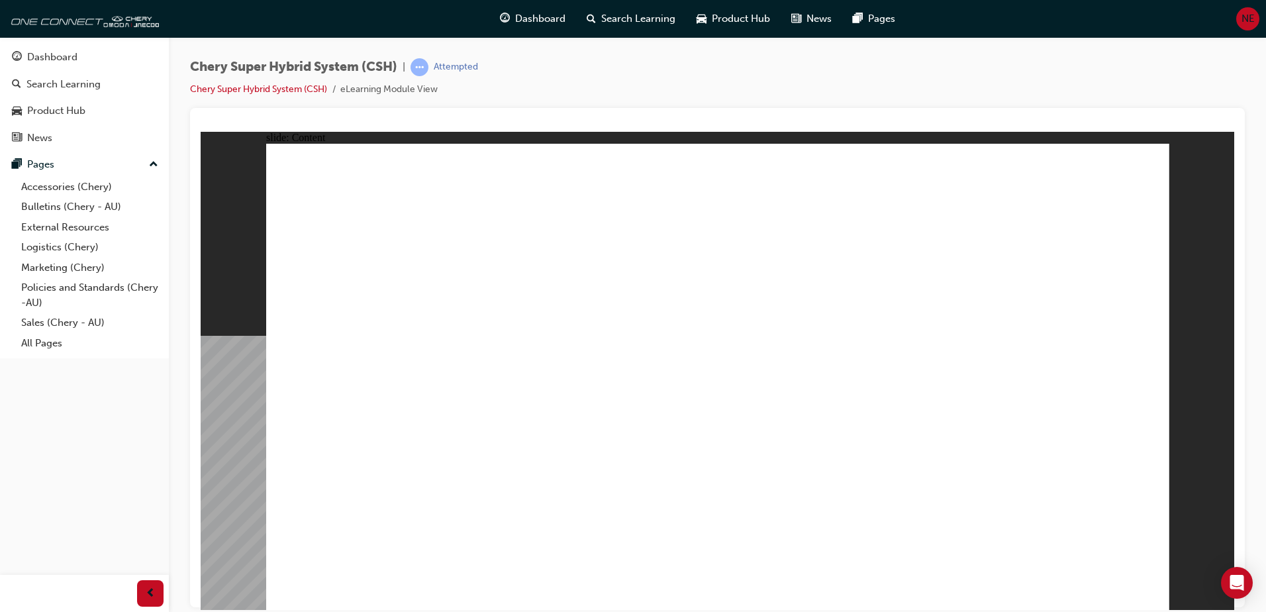
drag, startPoint x: 404, startPoint y: 500, endPoint x: 420, endPoint y: 496, distance: 17.0
drag, startPoint x: 655, startPoint y: 478, endPoint x: 825, endPoint y: 480, distance: 170.1
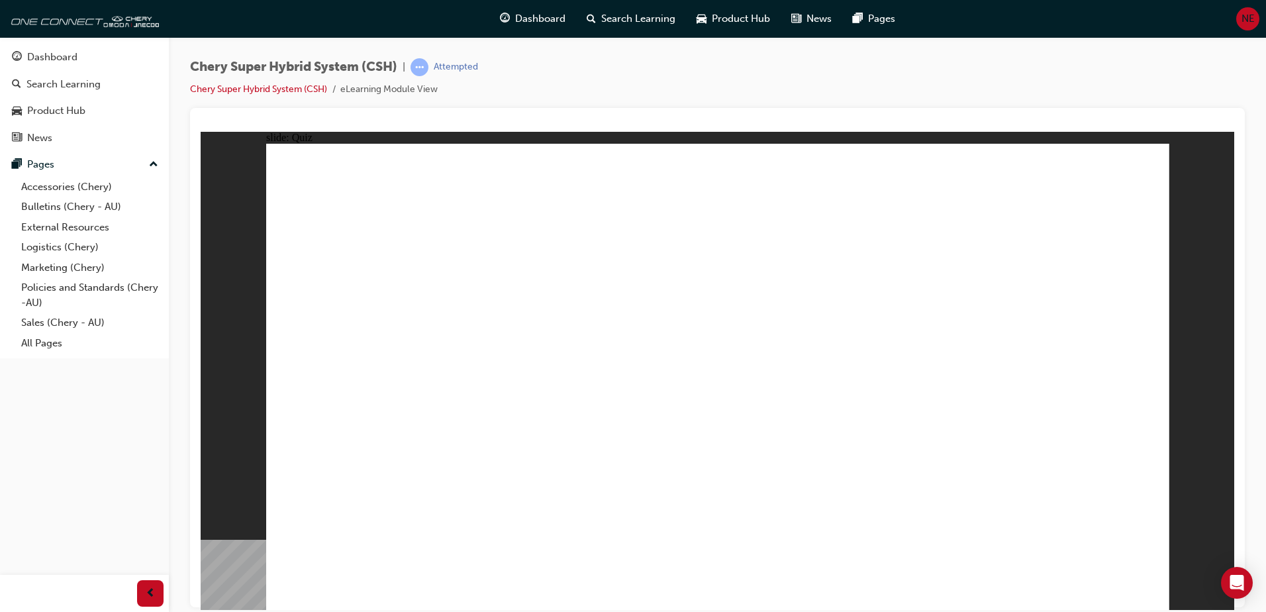
radio input "true"
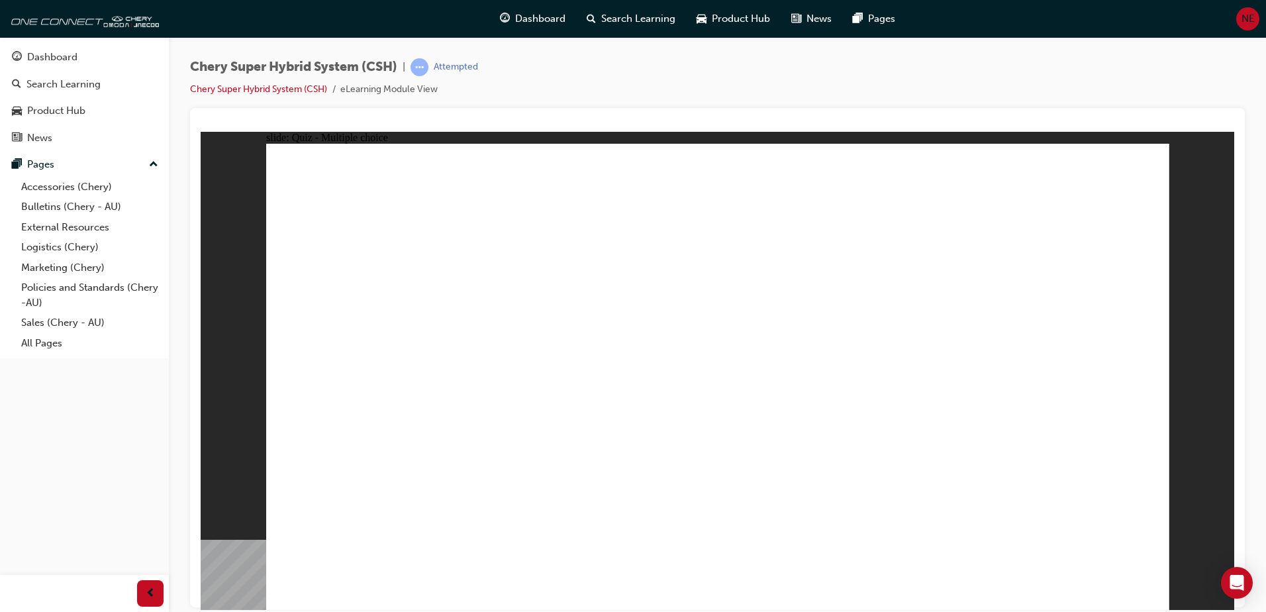
radio input "true"
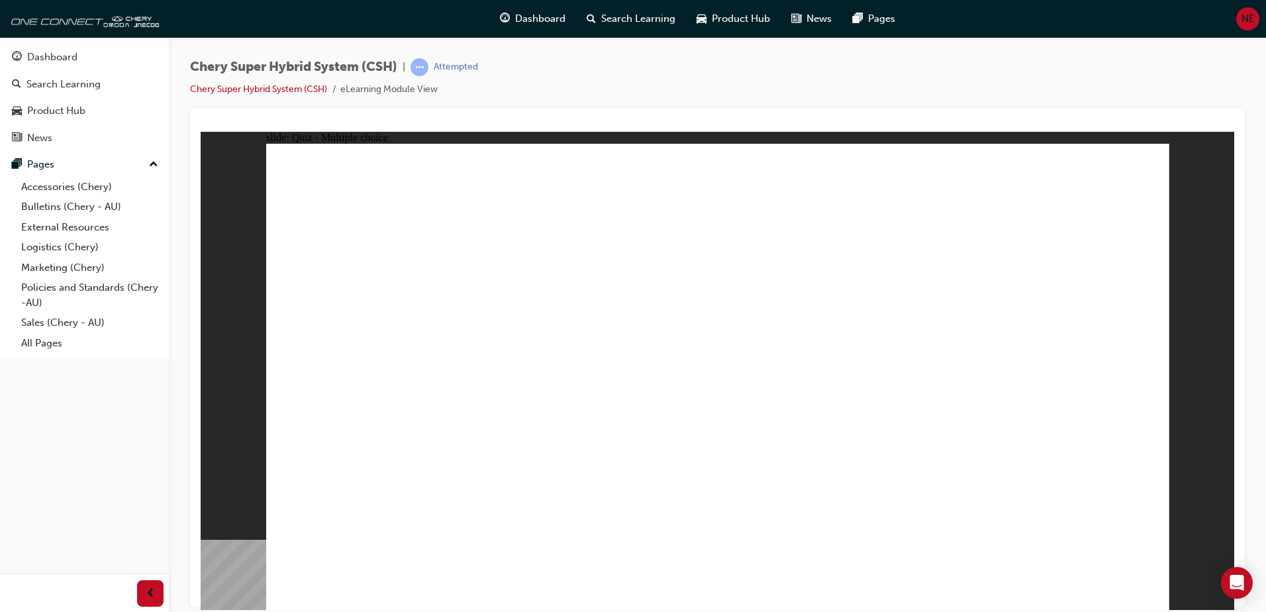
radio input "true"
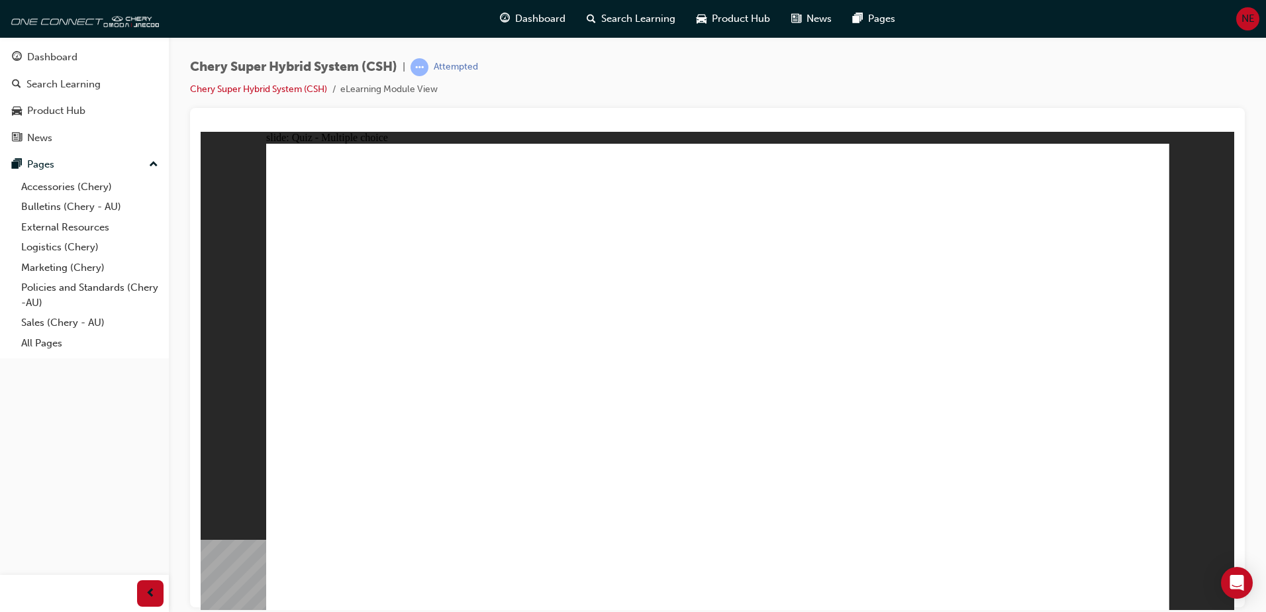
radio input "true"
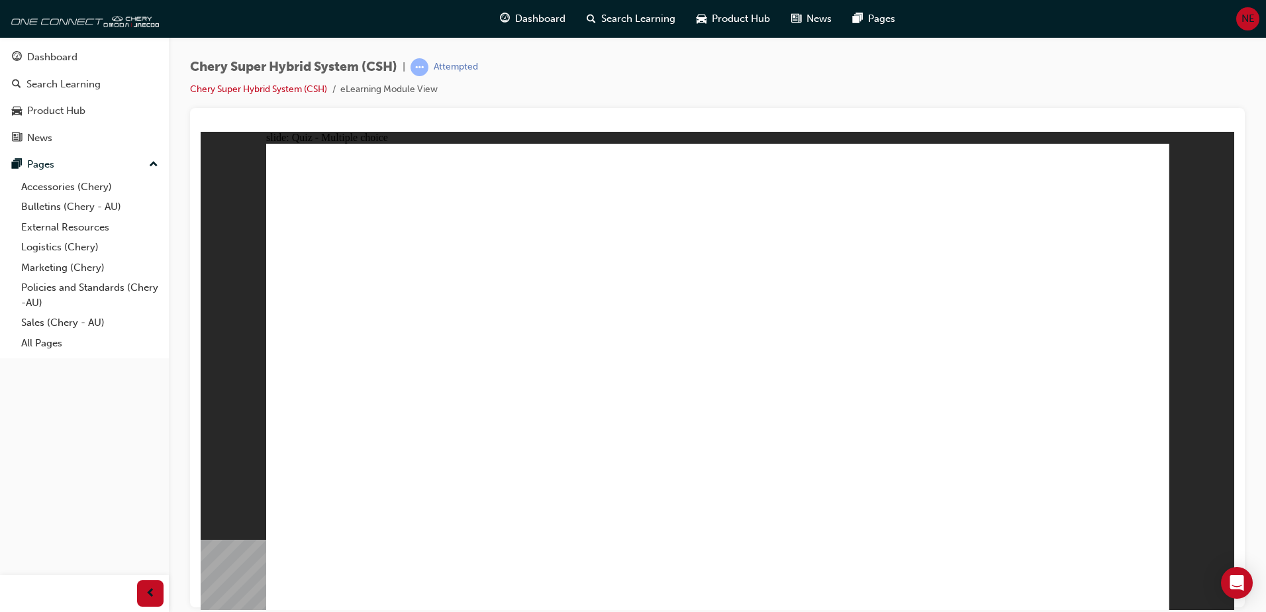
radio input "true"
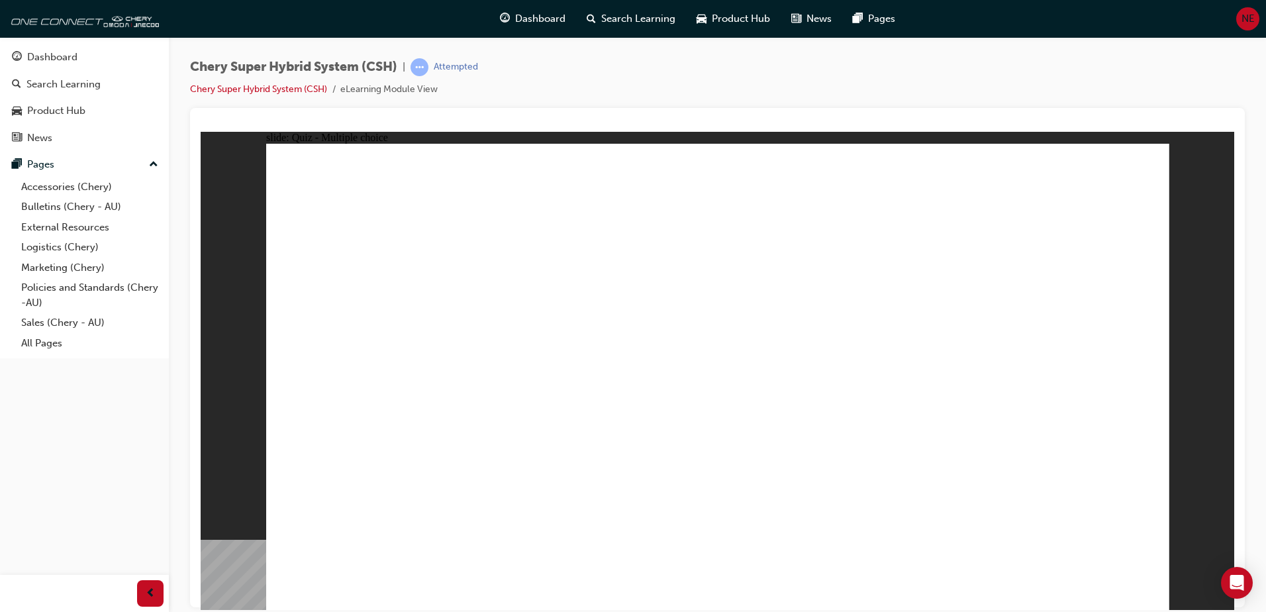
radio input "true"
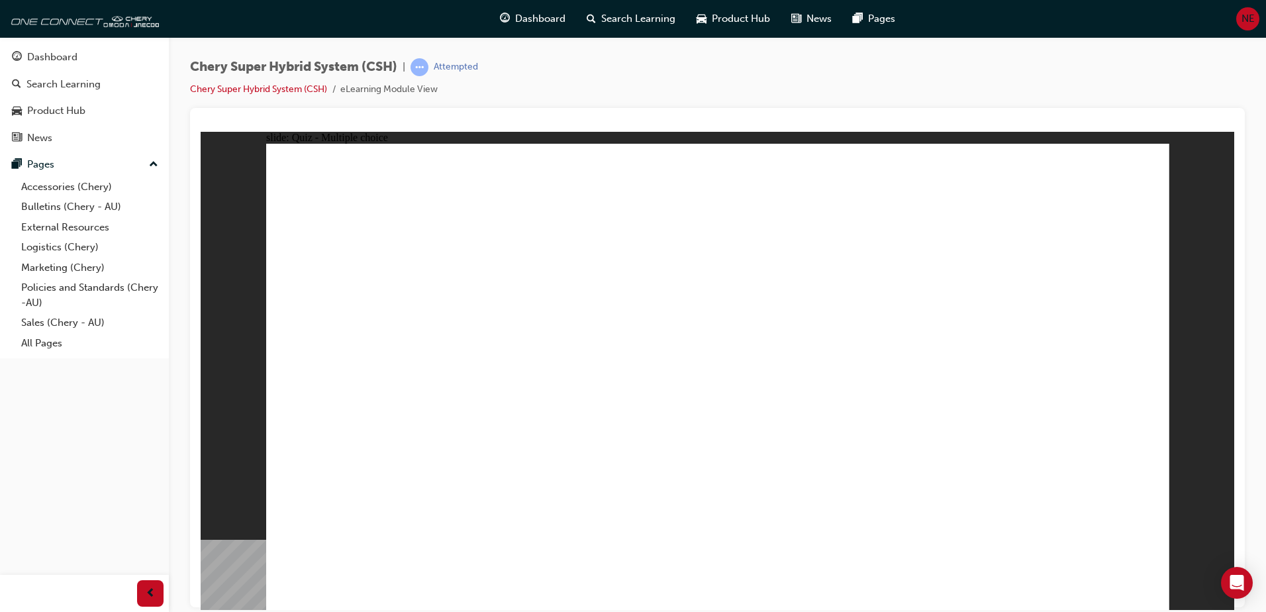
radio input "true"
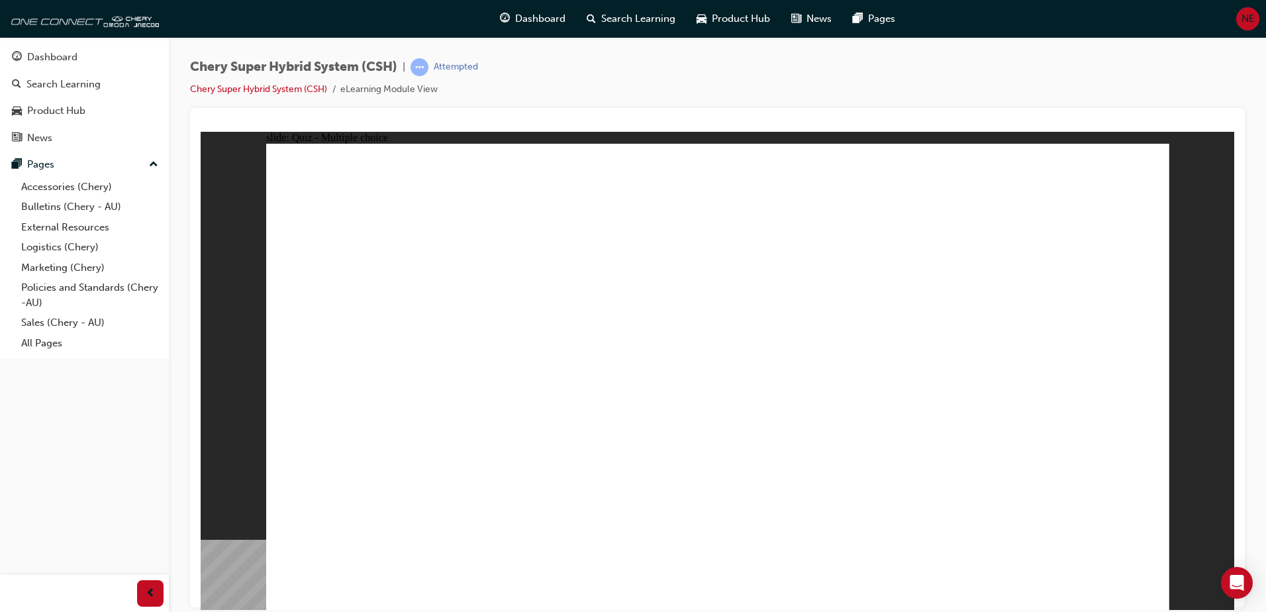
radio input "true"
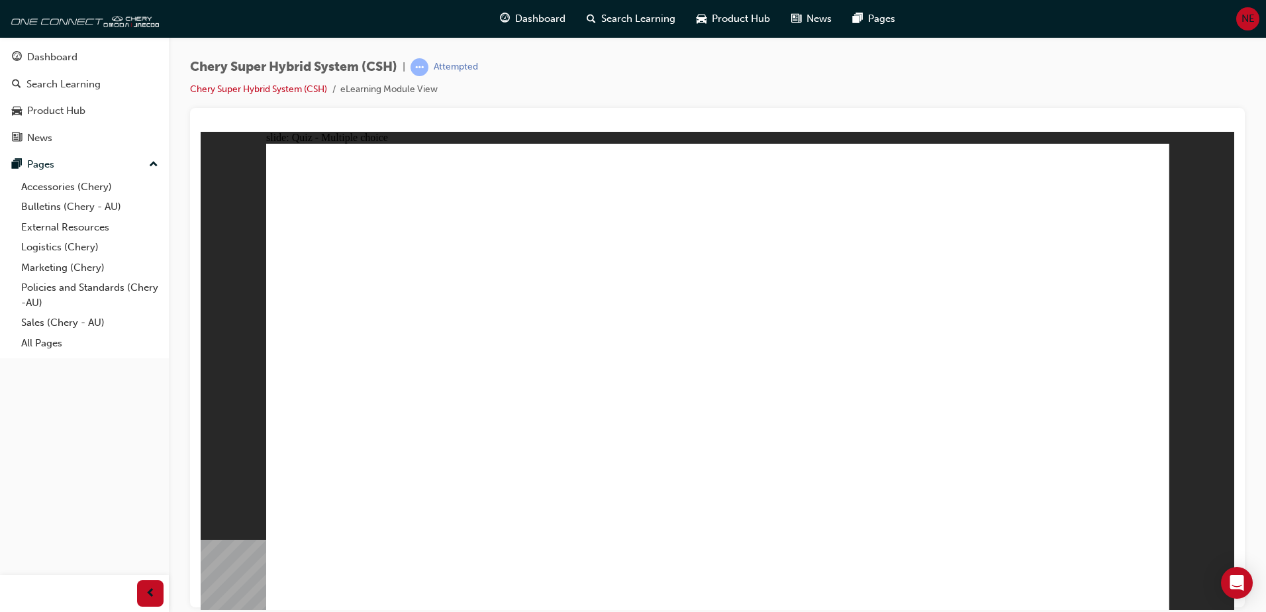
radio input "true"
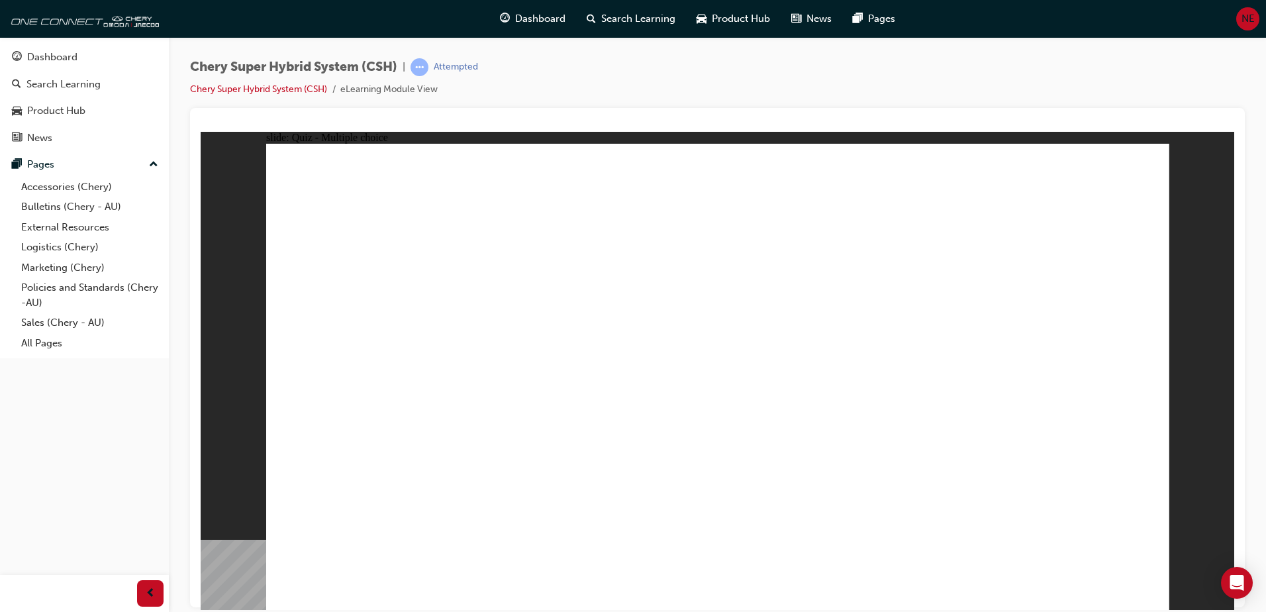
radio input "true"
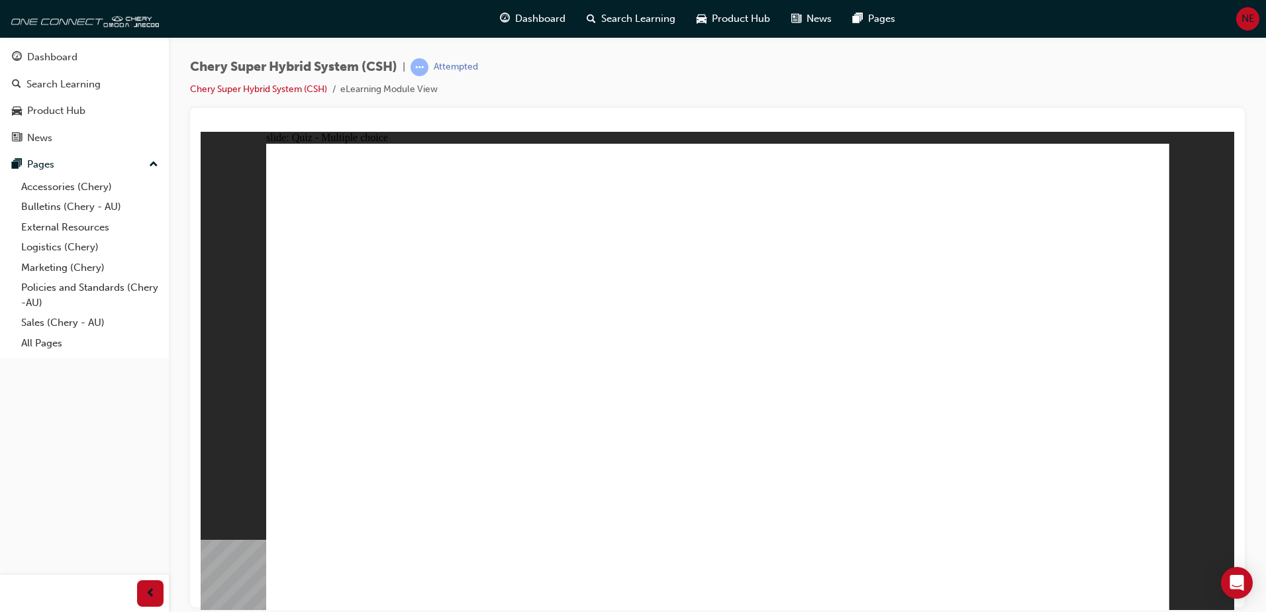
radio input "true"
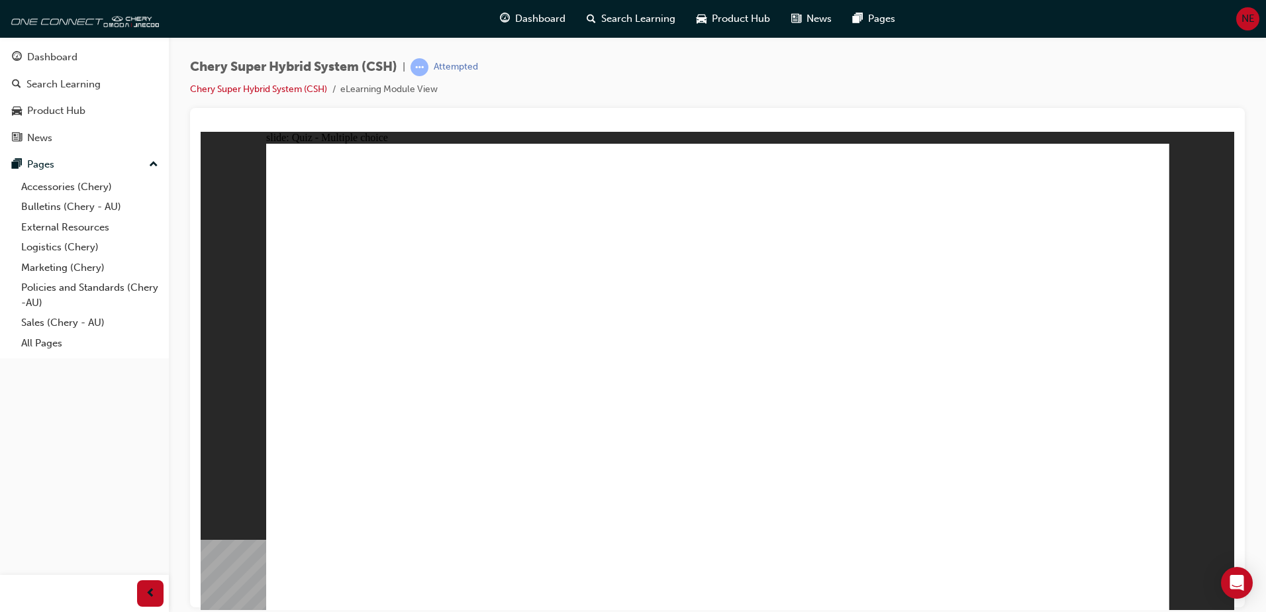
radio input "true"
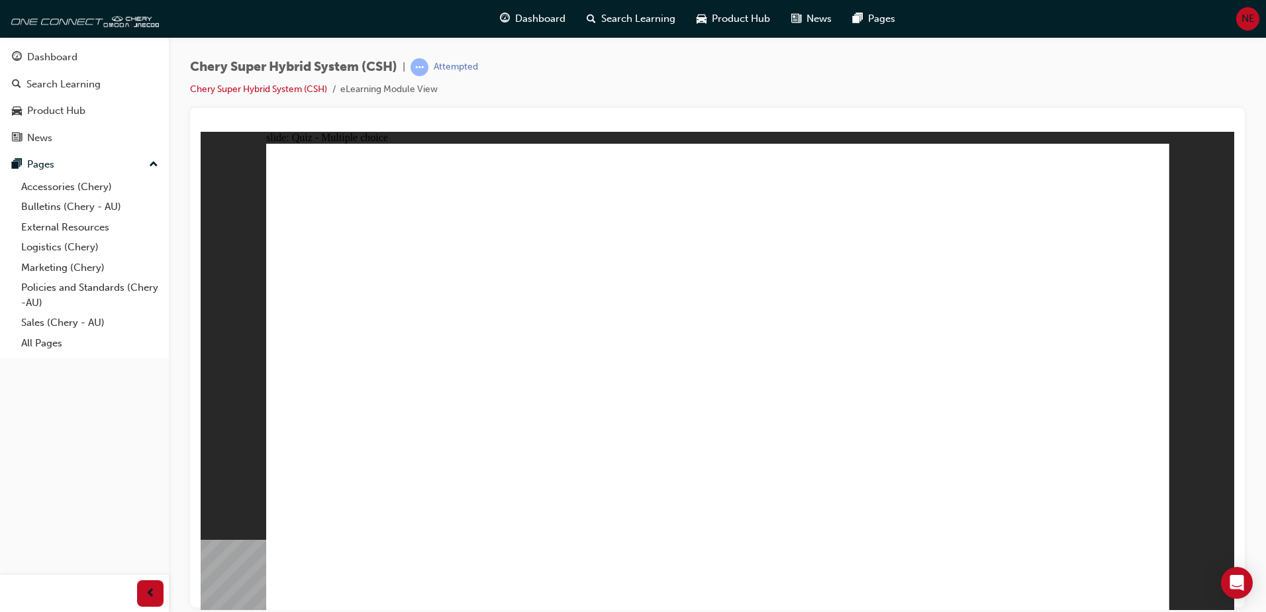
radio input "true"
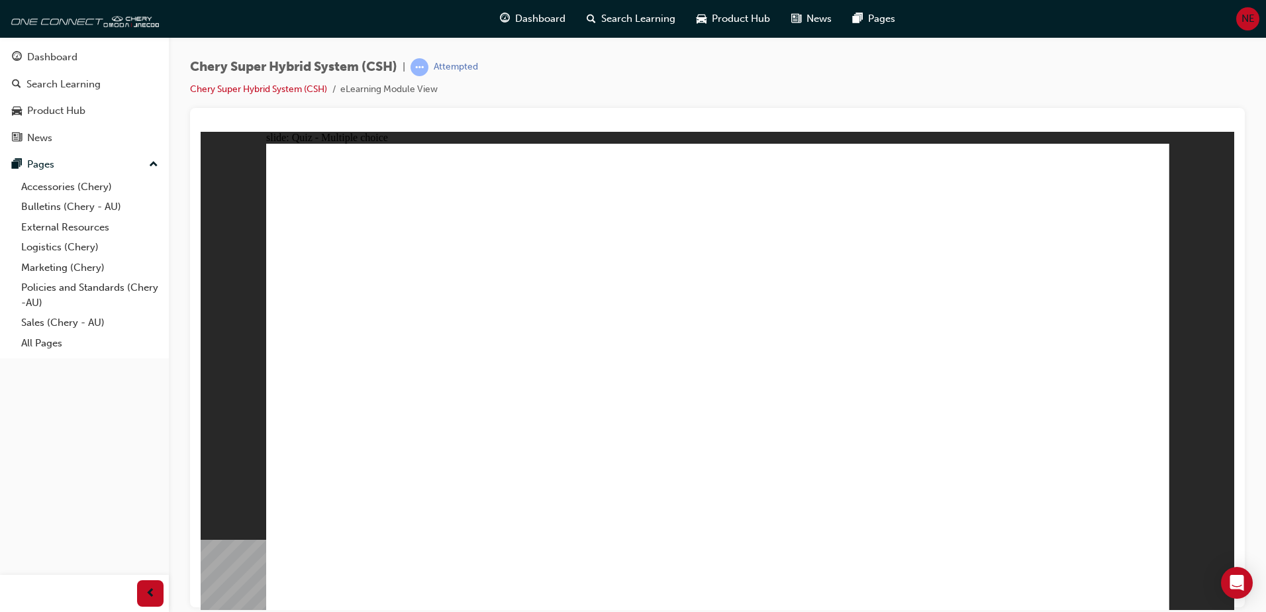
radio input "true"
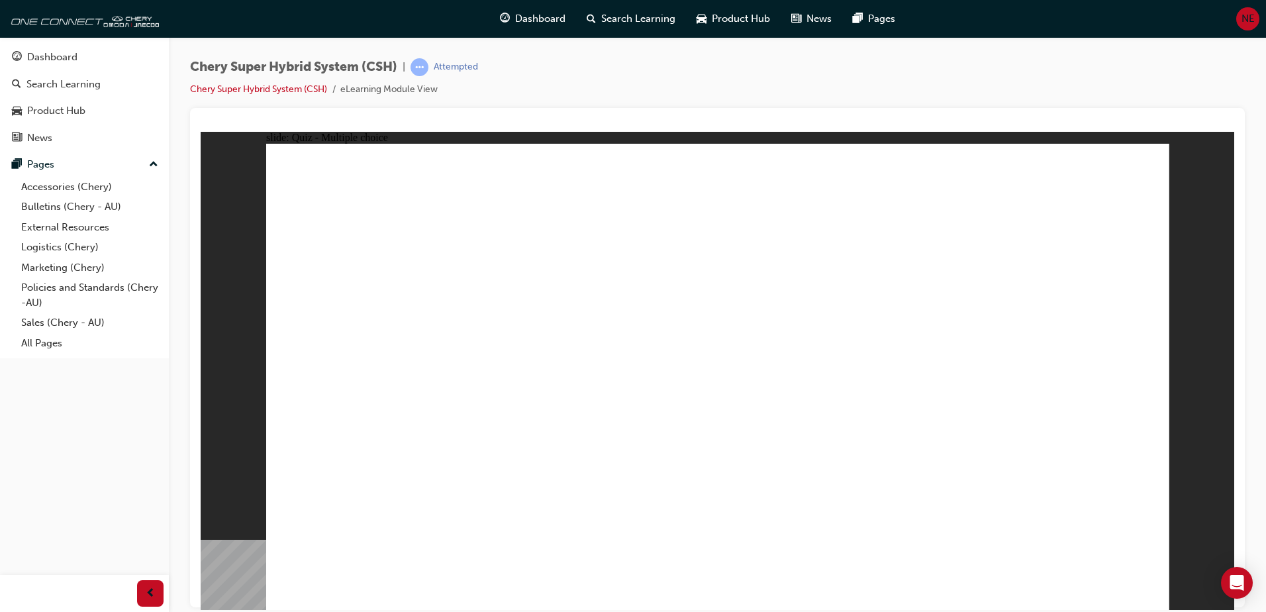
radio input "false"
radio input "true"
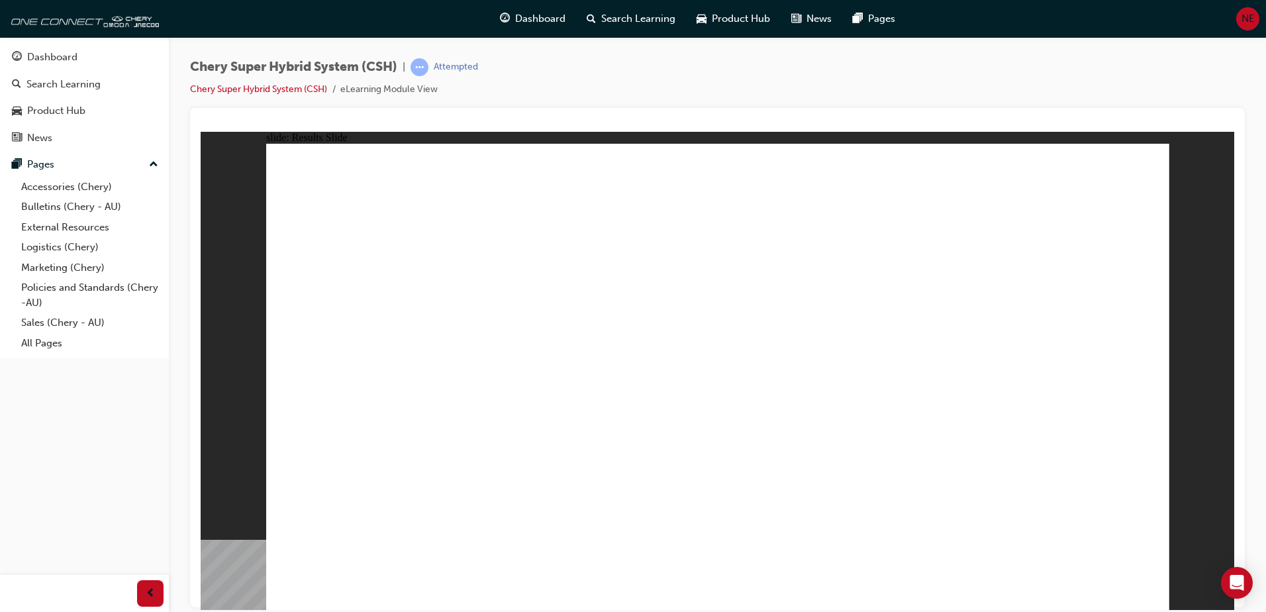
radio input "true"
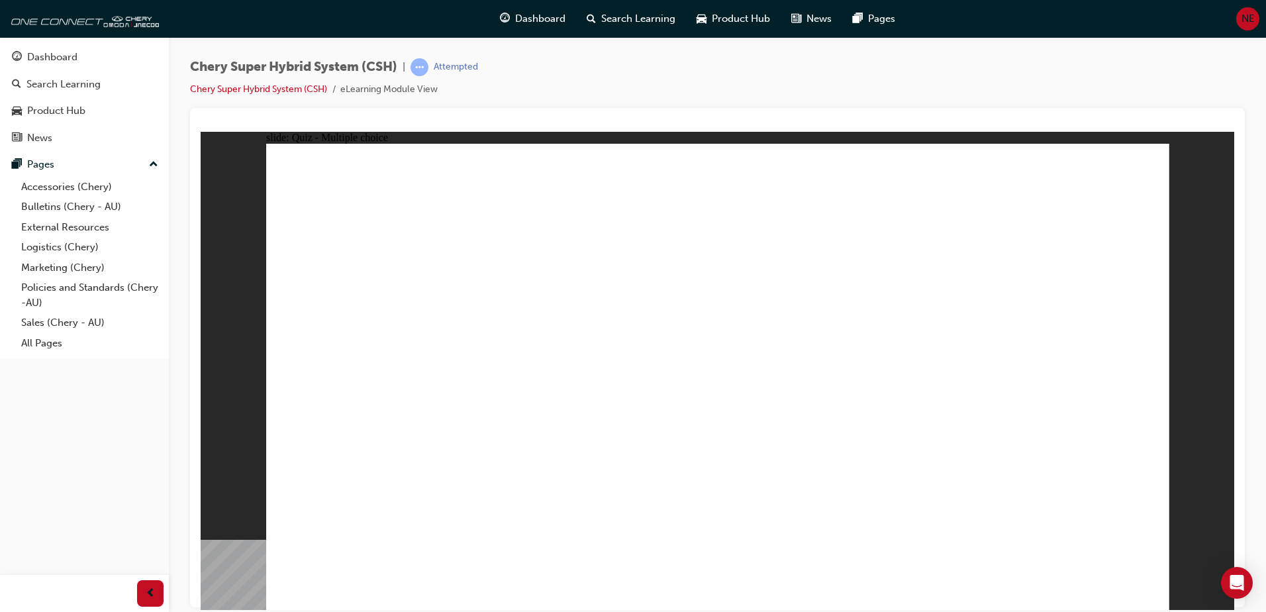
radio input "true"
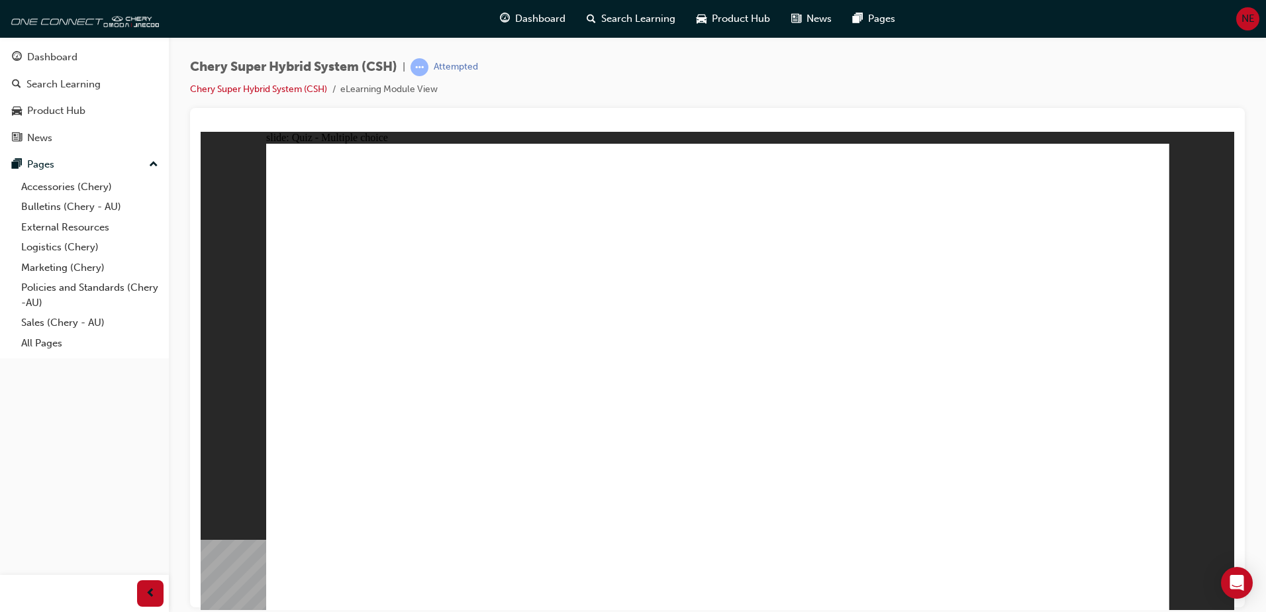
radio input "true"
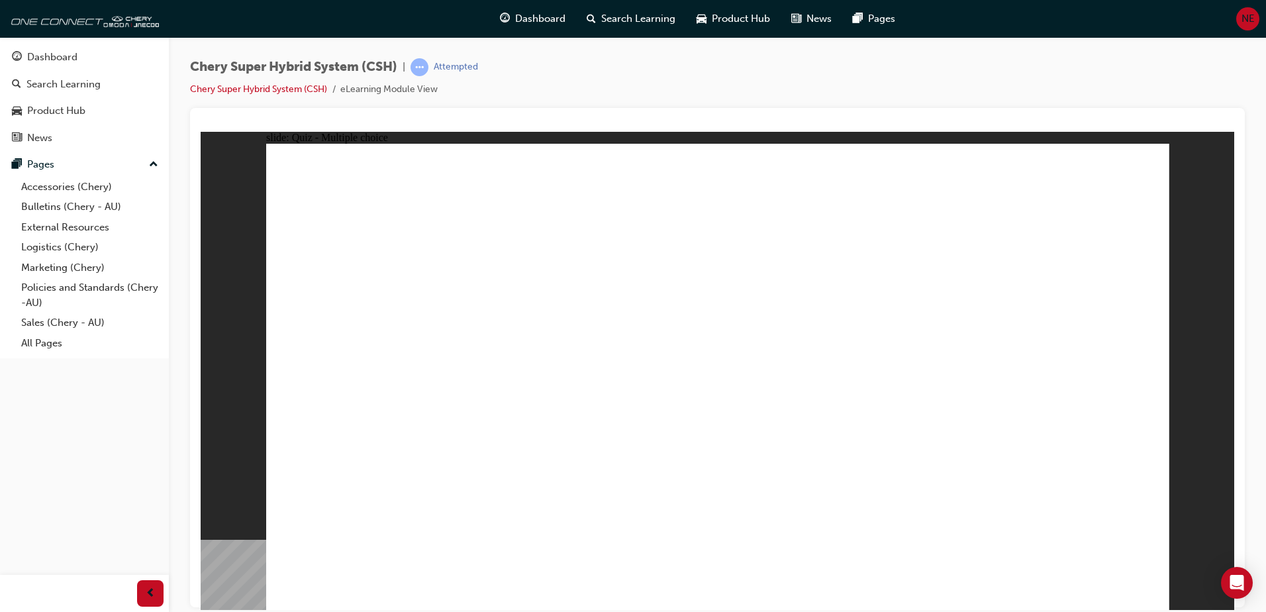
click at [62, 62] on div "Dashboard" at bounding box center [52, 57] width 50 height 15
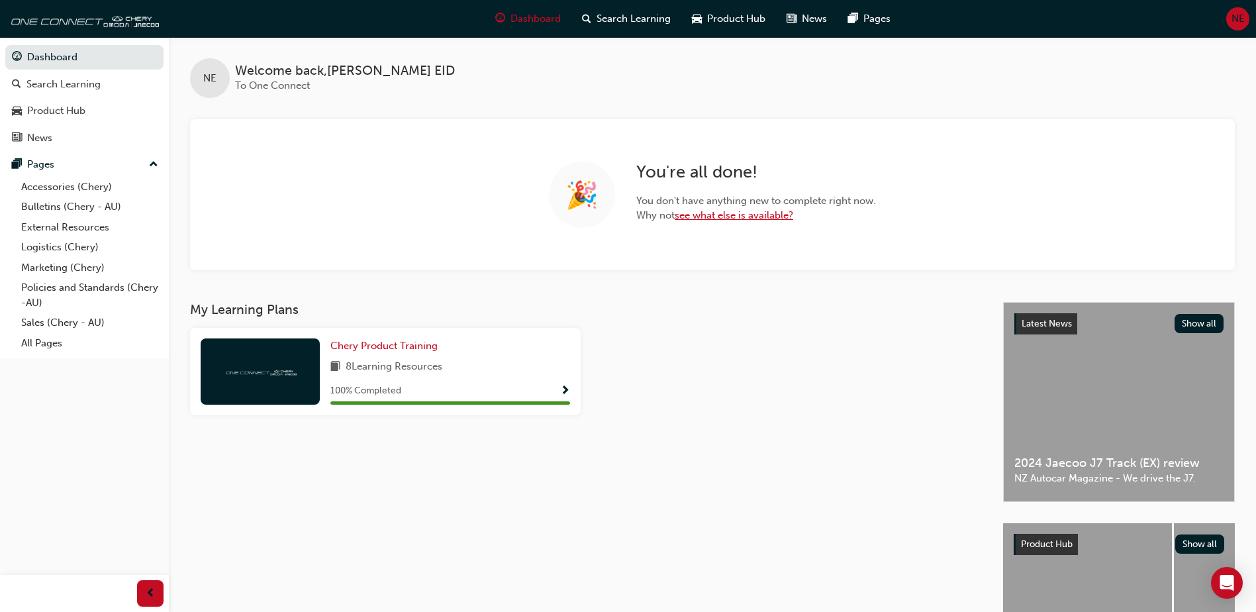
click at [758, 211] on link "see what else is available?" at bounding box center [733, 215] width 118 height 12
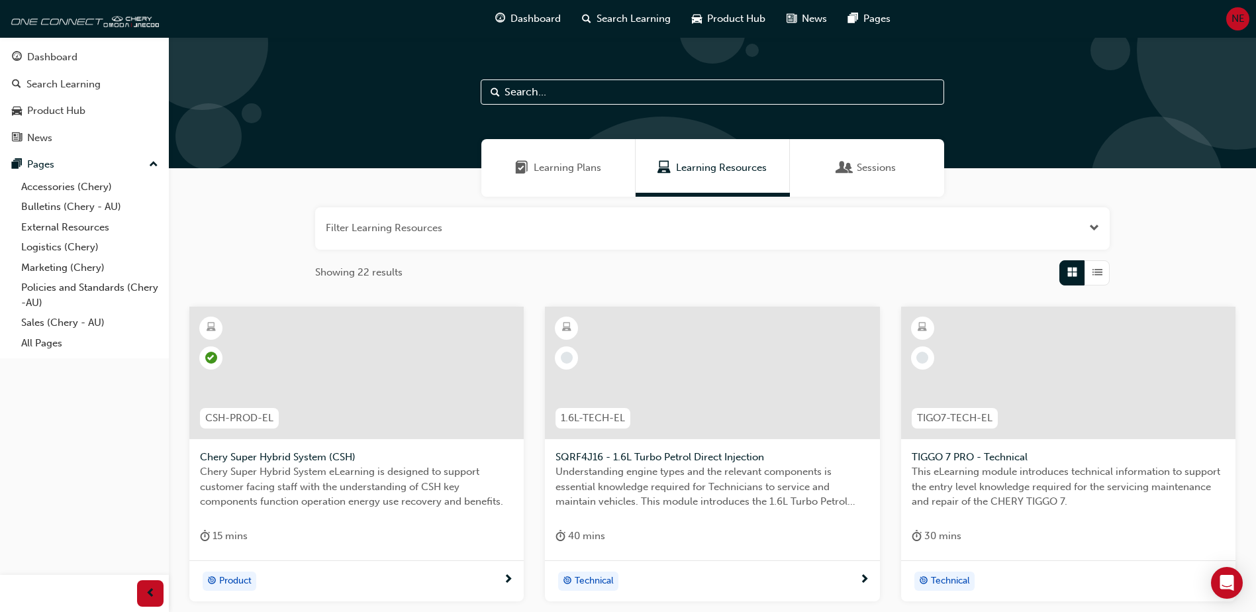
click at [821, 175] on div "Sessions" at bounding box center [867, 168] width 154 height 58
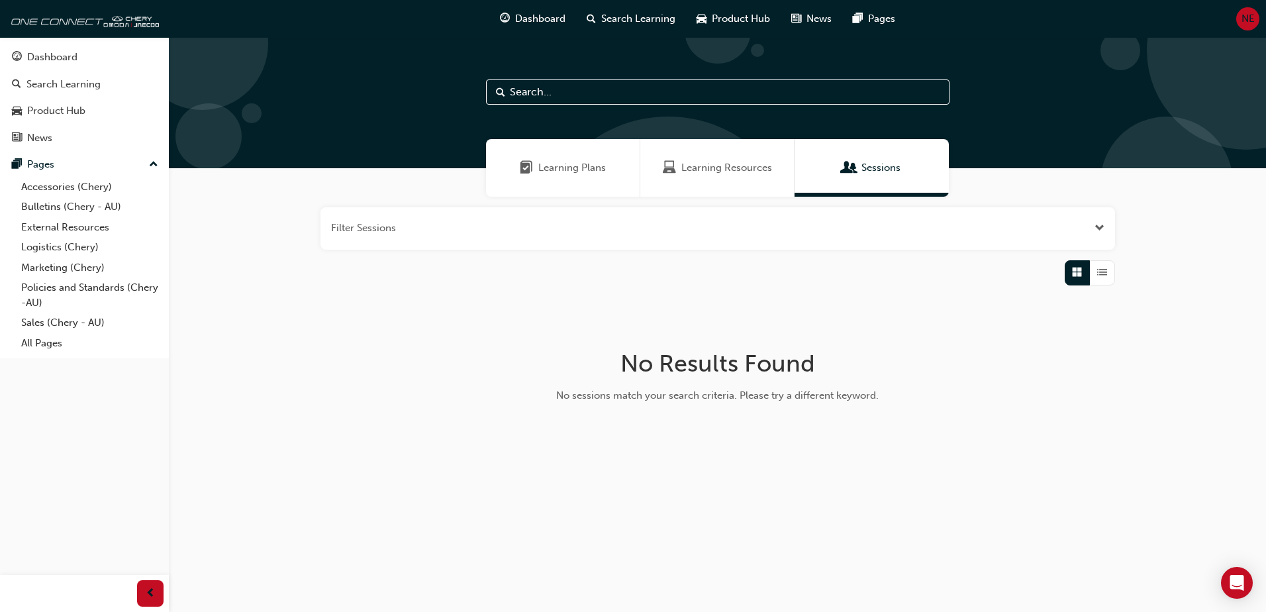
click at [551, 165] on span "Learning Plans" at bounding box center [572, 167] width 68 height 15
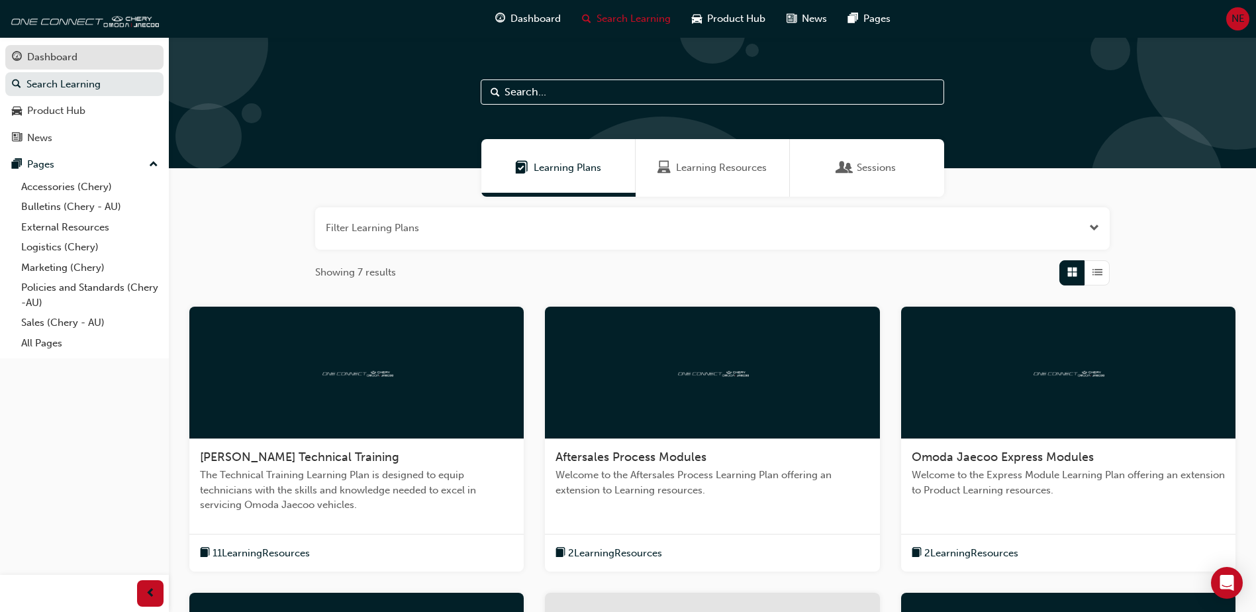
click at [66, 64] on div "Dashboard" at bounding box center [52, 57] width 50 height 15
